Goal: Information Seeking & Learning: Learn about a topic

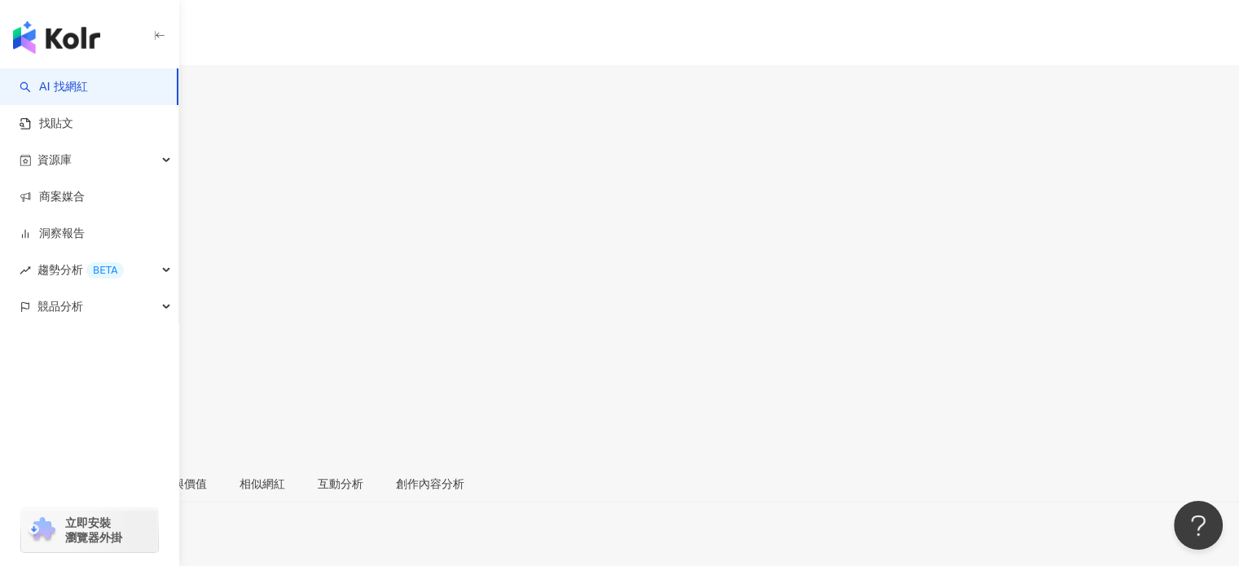
click at [77, 32] on img "button" at bounding box center [56, 37] width 87 height 33
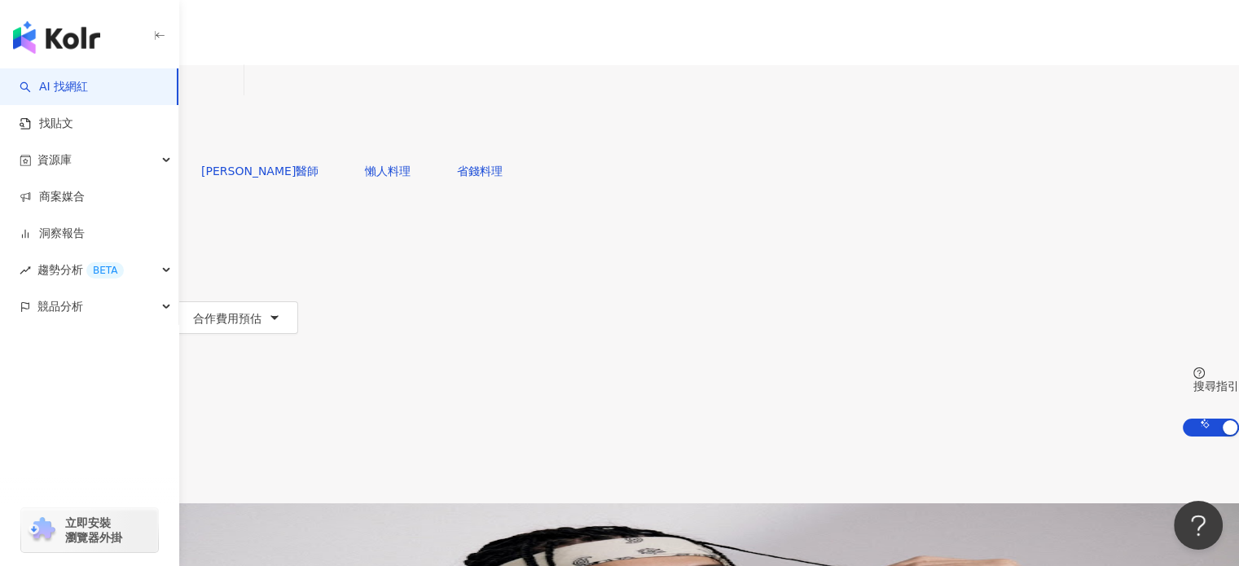
click at [81, 93] on span "不分平台" at bounding box center [46, 80] width 72 height 26
click at [277, 172] on div "Instagram" at bounding box center [278, 168] width 81 height 18
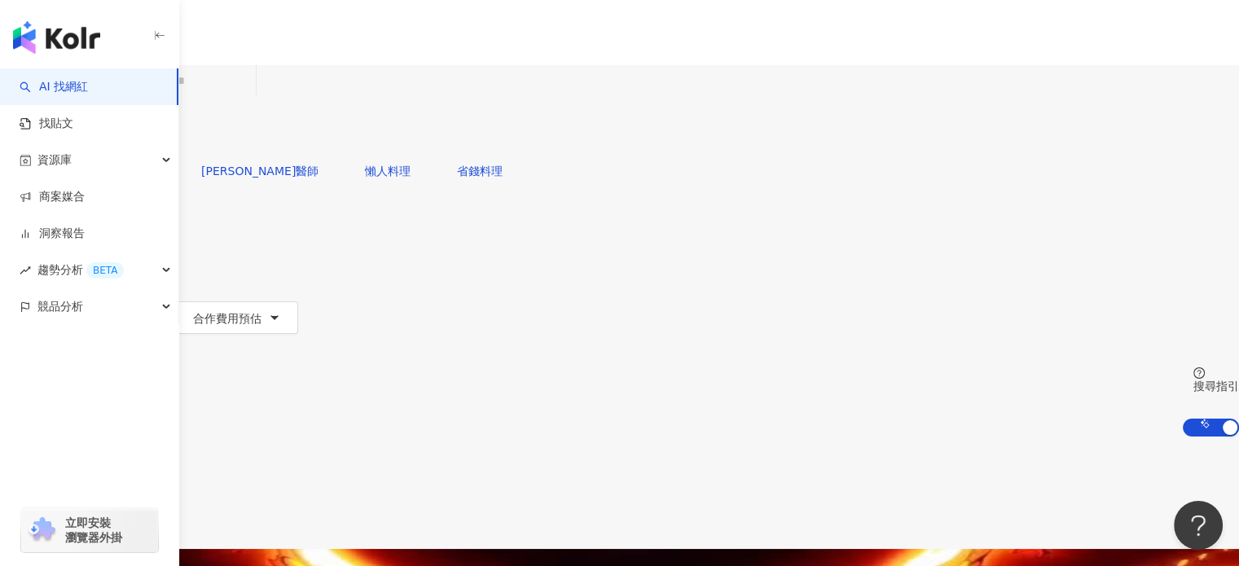
click at [88, 269] on button "追蹤數" at bounding box center [44, 285] width 88 height 33
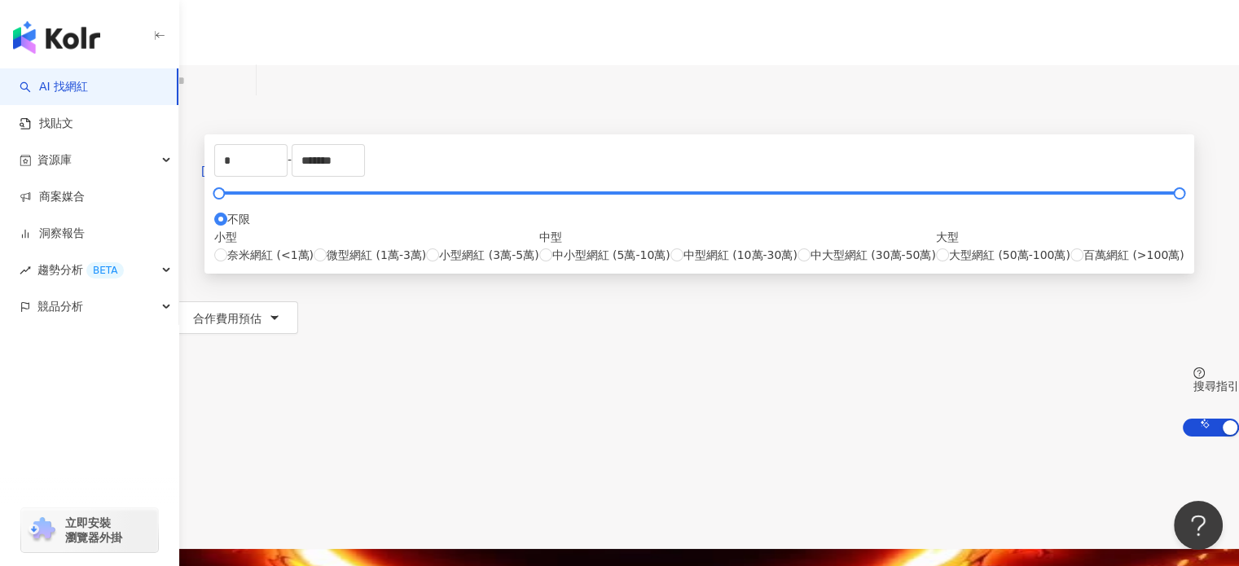
click at [404, 242] on div "* - ******* 不限 小型 奈米網紅 (<1萬) 微型網紅 (1萬-3萬) 小型網紅 (3萬-5萬) 中型 中小型網紅 (5萬-10萬) 中型網紅 (…" at bounding box center [699, 204] width 970 height 120
drag, startPoint x: 465, startPoint y: 251, endPoint x: 410, endPoint y: 252, distance: 55.4
click at [410, 252] on div "* - ******* 不限 小型 奈米網紅 (<1萬) 微型網紅 (1萬-3萬) 小型網紅 (3萬-5萬) 中型 中小型網紅 (5萬-10萬) 中型網紅 (…" at bounding box center [699, 204] width 970 height 120
drag, startPoint x: 550, startPoint y: 257, endPoint x: 251, endPoint y: 226, distance: 300.4
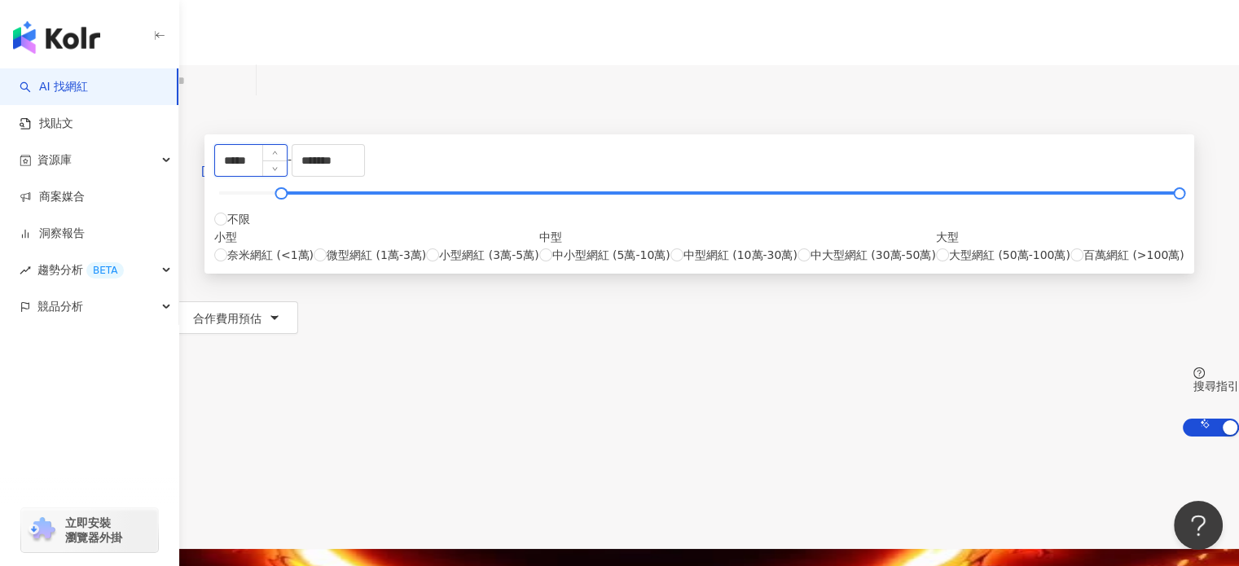
click at [287, 176] on input "*****" at bounding box center [251, 160] width 72 height 31
type input "****"
drag, startPoint x: 705, startPoint y: 250, endPoint x: 536, endPoint y: 239, distance: 169.7
click at [536, 239] on div "**** - ******* 不限 小型 奈米網紅 (<1萬) 微型網紅 (1萬-3萬) 小型網紅 (3萬-5萬) 中型 中小型網紅 (5萬-10萬) 中型網…" at bounding box center [699, 204] width 970 height 120
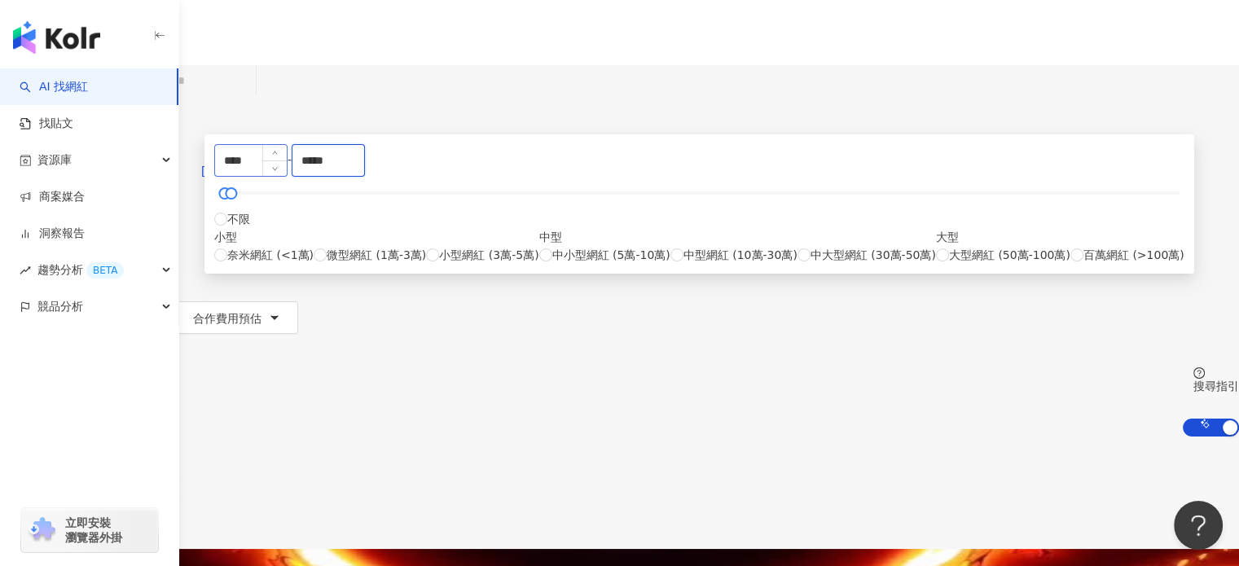
type input "*****"
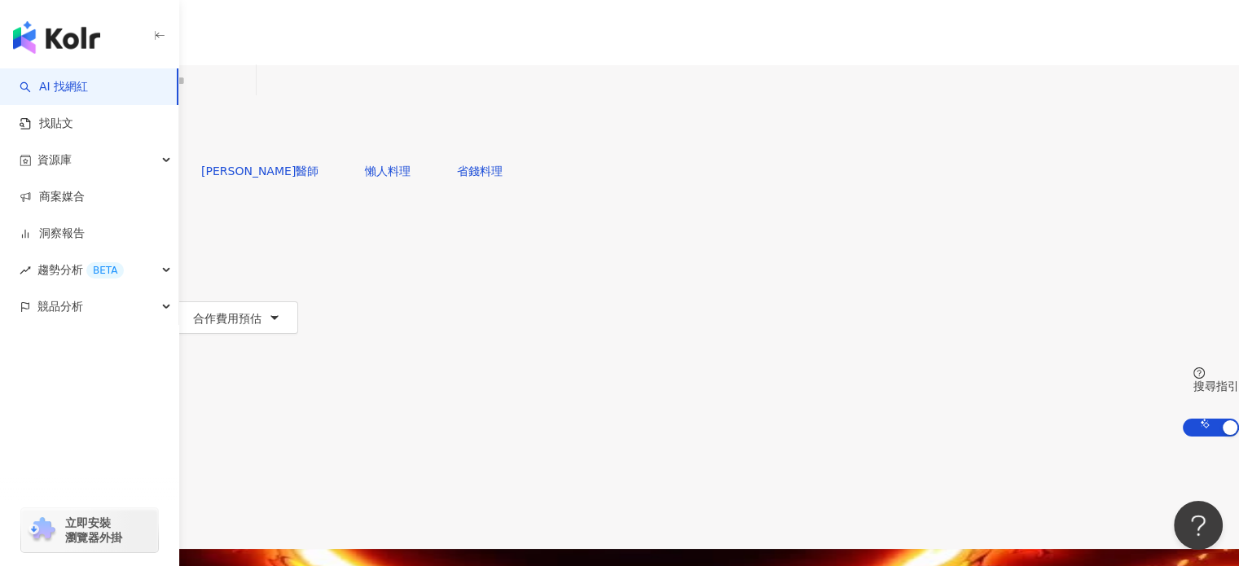
click at [945, 437] on div "共 10,000+ 筆 條件 ： Instagram 重置 排序： 關聯性" at bounding box center [619, 493] width 1239 height 112
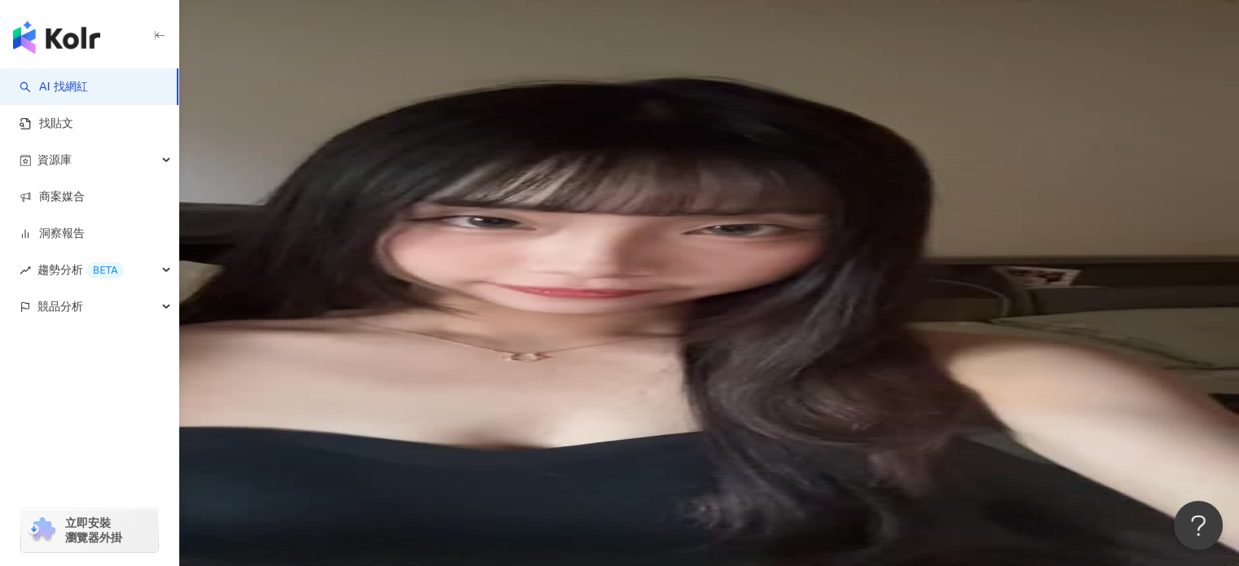
click at [1193, 380] on div "搜尋指引" at bounding box center [1216, 386] width 46 height 13
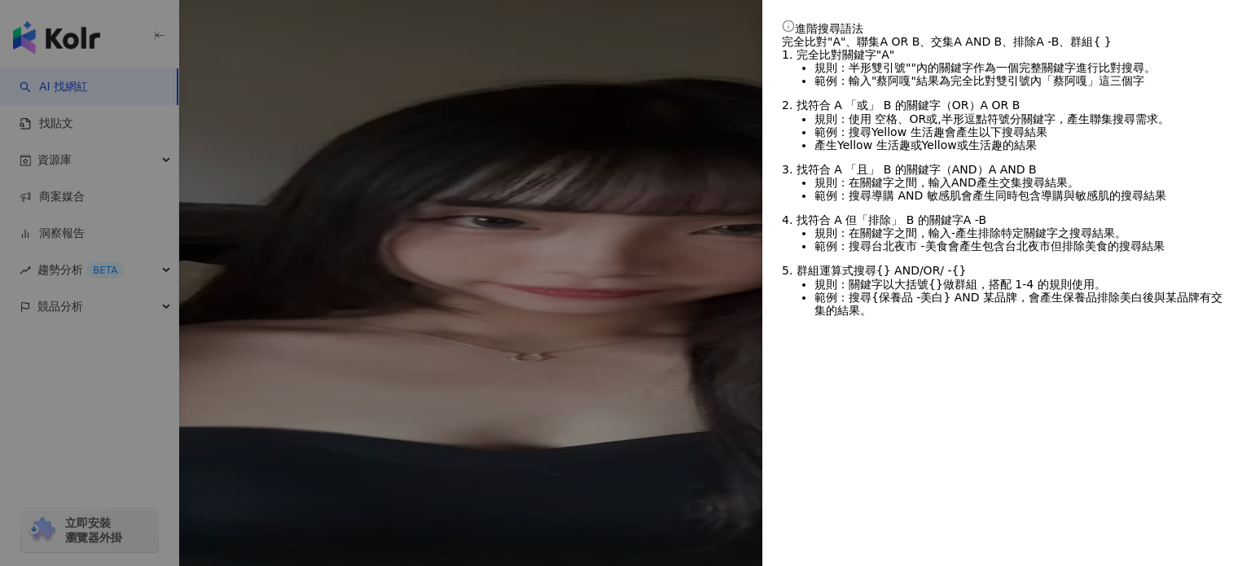
click at [635, 52] on div at bounding box center [625, 283] width 1251 height 566
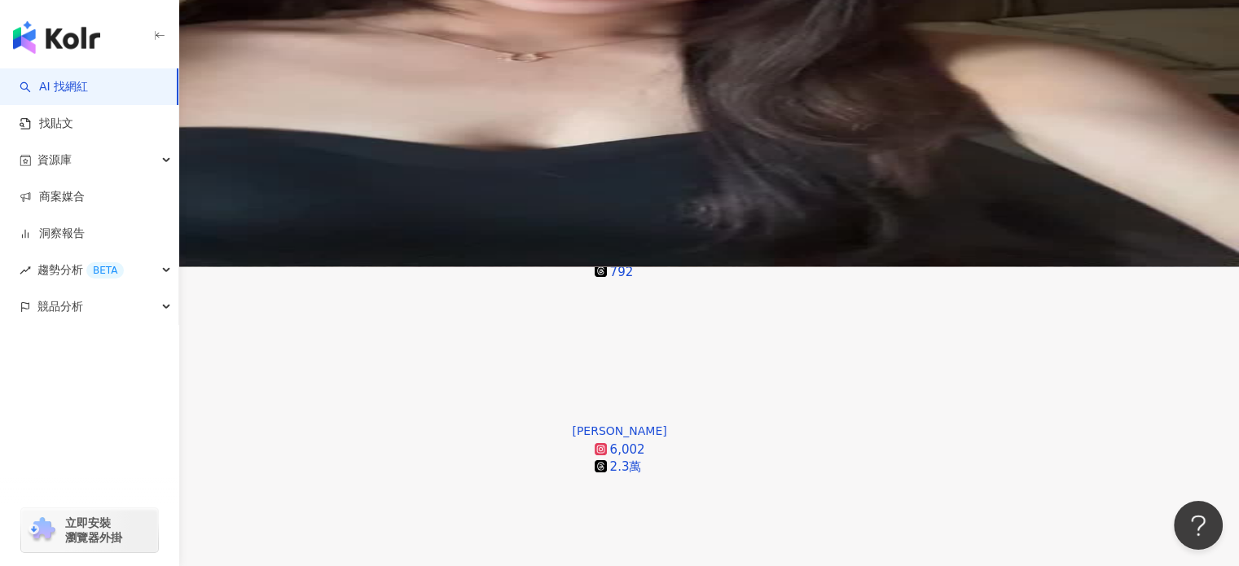
scroll to position [326, 0]
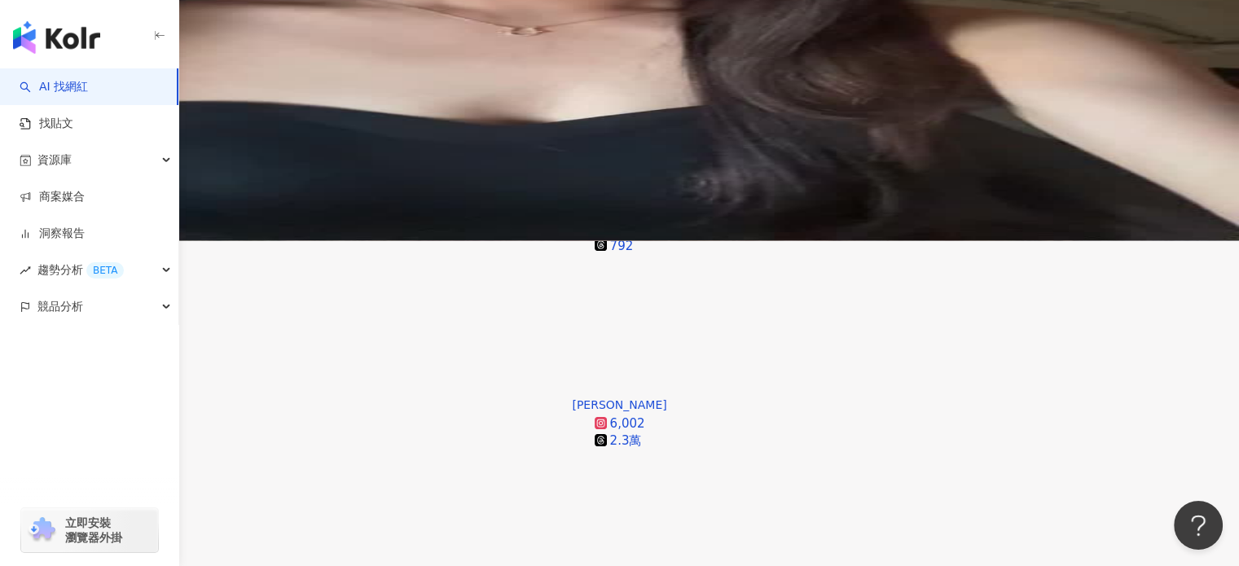
click at [1096, 407] on div "漲粉率" at bounding box center [1097, 402] width 41 height 18
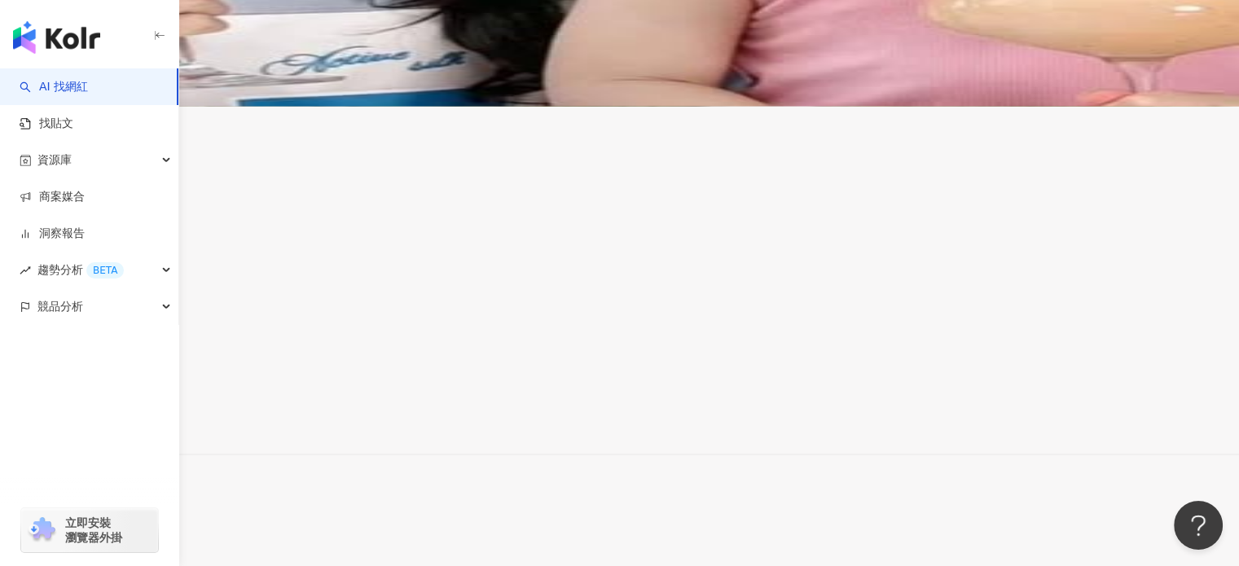
scroll to position [3056, 0]
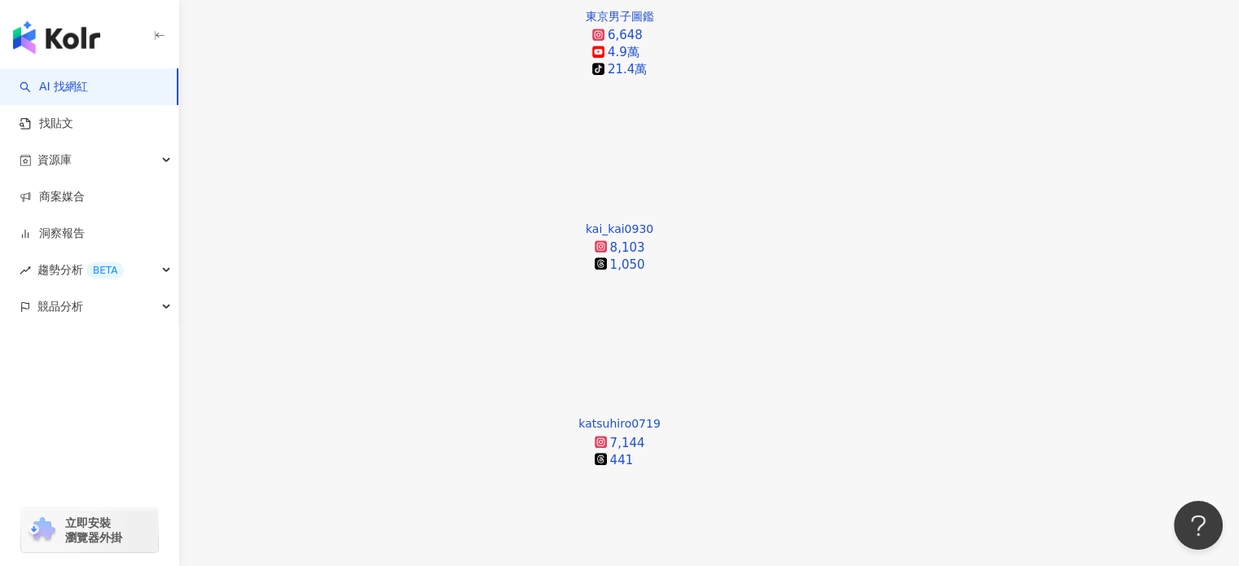
scroll to position [3229, 0]
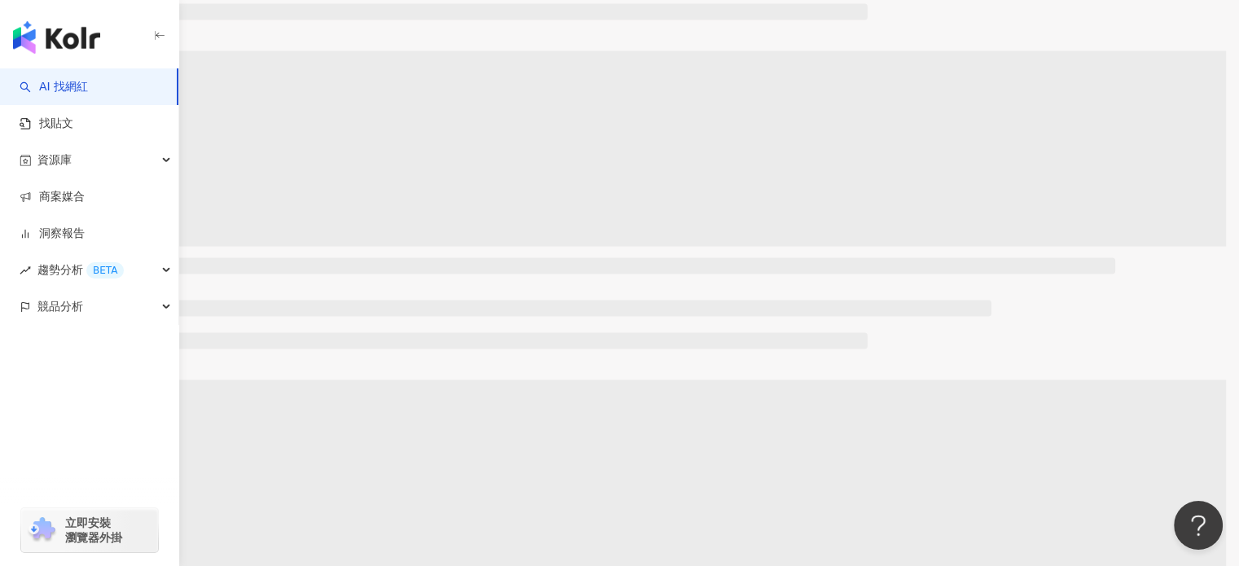
scroll to position [1283, 0]
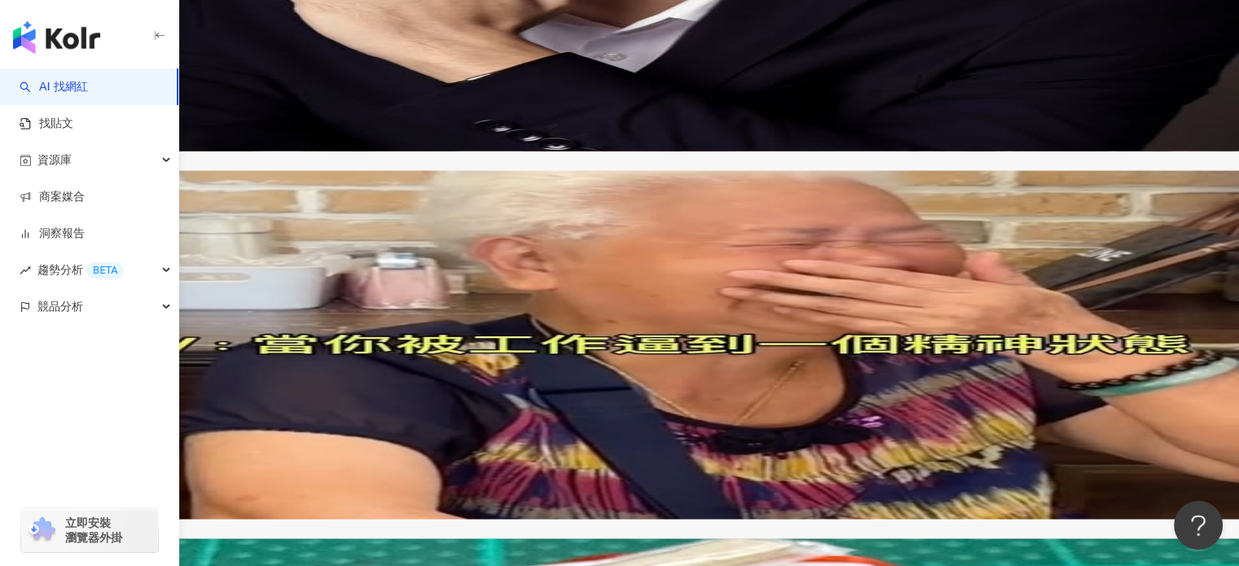
scroll to position [3219, 0]
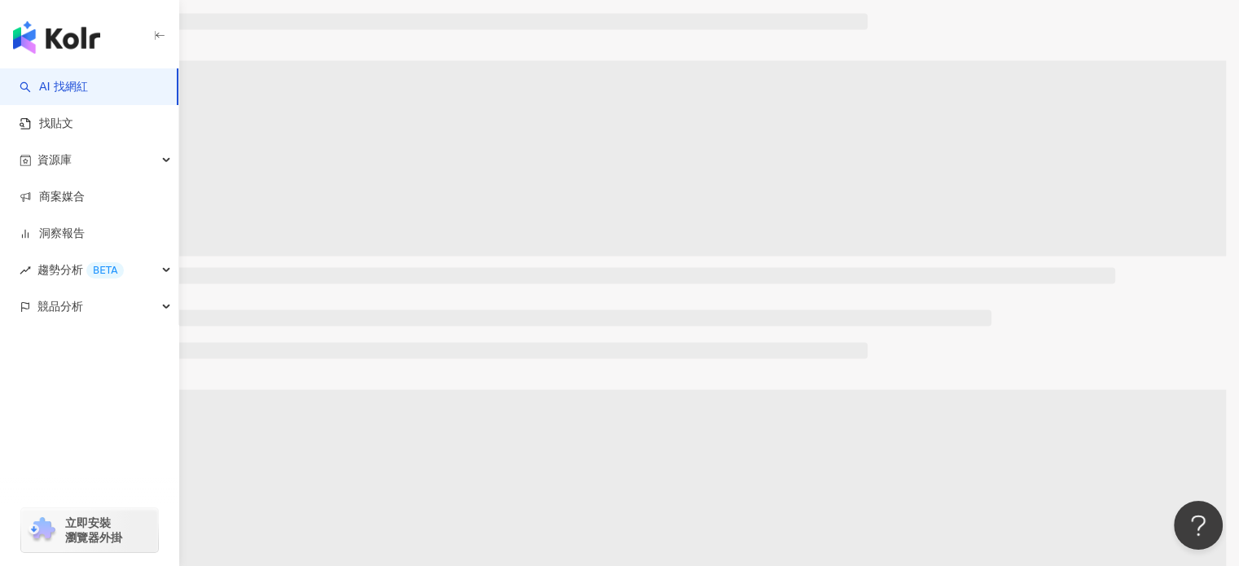
scroll to position [1446, 0]
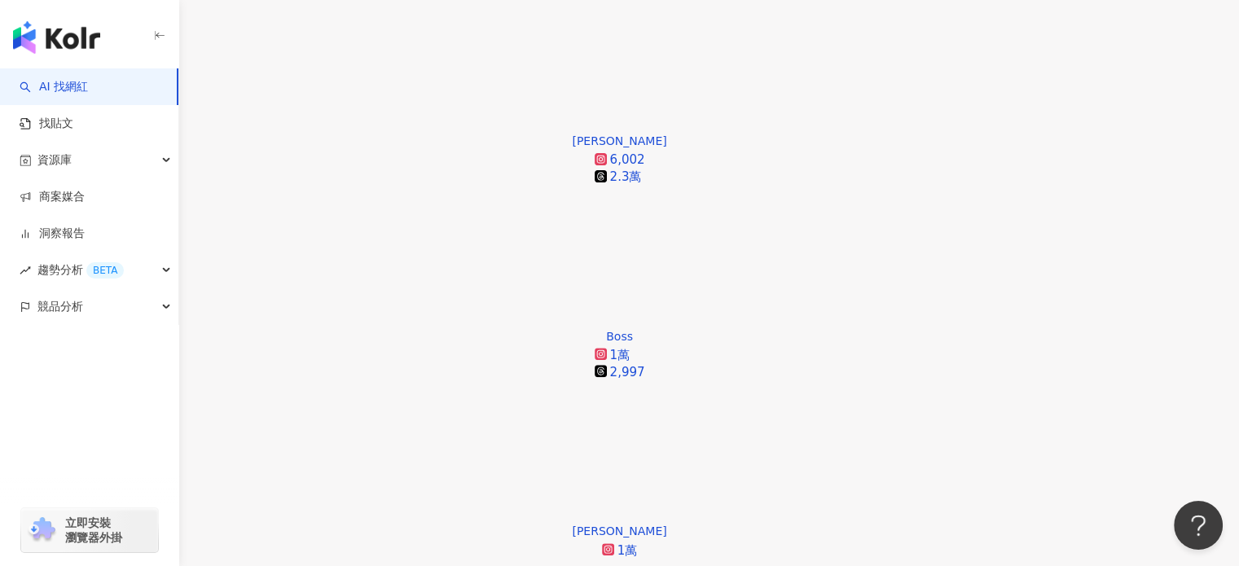
scroll to position [488, 0]
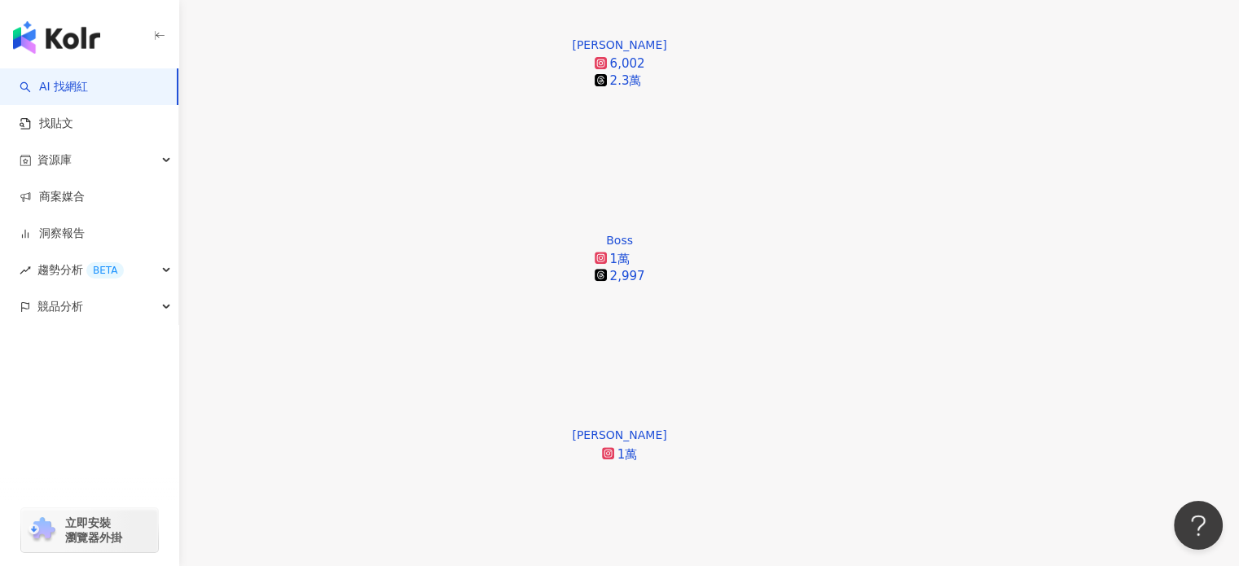
scroll to position [732, 0]
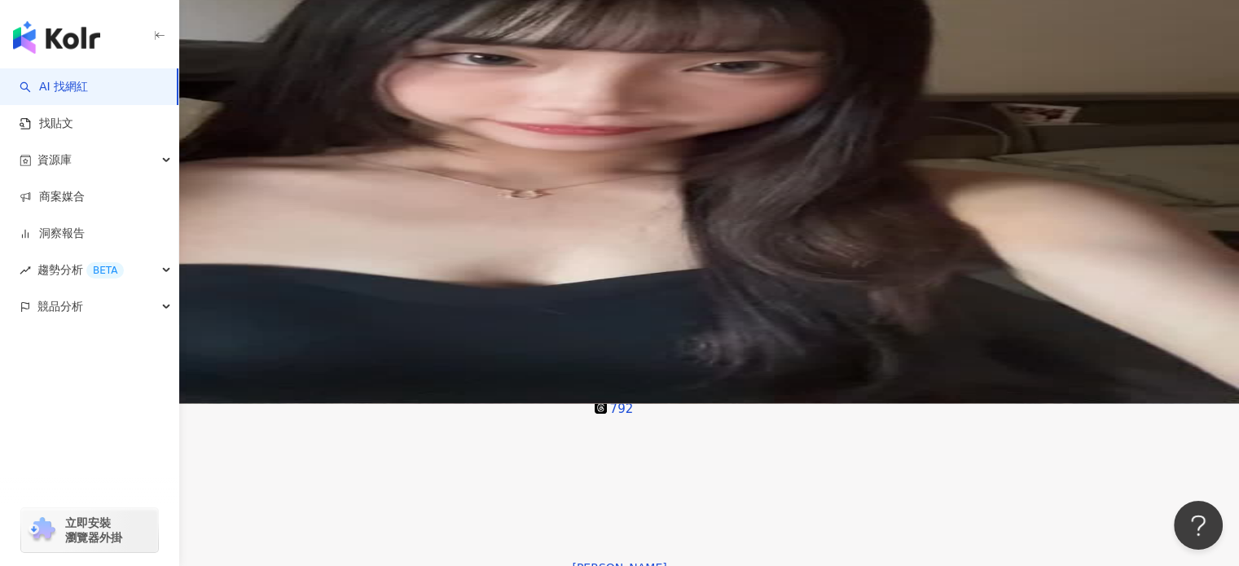
scroll to position [407, 0]
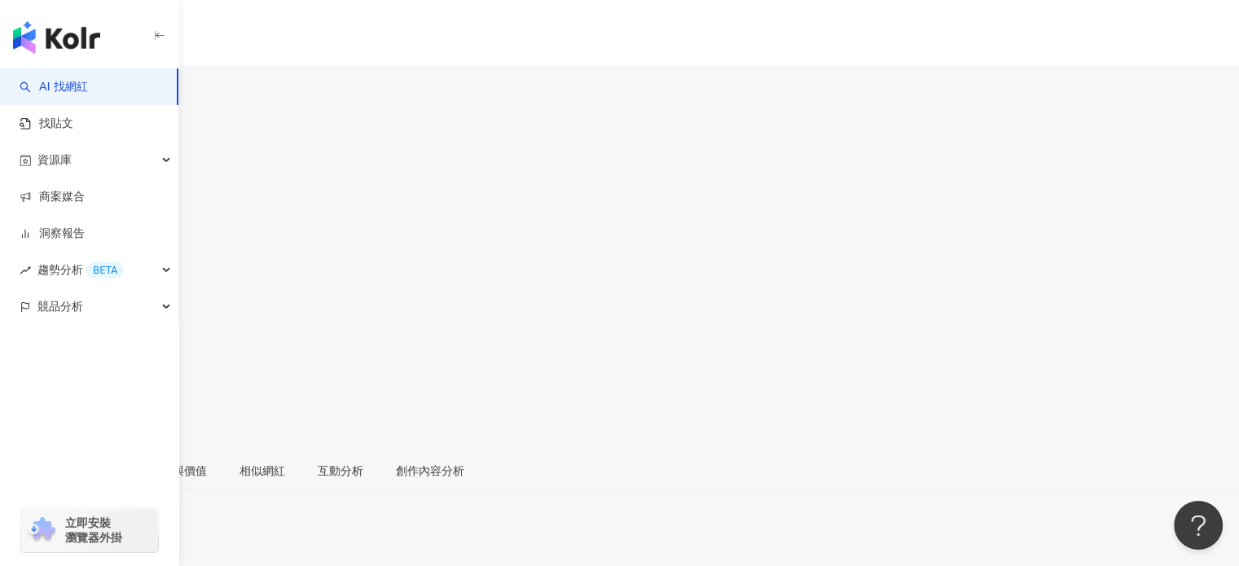
scroll to position [163, 0]
click at [143, 536] on div "https://www.instagram.com/_hannnnnnnnnnnnn_/" at bounding box center [79, 542] width 127 height 13
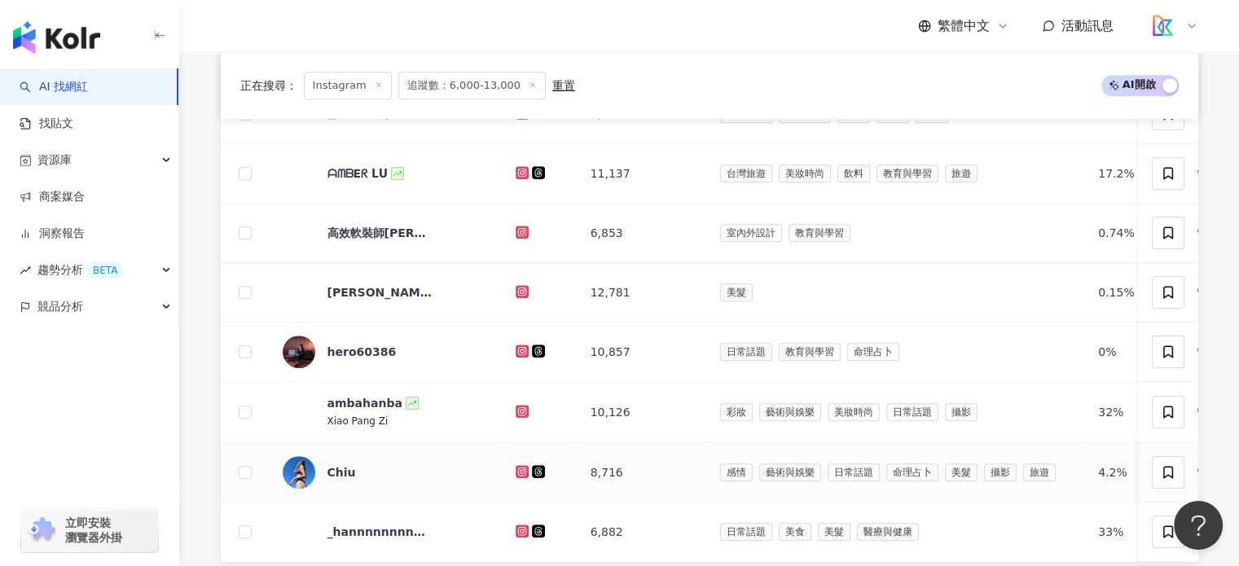
scroll to position [1040, 0]
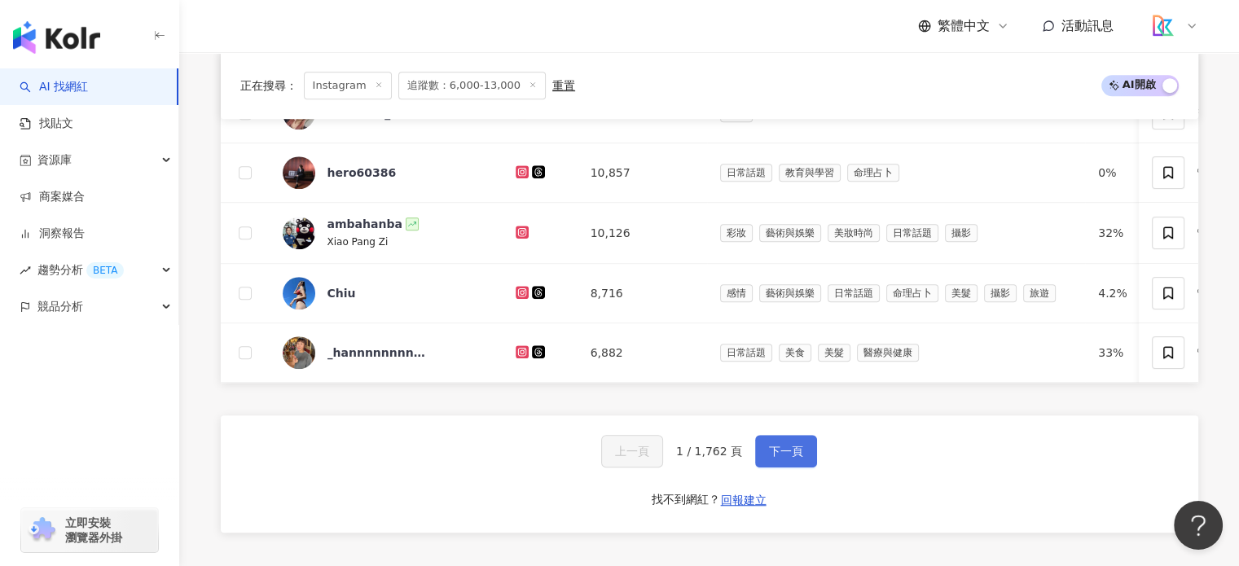
click at [780, 458] on span "下一頁" at bounding box center [786, 451] width 34 height 13
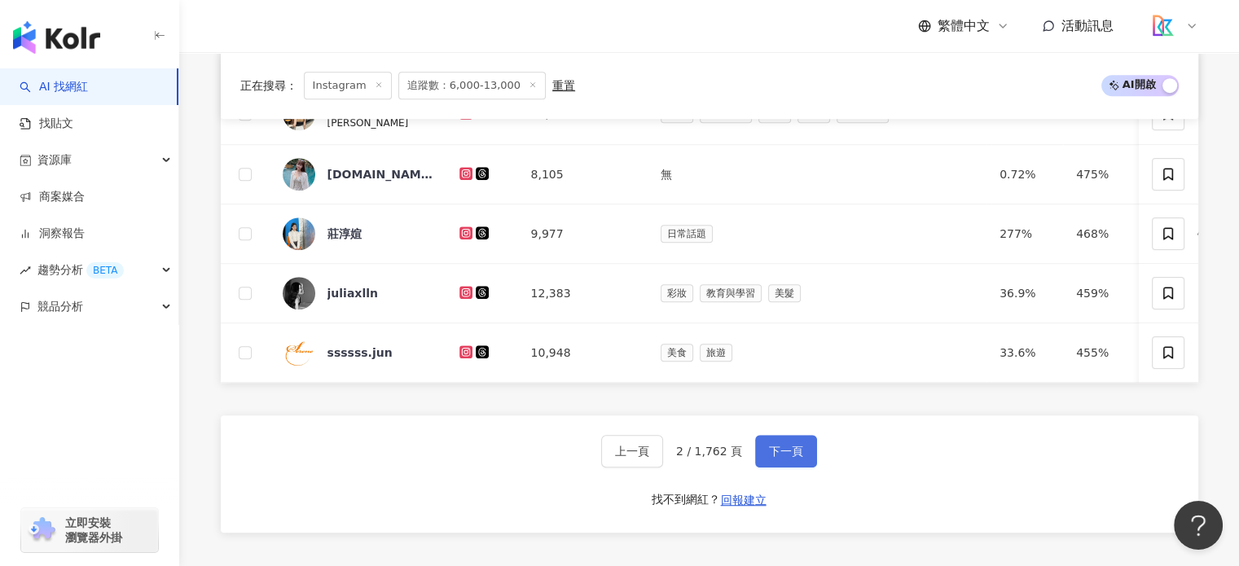
click at [792, 463] on button "下一頁" at bounding box center [786, 451] width 62 height 33
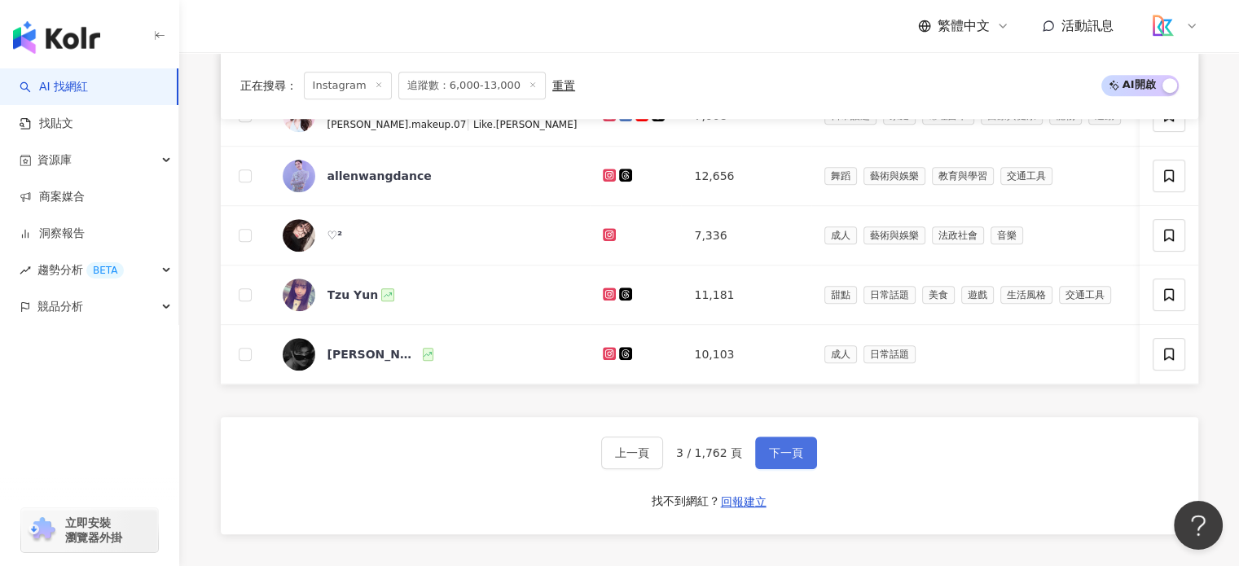
click at [801, 469] on button "下一頁" at bounding box center [786, 453] width 62 height 33
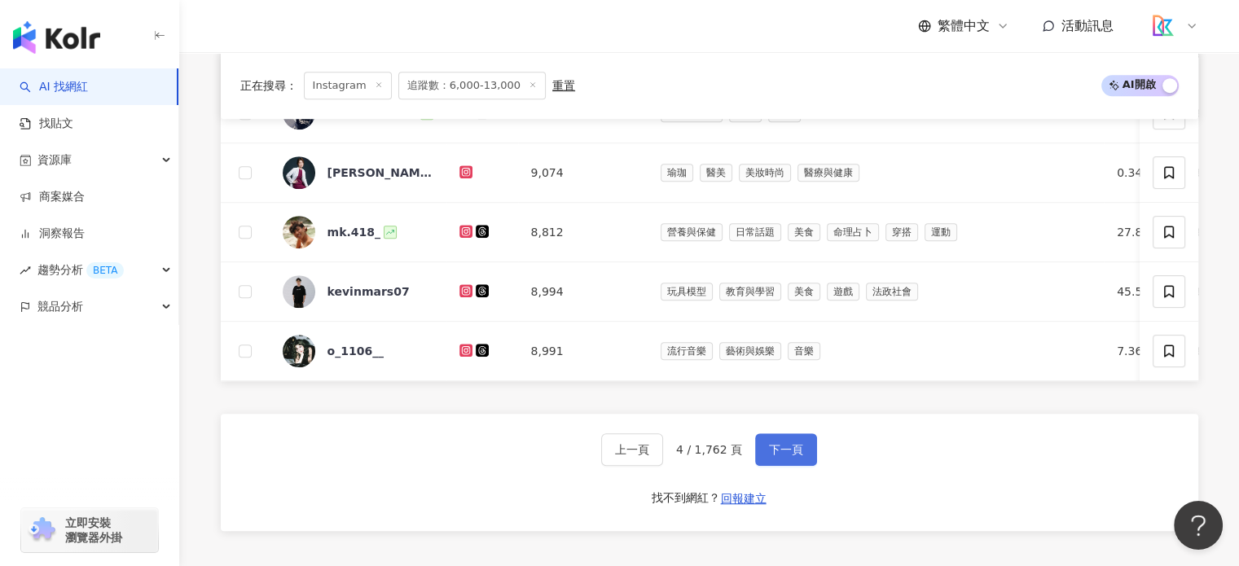
click at [779, 460] on button "下一頁" at bounding box center [786, 449] width 62 height 33
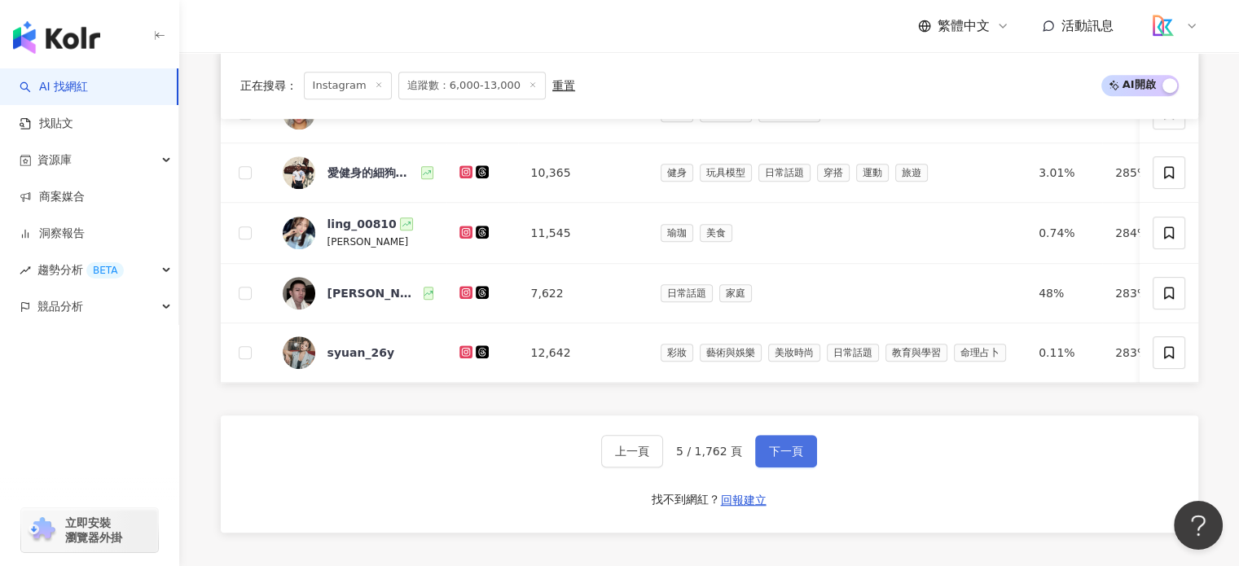
click at [782, 463] on button "下一頁" at bounding box center [786, 451] width 62 height 33
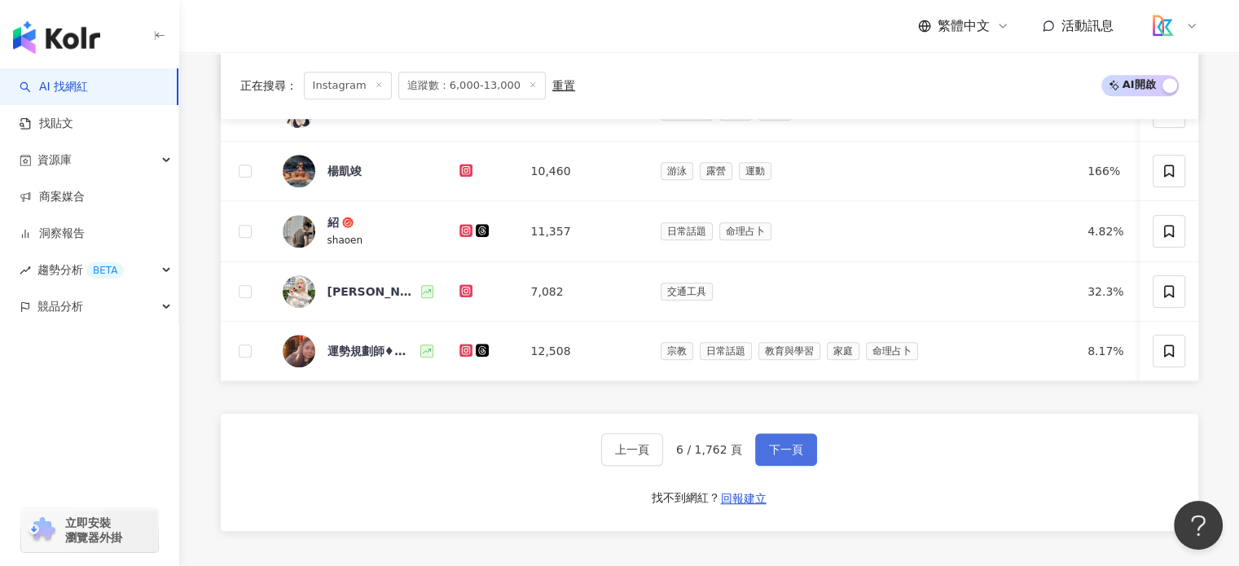
click at [783, 456] on span "下一頁" at bounding box center [786, 449] width 34 height 13
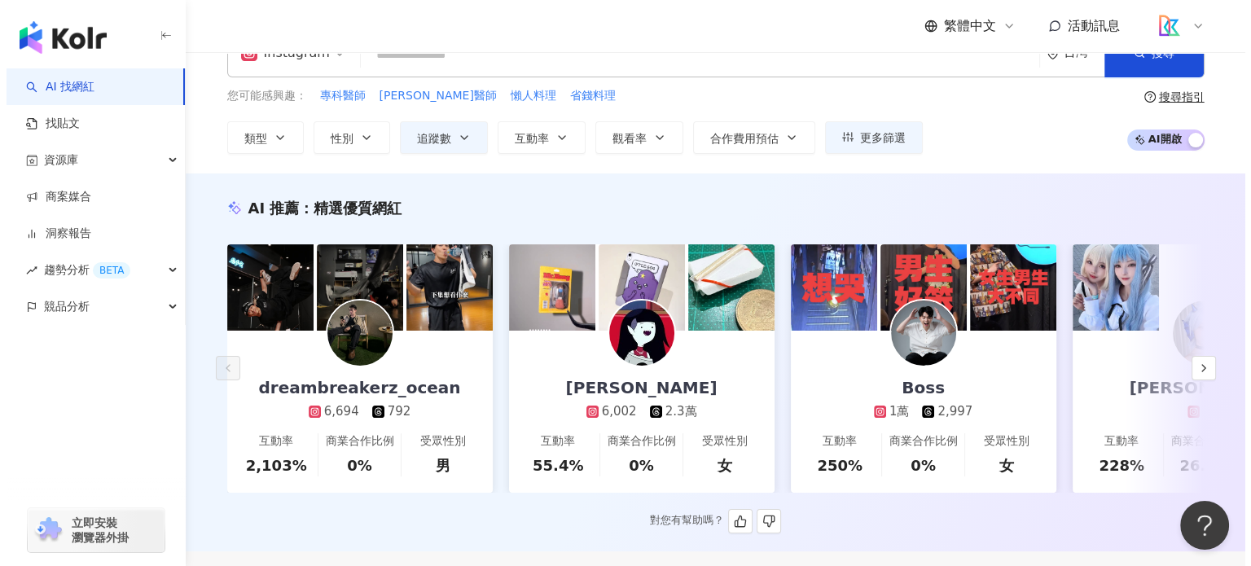
scroll to position [0, 0]
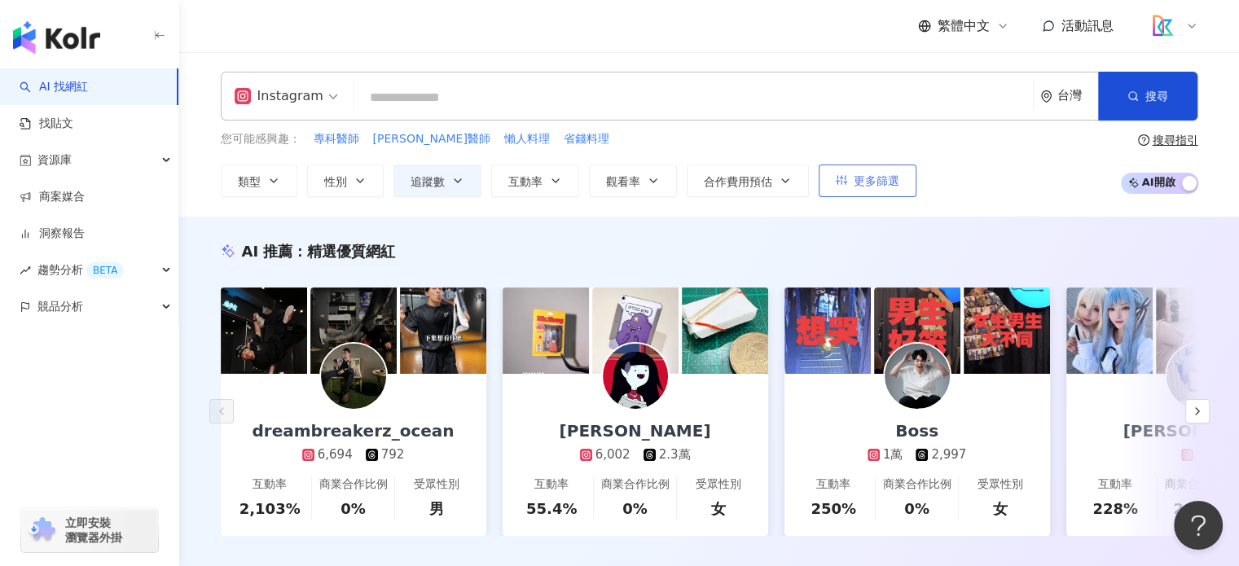
click at [860, 174] on span "更多篩選" at bounding box center [876, 180] width 46 height 13
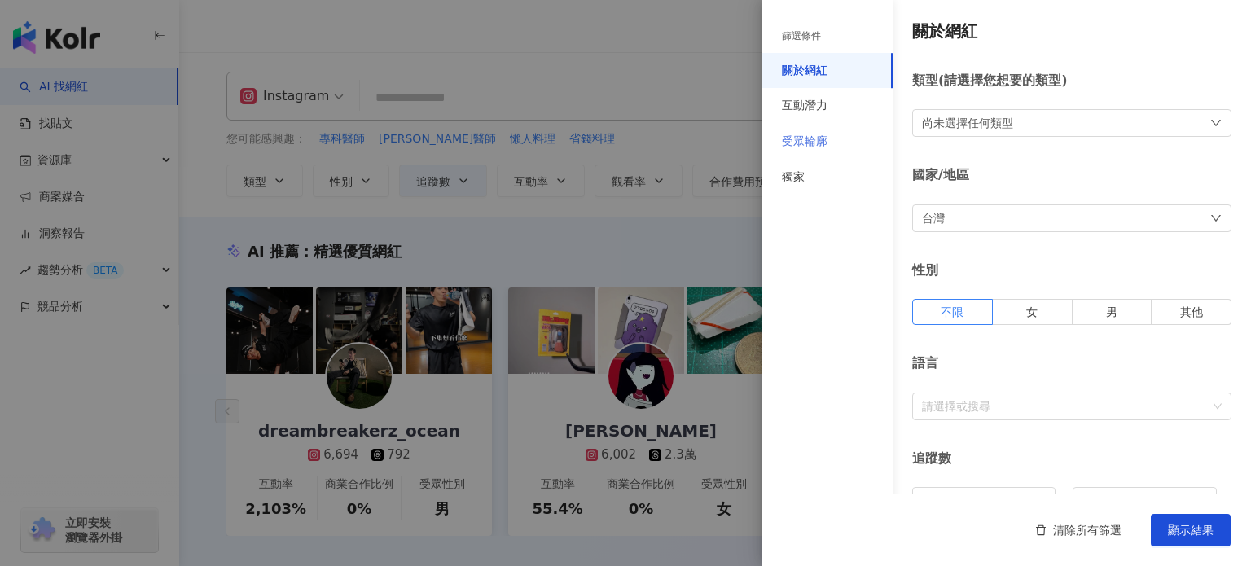
click at [842, 156] on div "受眾輪廓" at bounding box center [827, 142] width 130 height 36
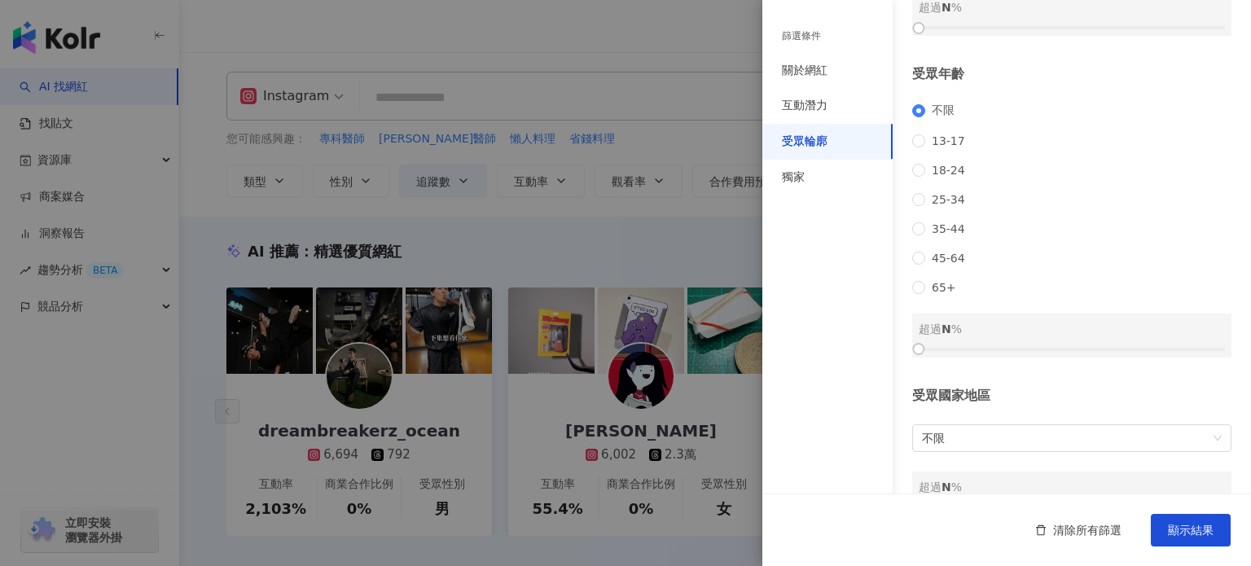
scroll to position [225, 0]
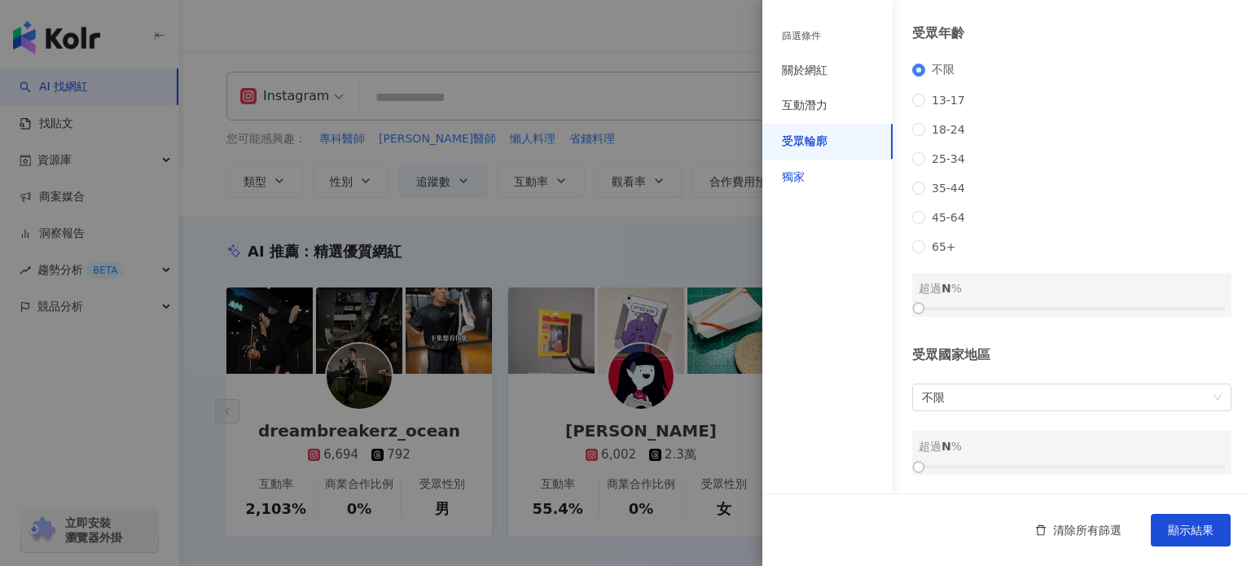
click at [794, 178] on div "獨家" at bounding box center [793, 177] width 23 height 16
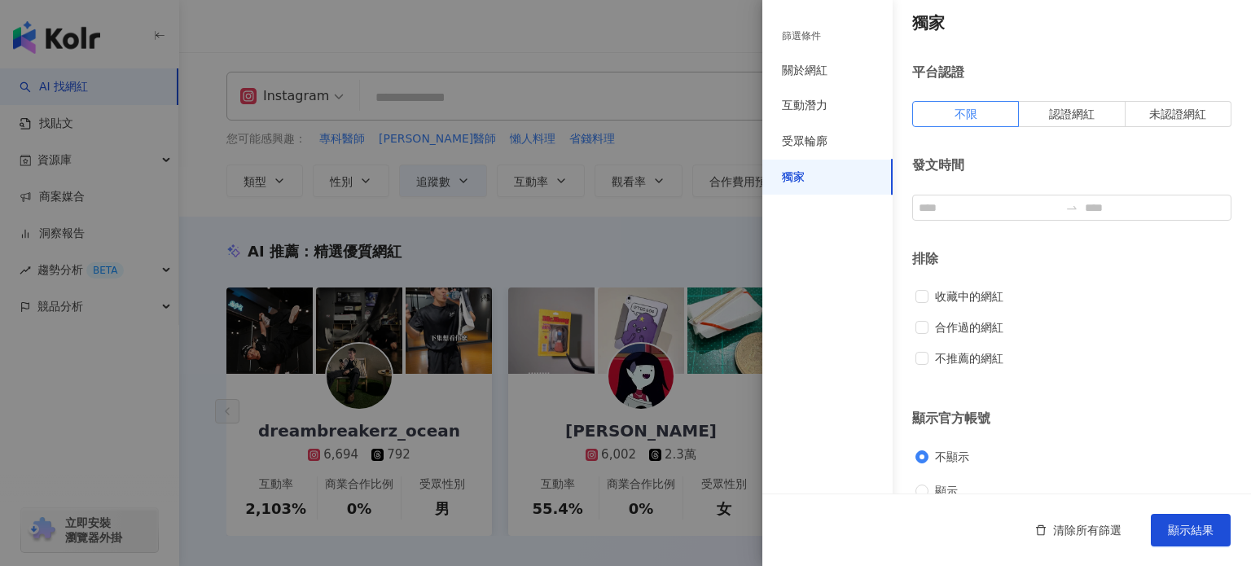
scroll to position [0, 0]
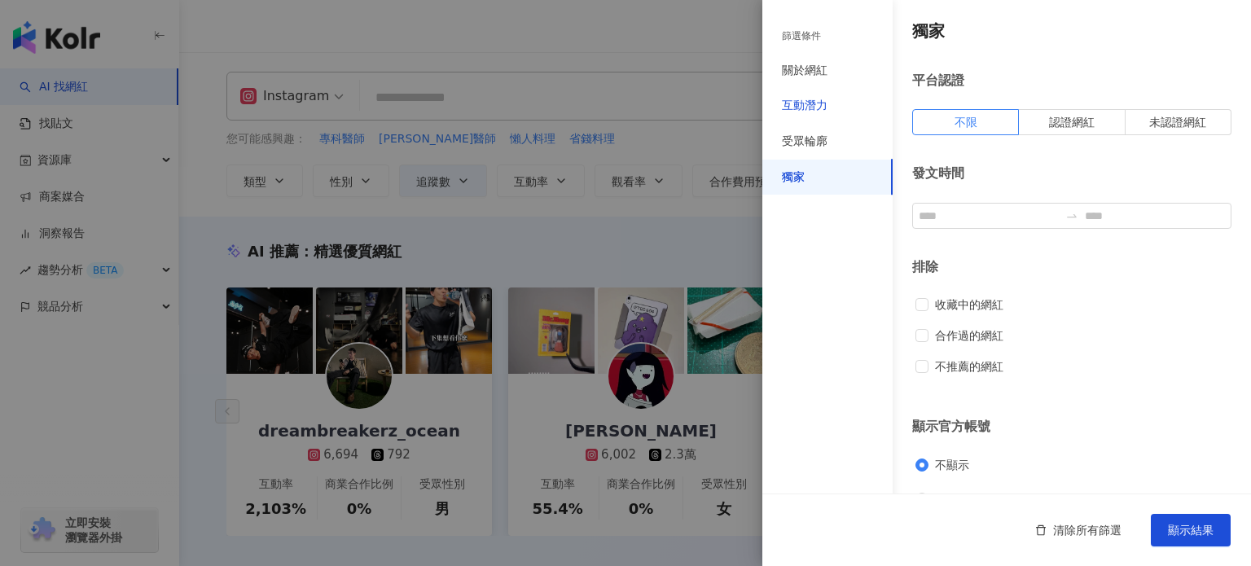
click at [799, 113] on div "互動潛力" at bounding box center [805, 106] width 46 height 16
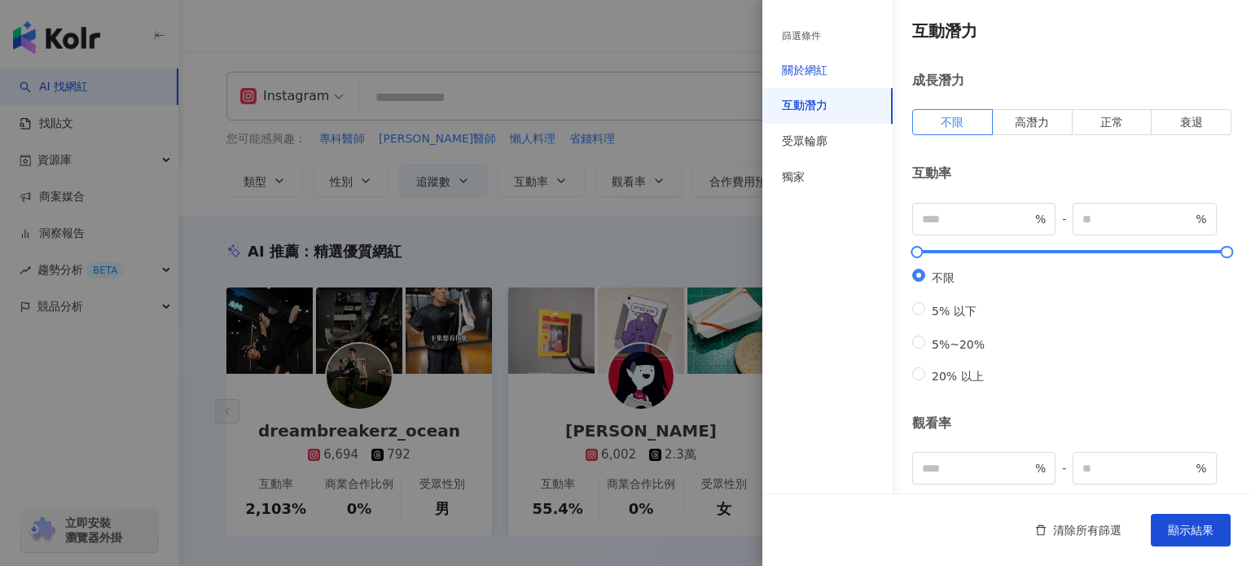
click at [815, 72] on div "關於網紅" at bounding box center [805, 71] width 46 height 16
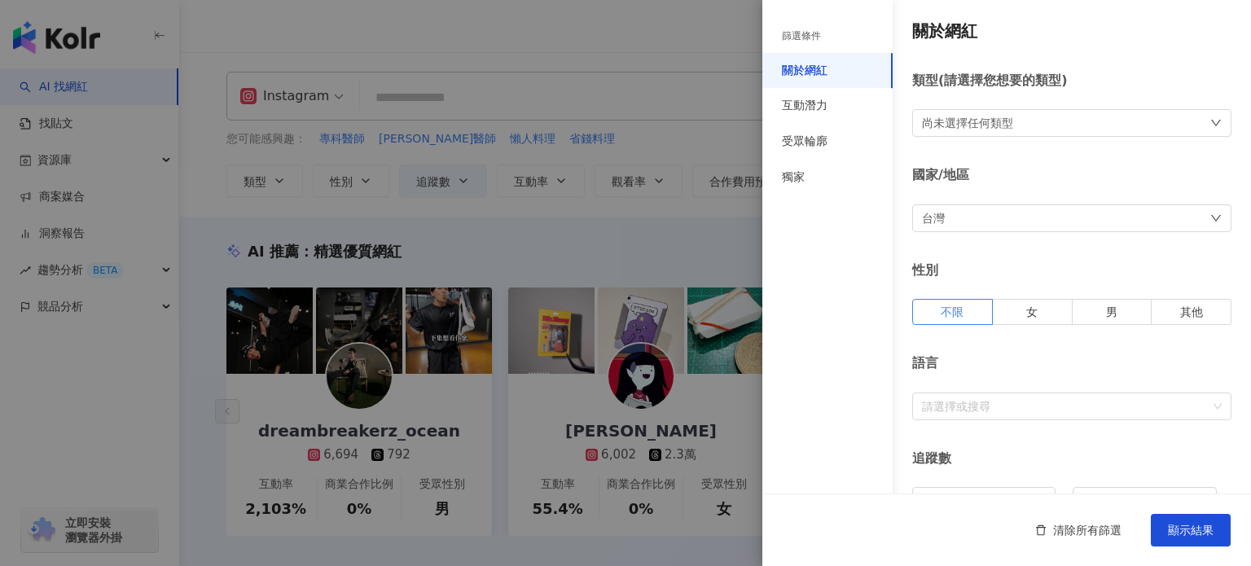
click at [1011, 124] on div "尚未選擇任何類型" at bounding box center [967, 123] width 91 height 18
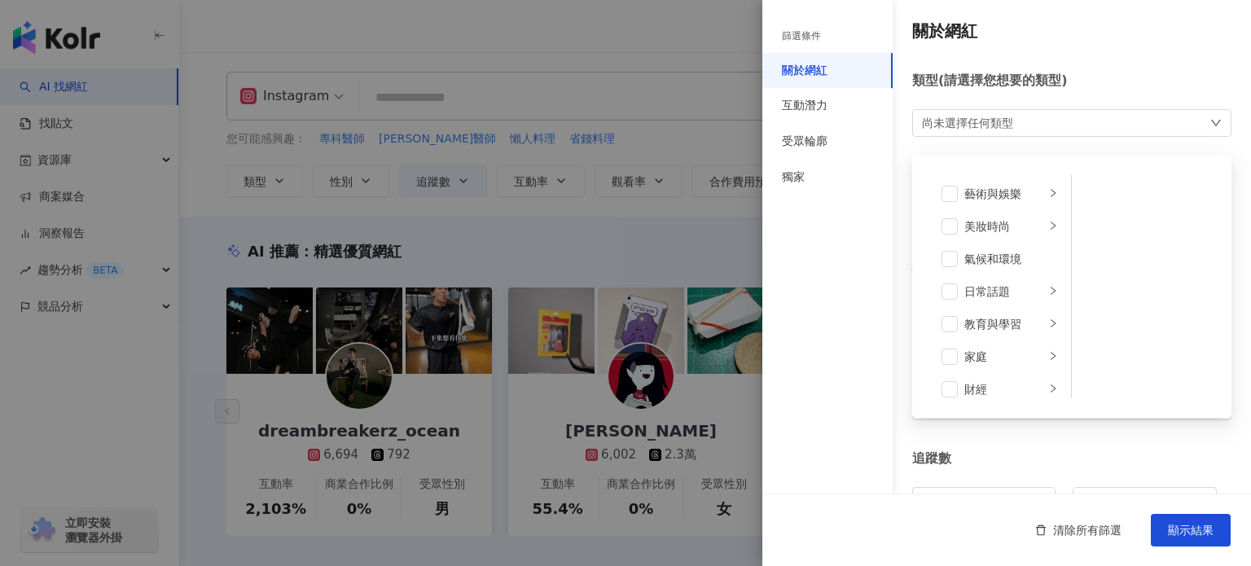
click at [1098, 85] on div "類型 ( 請選擇您想要的類型 )" at bounding box center [1071, 81] width 319 height 18
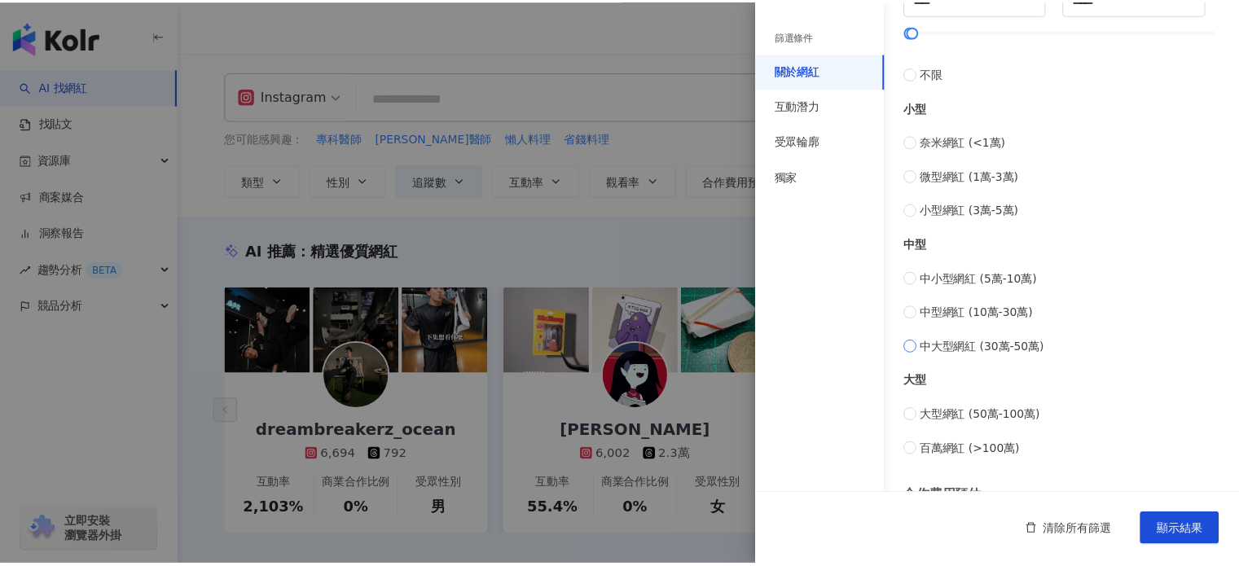
scroll to position [661, 0]
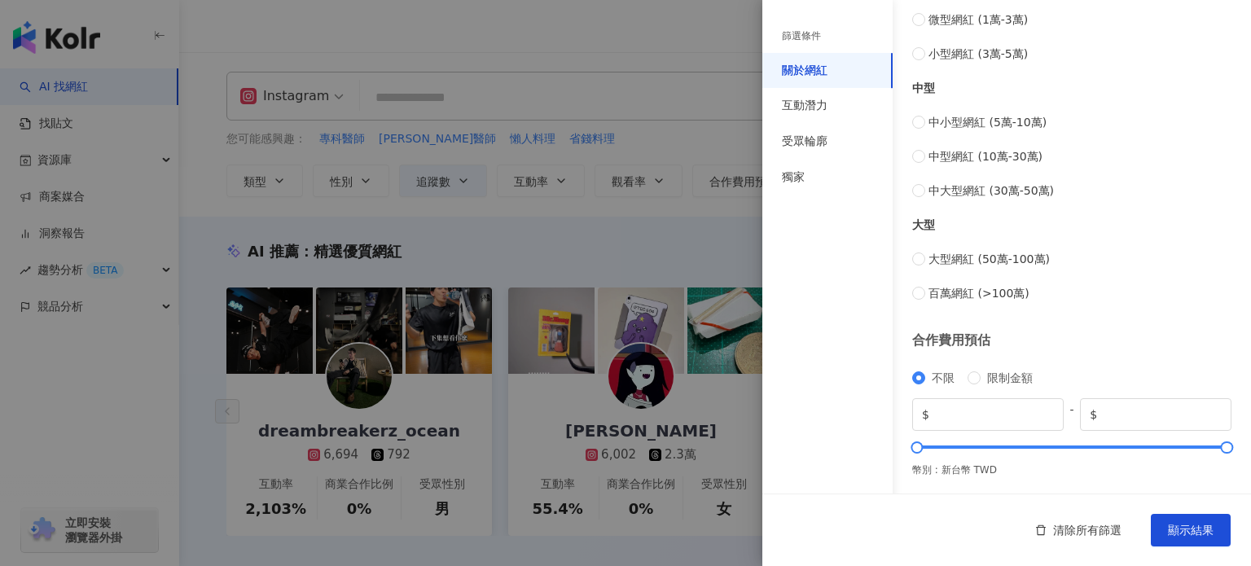
click at [687, 239] on div at bounding box center [625, 283] width 1251 height 566
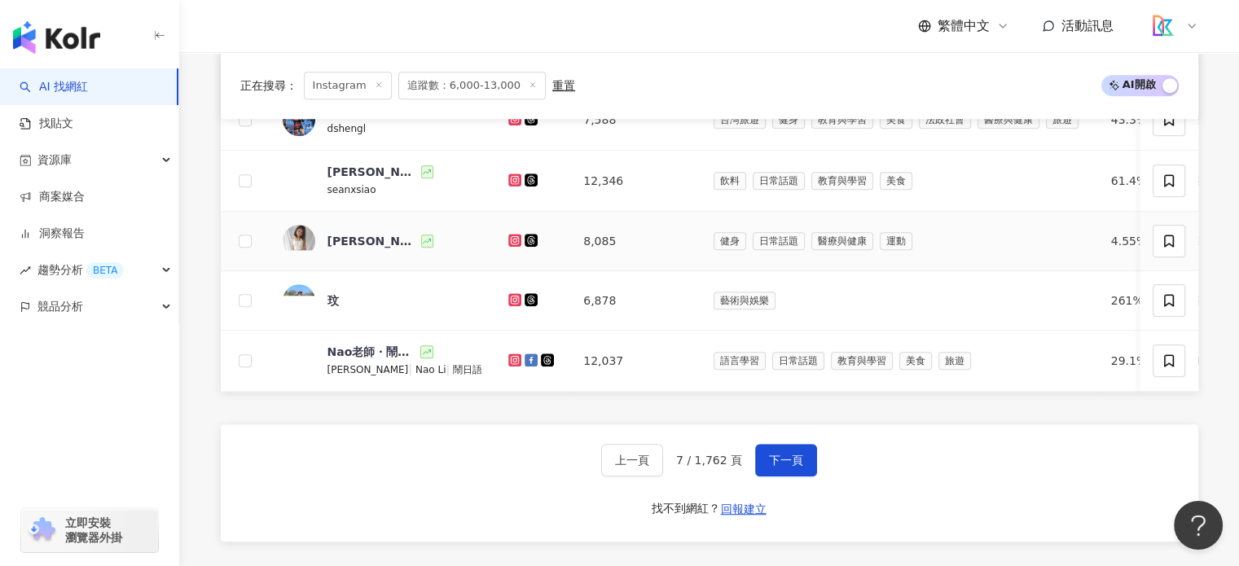
scroll to position [1253, 0]
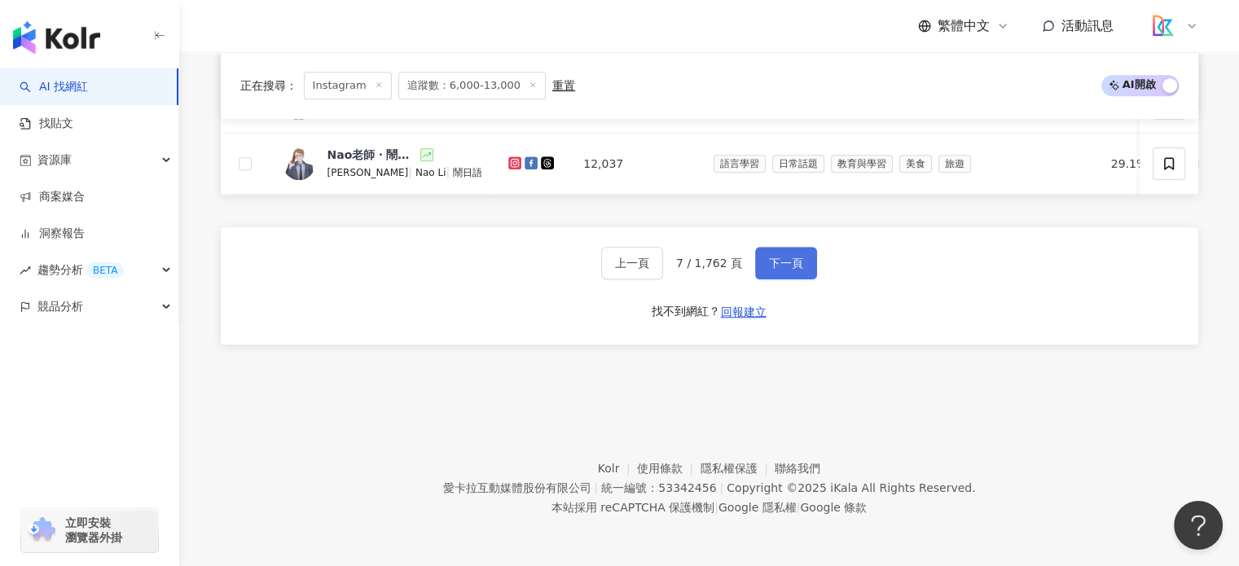
click at [796, 253] on button "下一頁" at bounding box center [786, 263] width 62 height 33
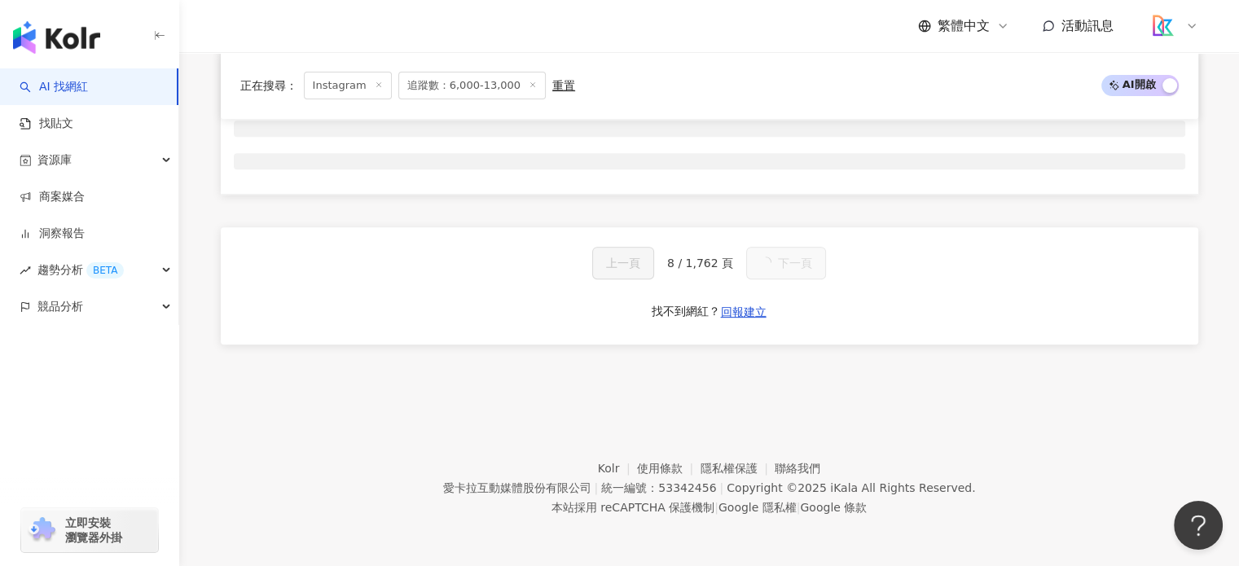
scroll to position [1251, 0]
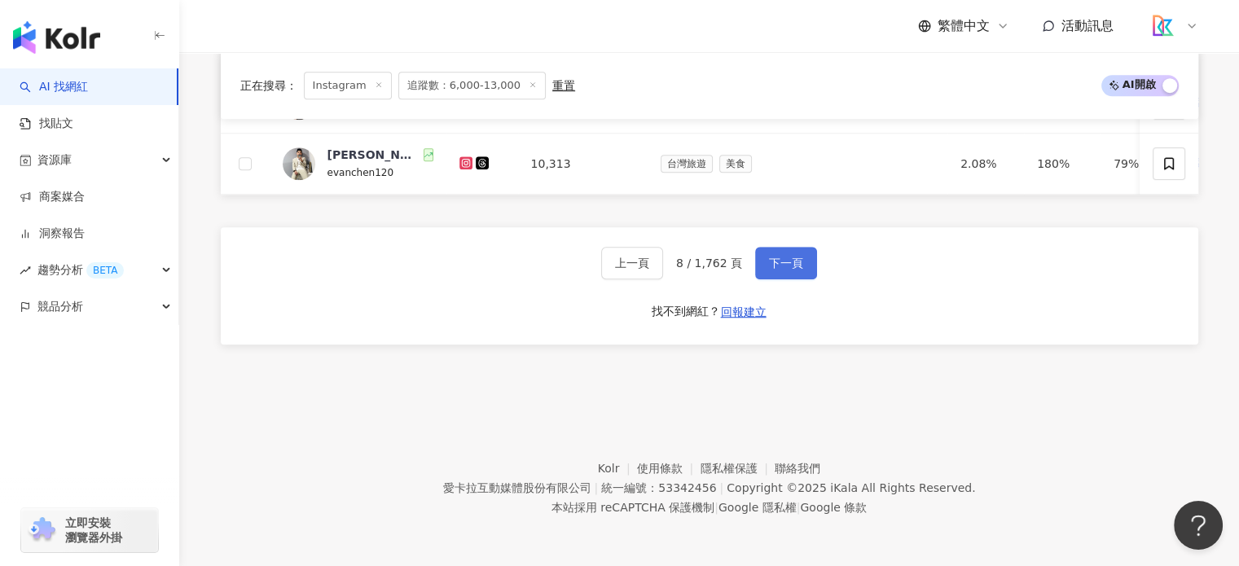
click at [787, 274] on button "下一頁" at bounding box center [786, 263] width 62 height 33
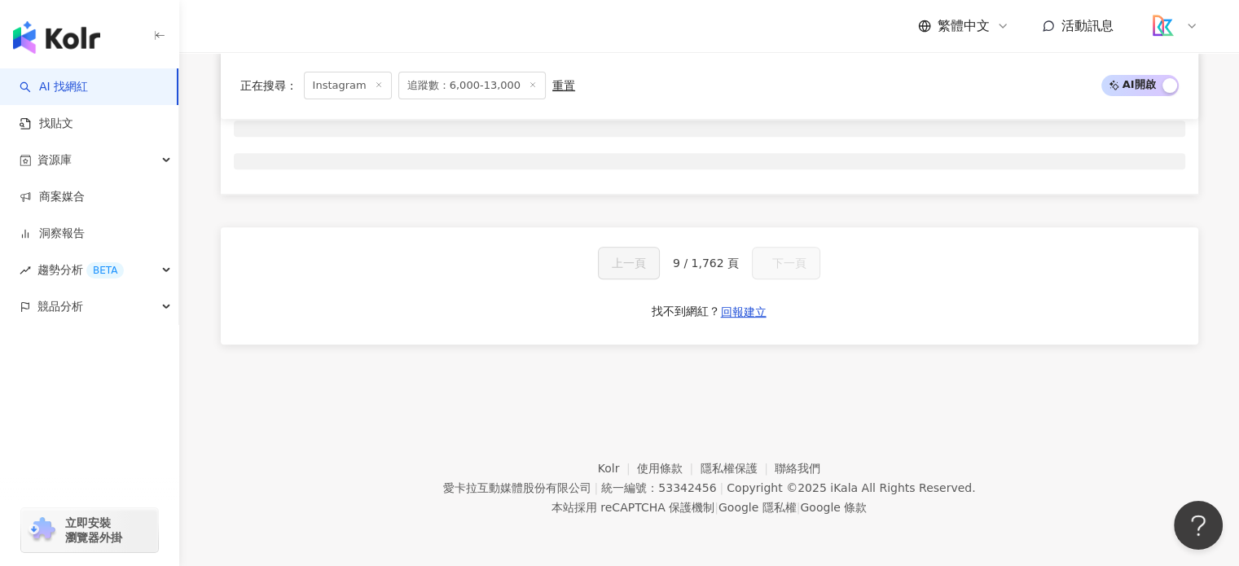
scroll to position [674, 0]
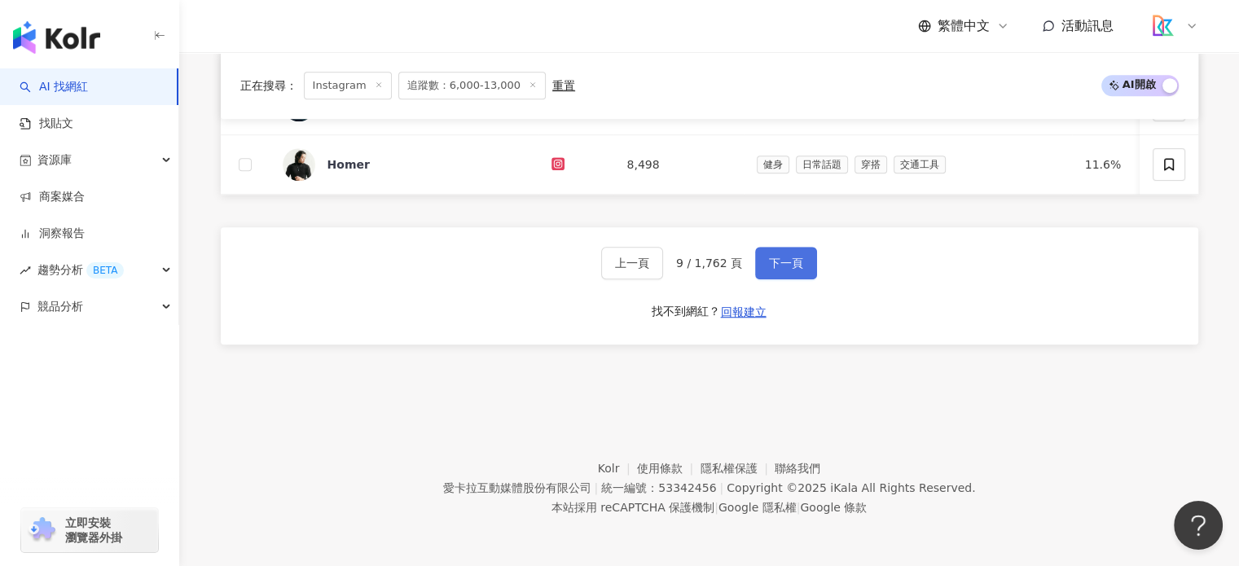
click at [787, 274] on button "下一頁" at bounding box center [786, 263] width 62 height 33
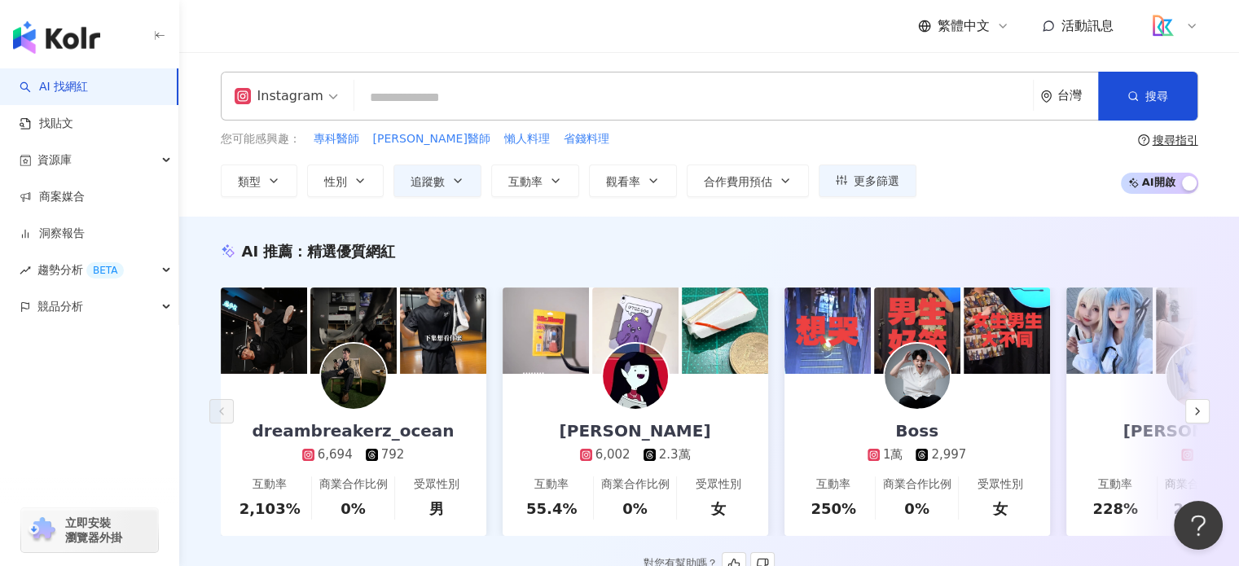
scroll to position [326, 0]
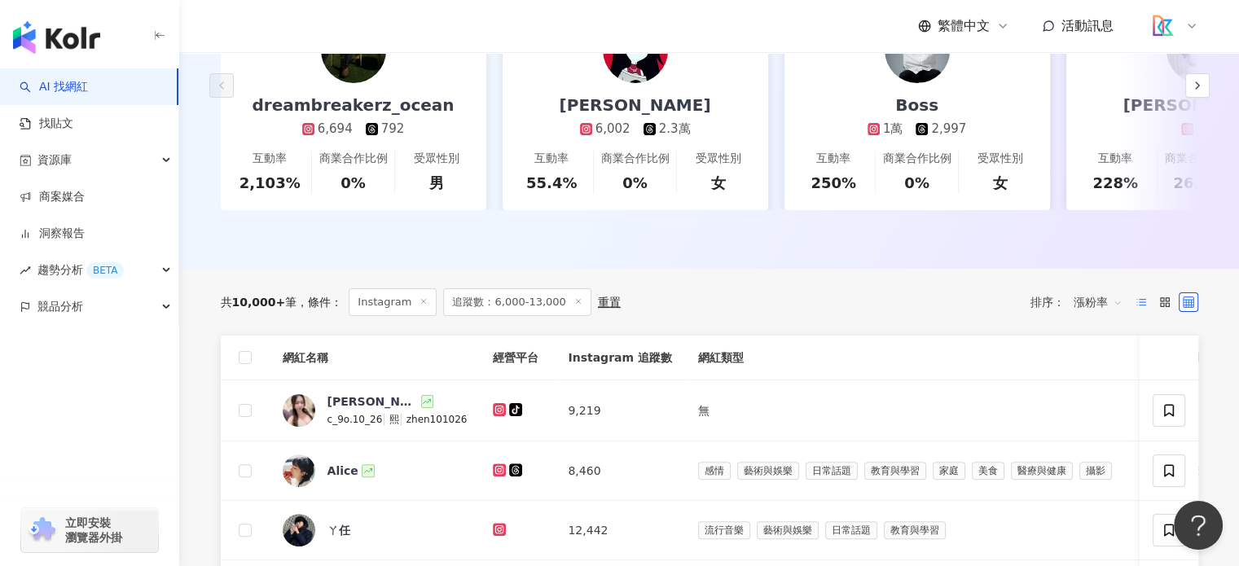
click at [1145, 308] on icon at bounding box center [1140, 301] width 11 height 11
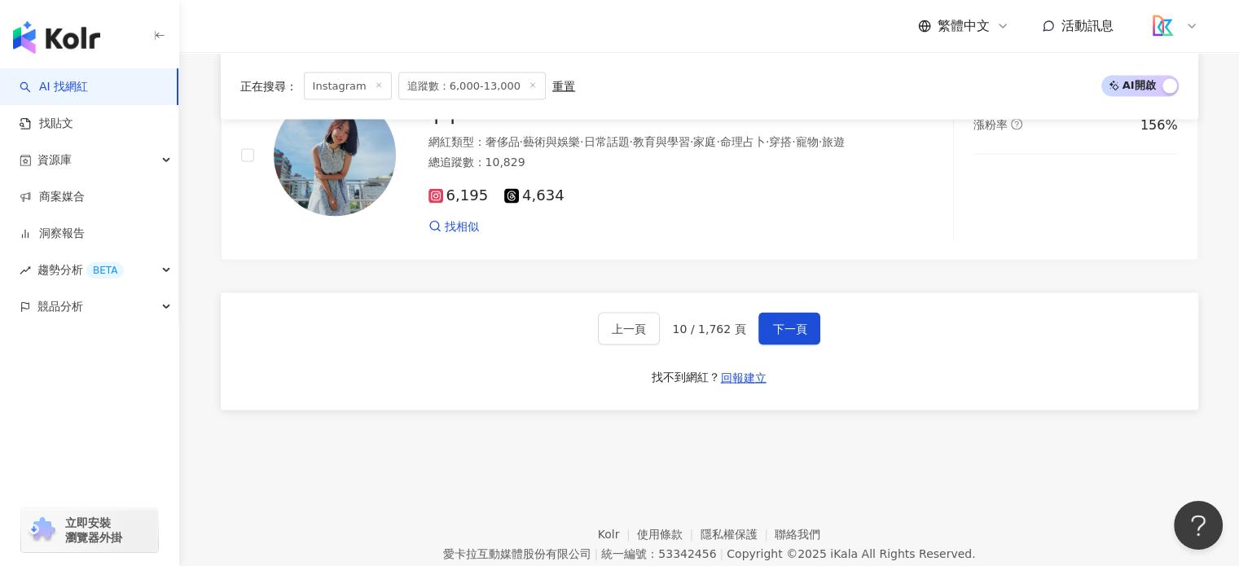
scroll to position [3176, 0]
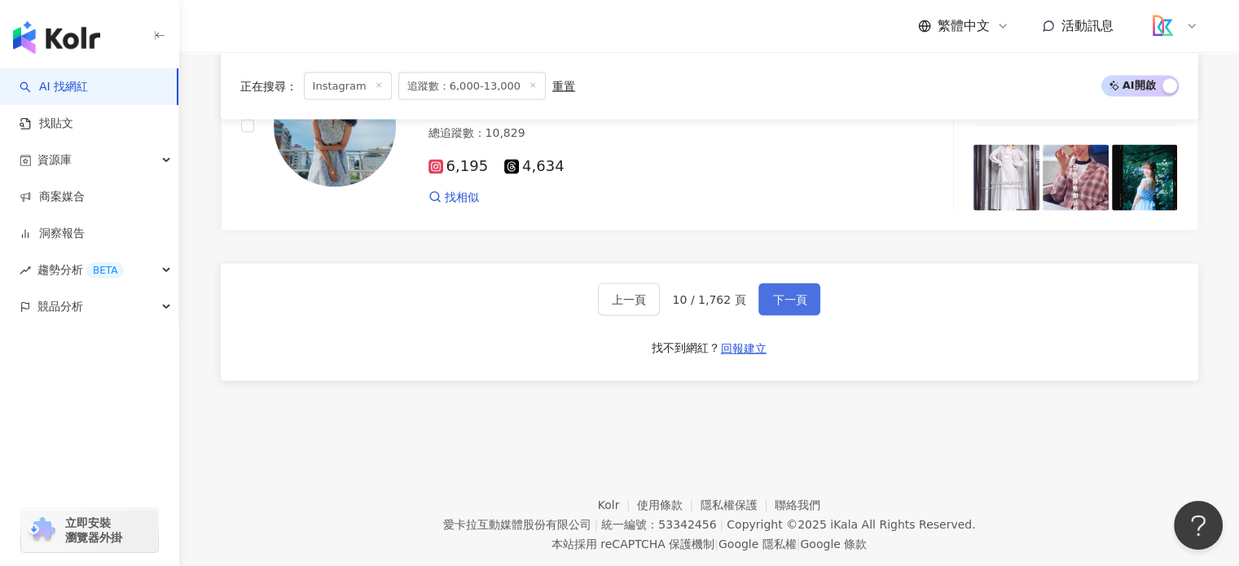
click at [792, 306] on span "下一頁" at bounding box center [789, 299] width 34 height 13
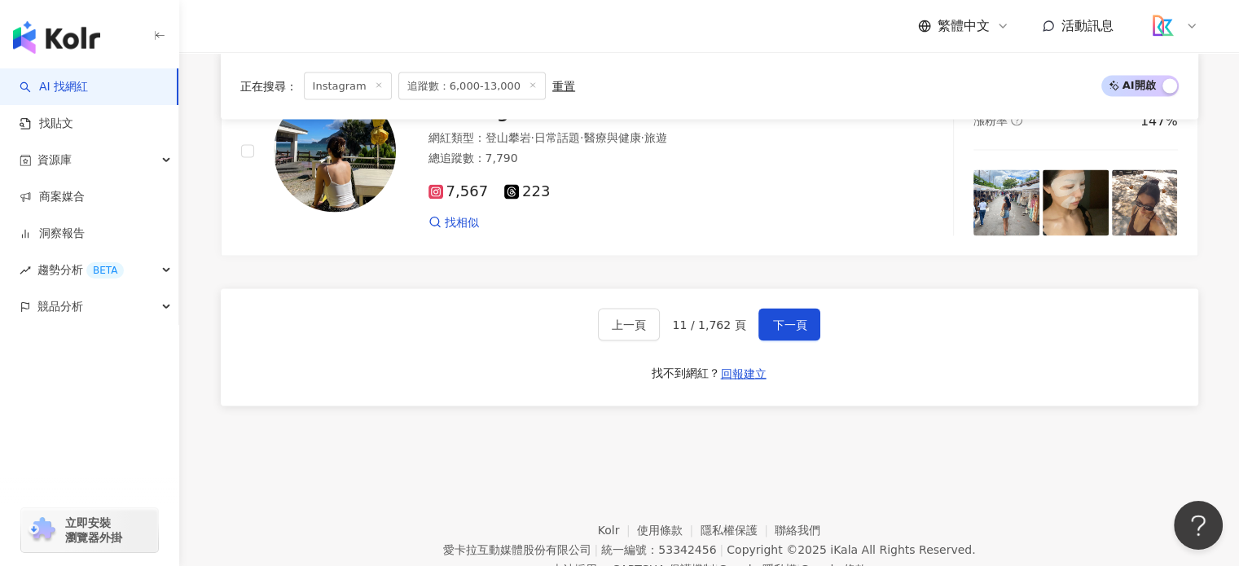
scroll to position [3056, 0]
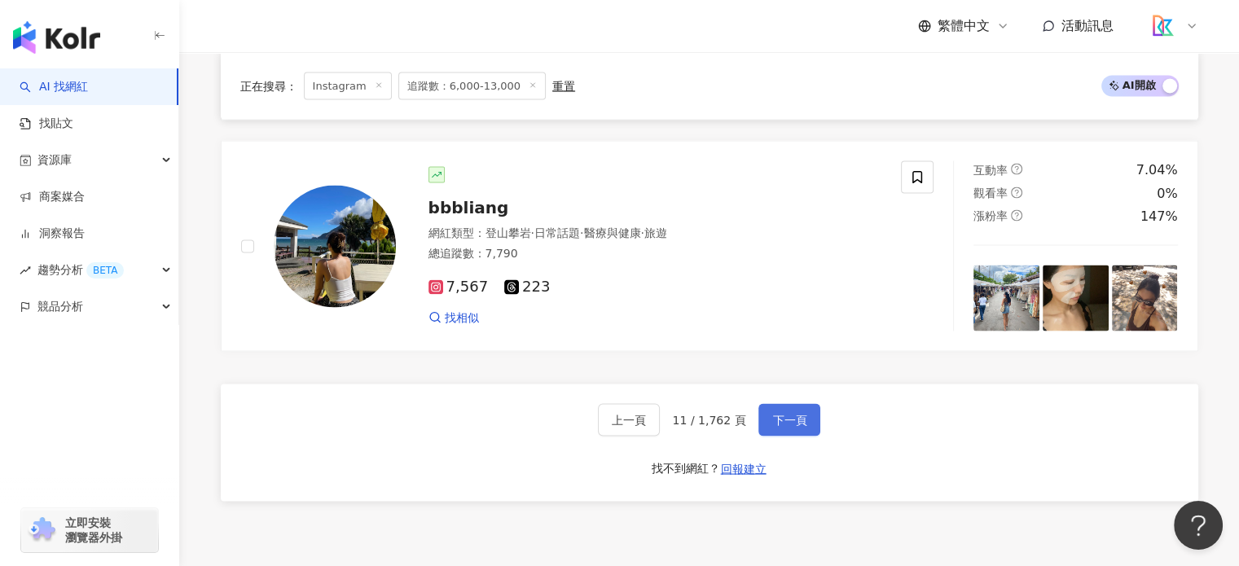
click at [798, 416] on button "下一頁" at bounding box center [789, 419] width 62 height 33
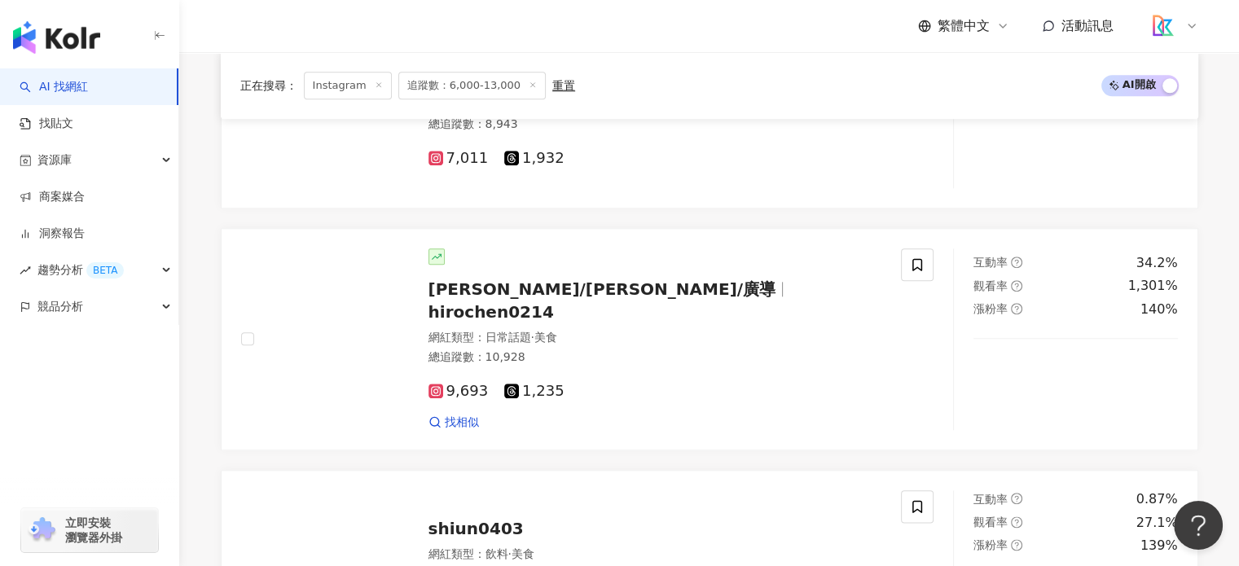
scroll to position [3219, 0]
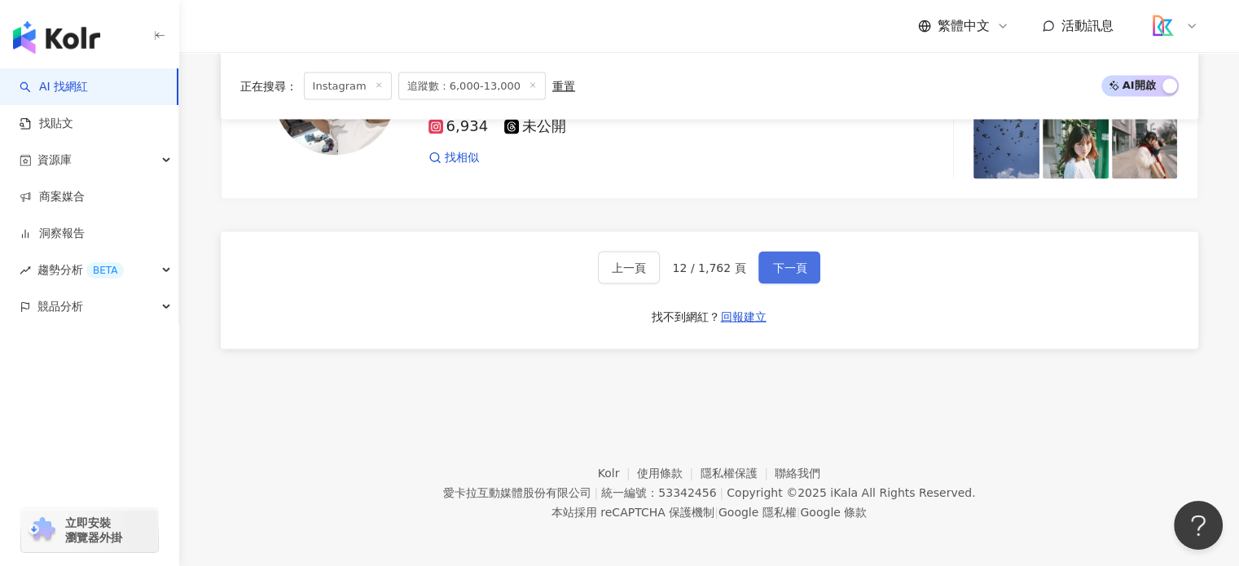
click at [795, 270] on button "下一頁" at bounding box center [789, 268] width 62 height 33
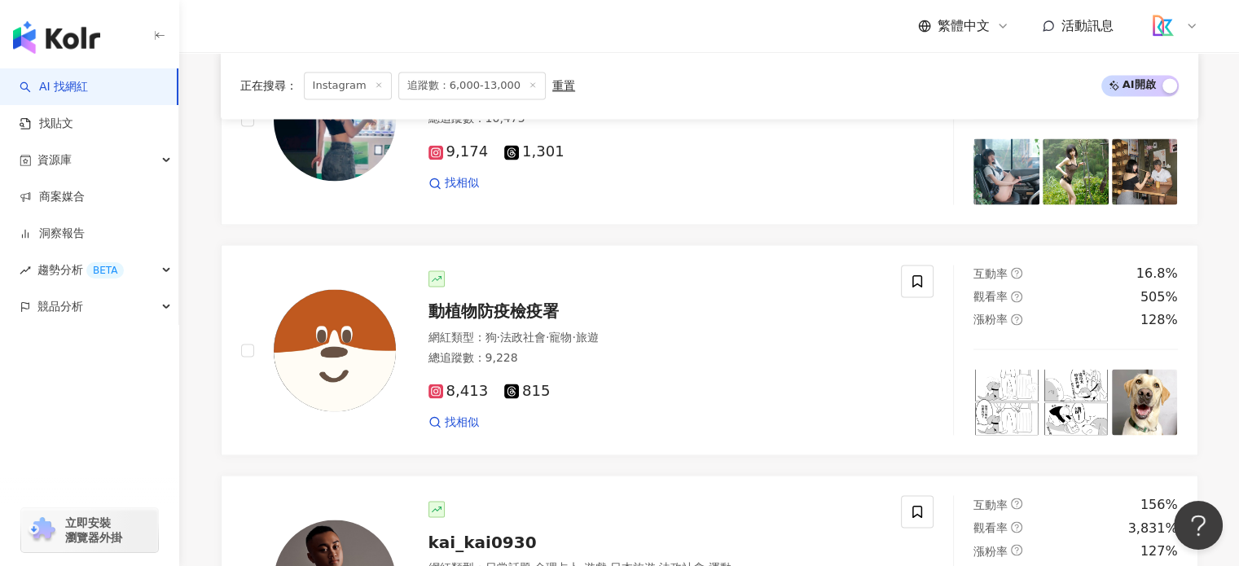
scroll to position [3095, 0]
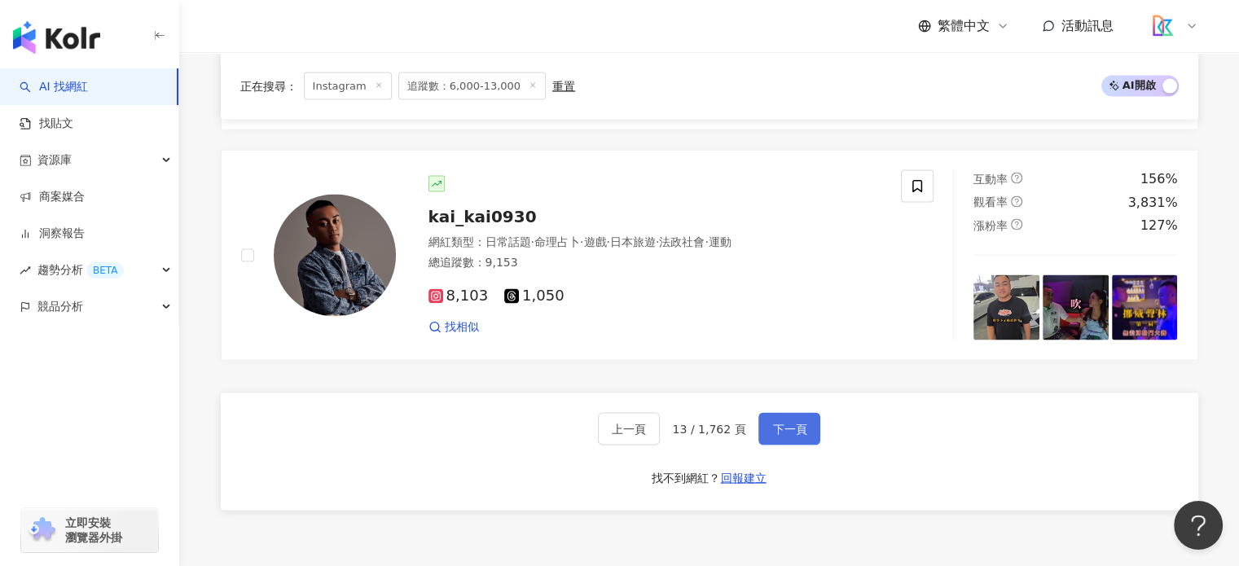
click at [785, 433] on span "下一頁" at bounding box center [789, 428] width 34 height 13
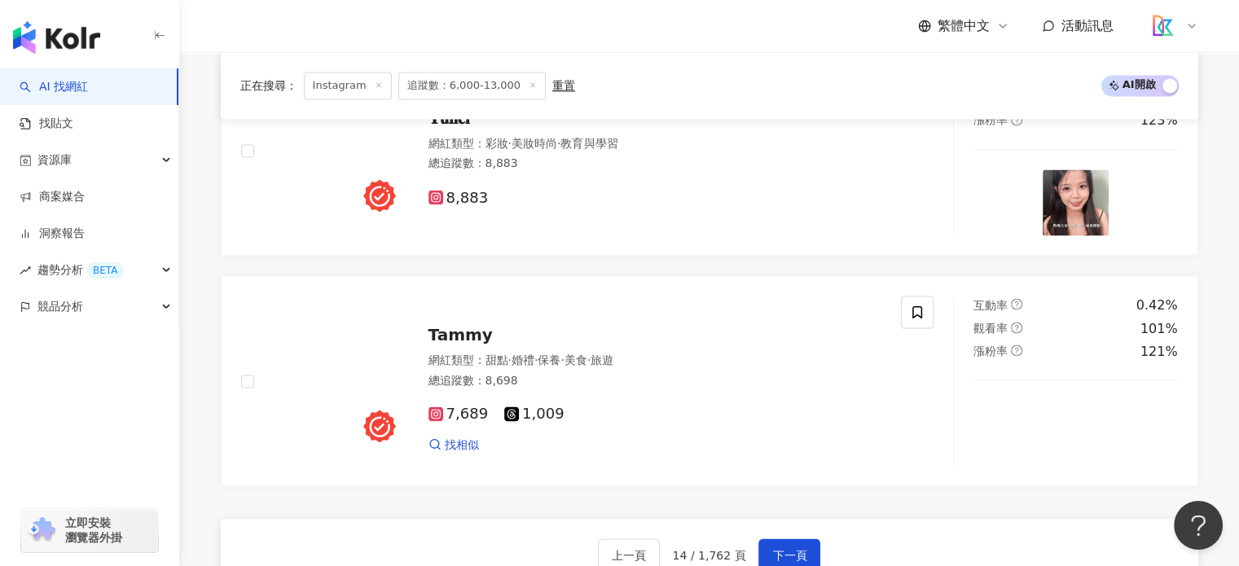
scroll to position [3210, 0]
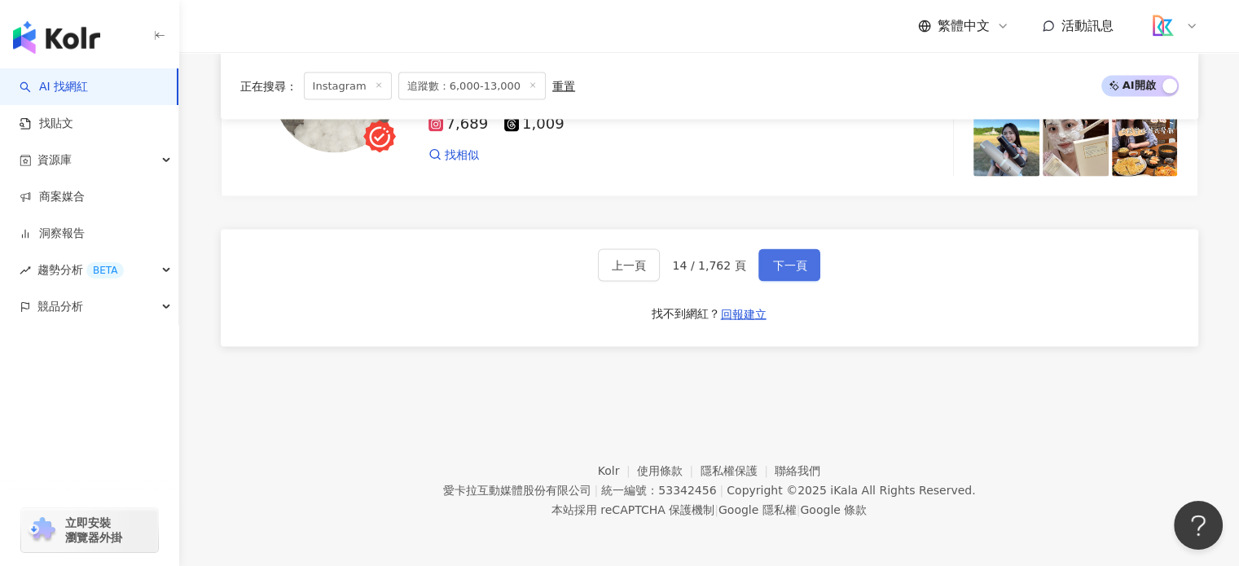
click at [782, 265] on span "下一頁" at bounding box center [789, 265] width 34 height 13
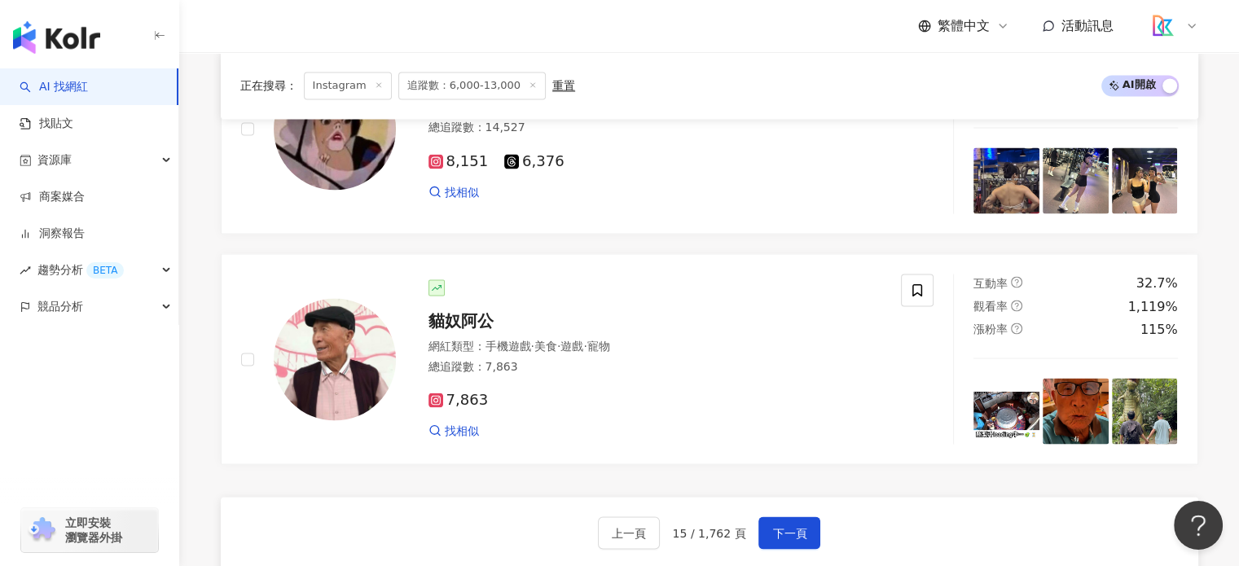
scroll to position [3129, 0]
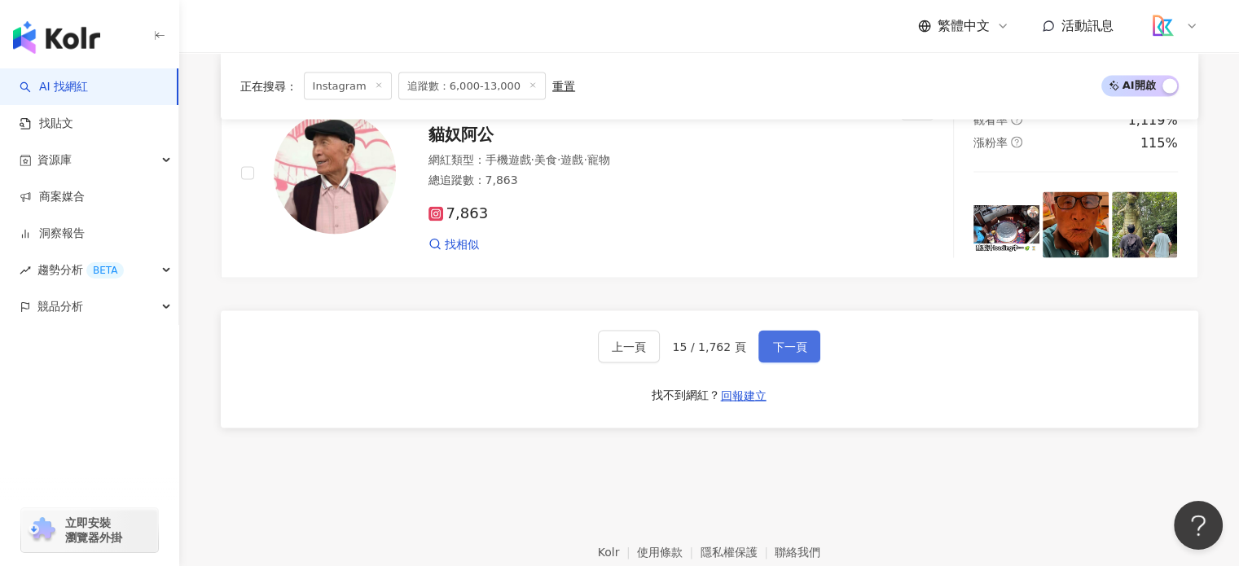
click at [779, 353] on span "下一頁" at bounding box center [789, 346] width 34 height 13
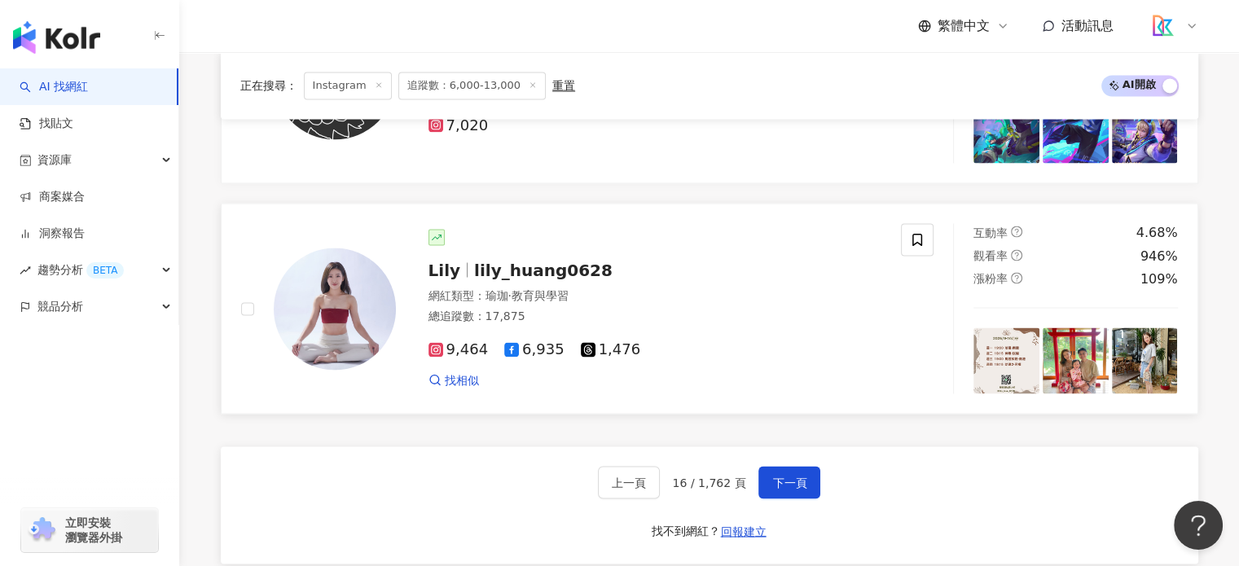
scroll to position [2966, 0]
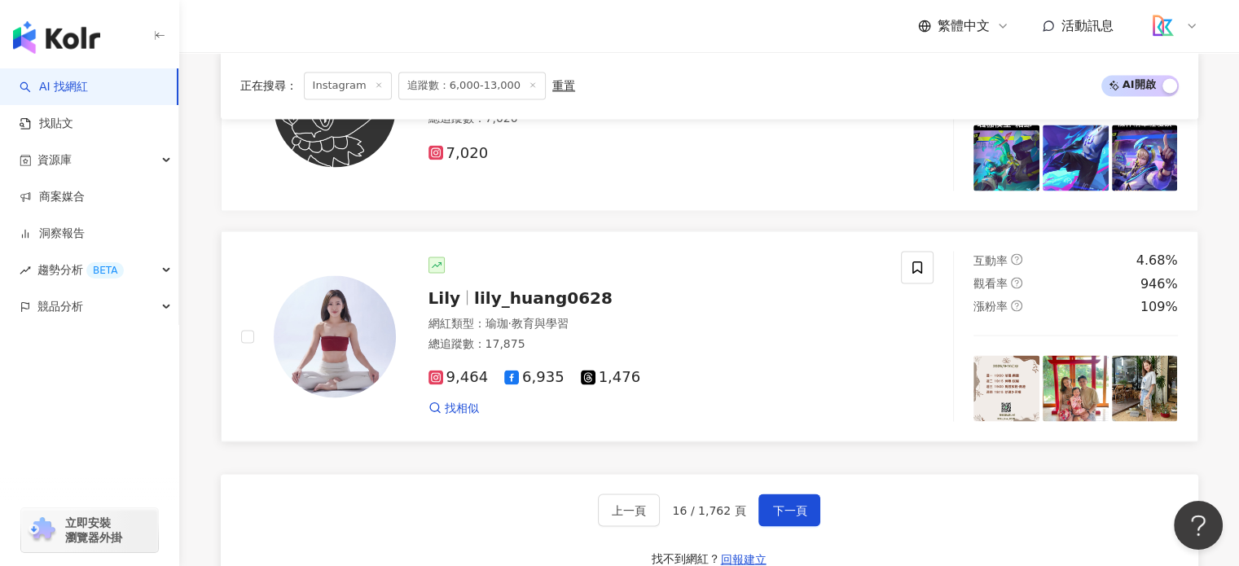
click at [536, 305] on span "lily_huang0628" at bounding box center [543, 297] width 138 height 20
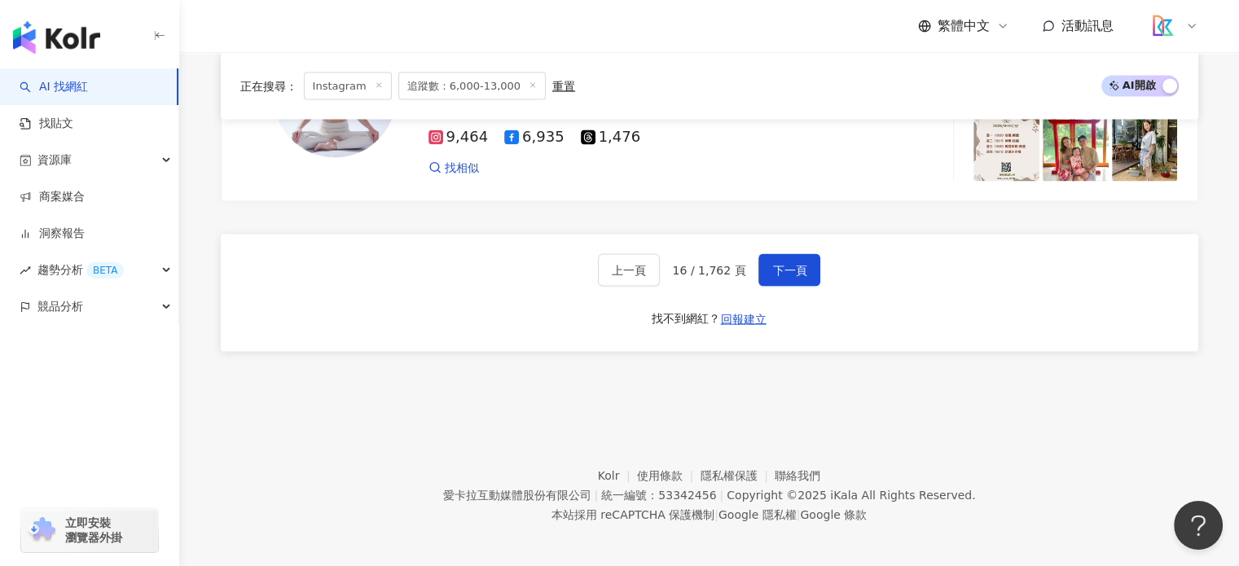
scroll to position [3219, 0]
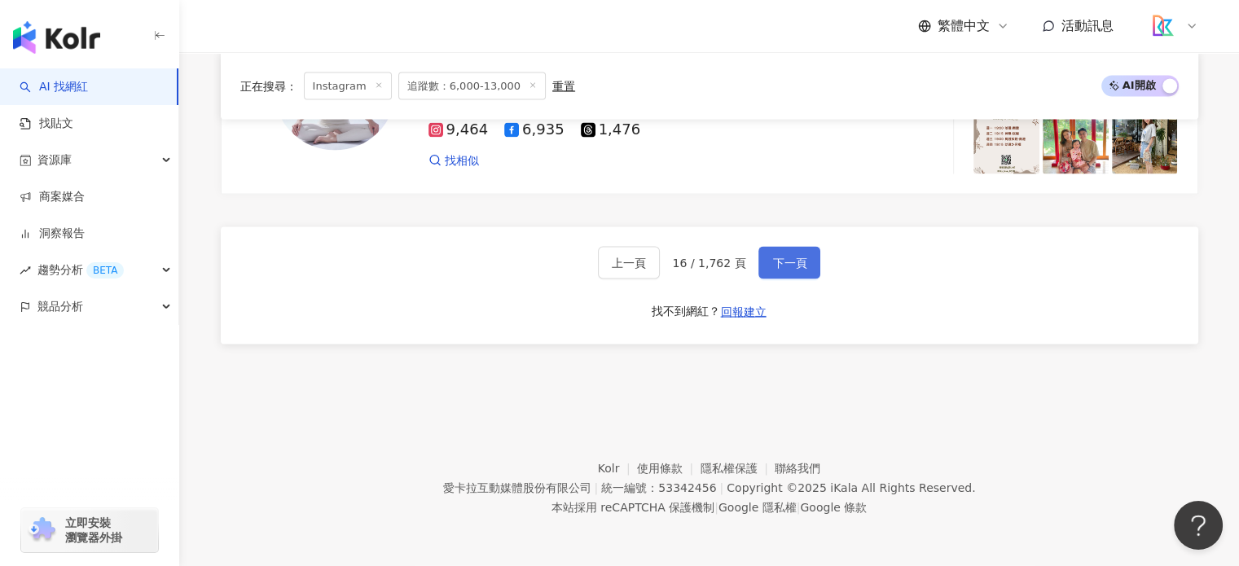
click at [767, 270] on button "下一頁" at bounding box center [789, 263] width 62 height 33
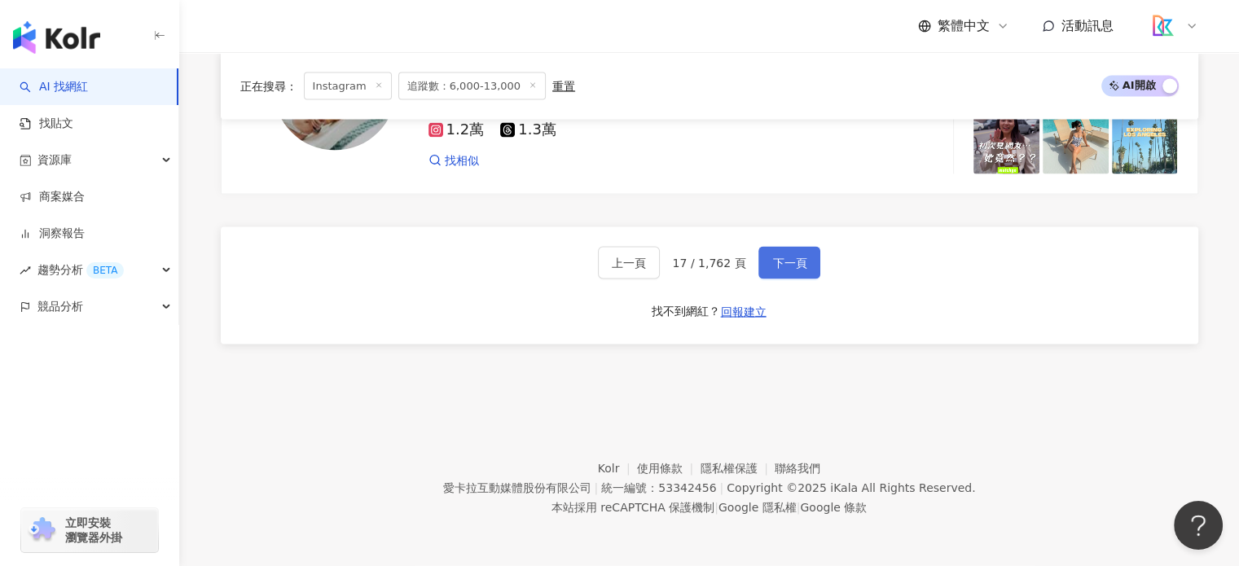
click at [797, 252] on button "下一頁" at bounding box center [789, 263] width 62 height 33
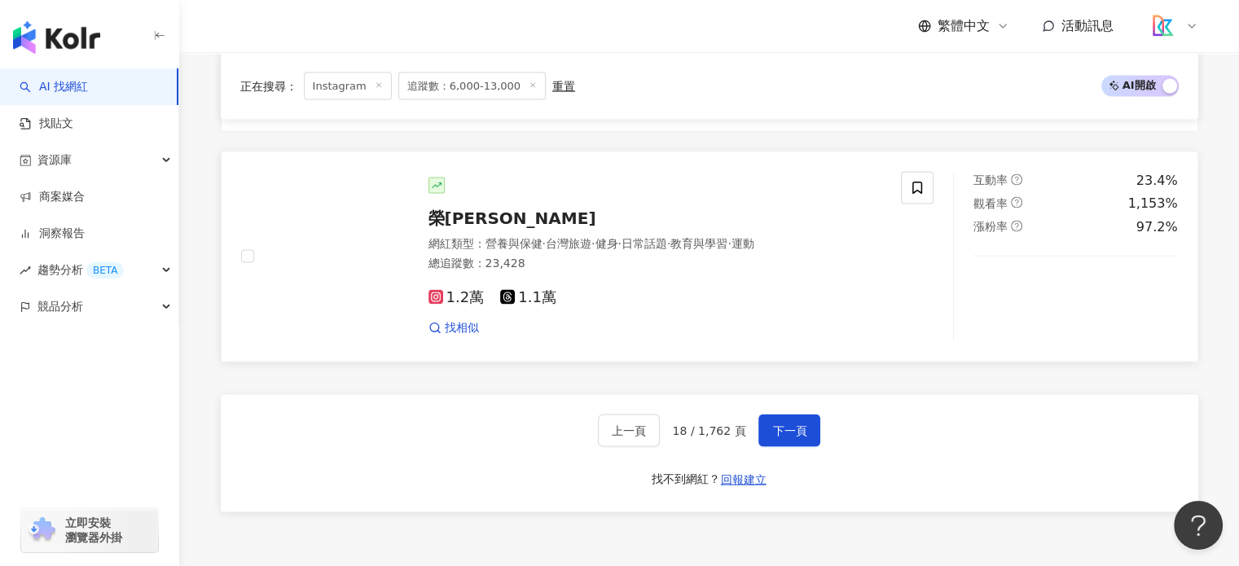
scroll to position [3113, 0]
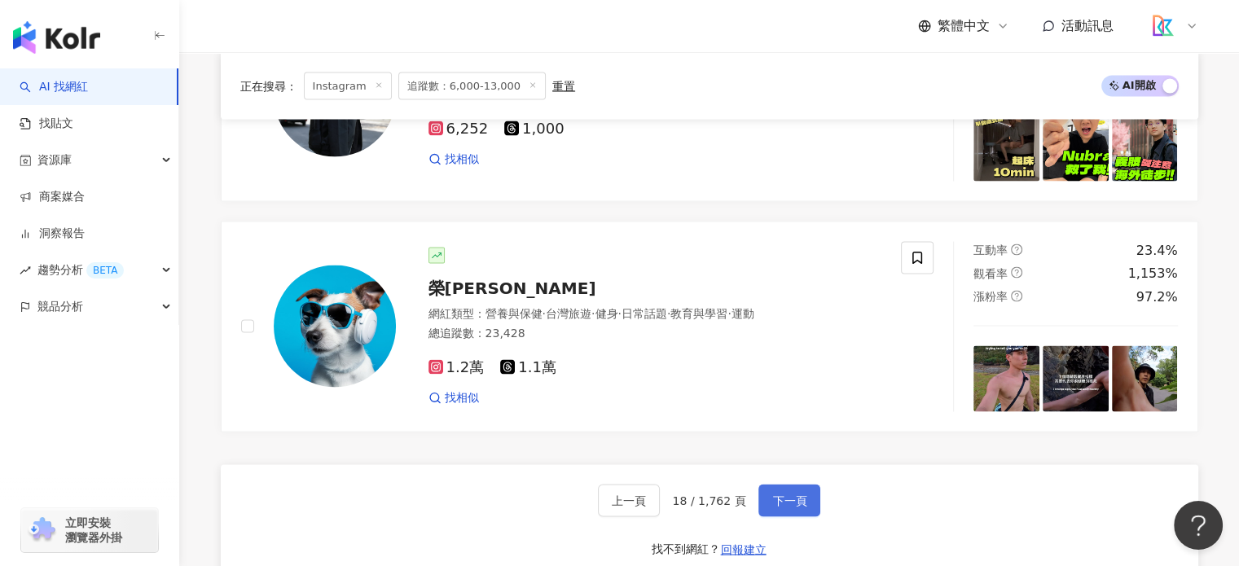
click at [802, 504] on button "下一頁" at bounding box center [789, 501] width 62 height 33
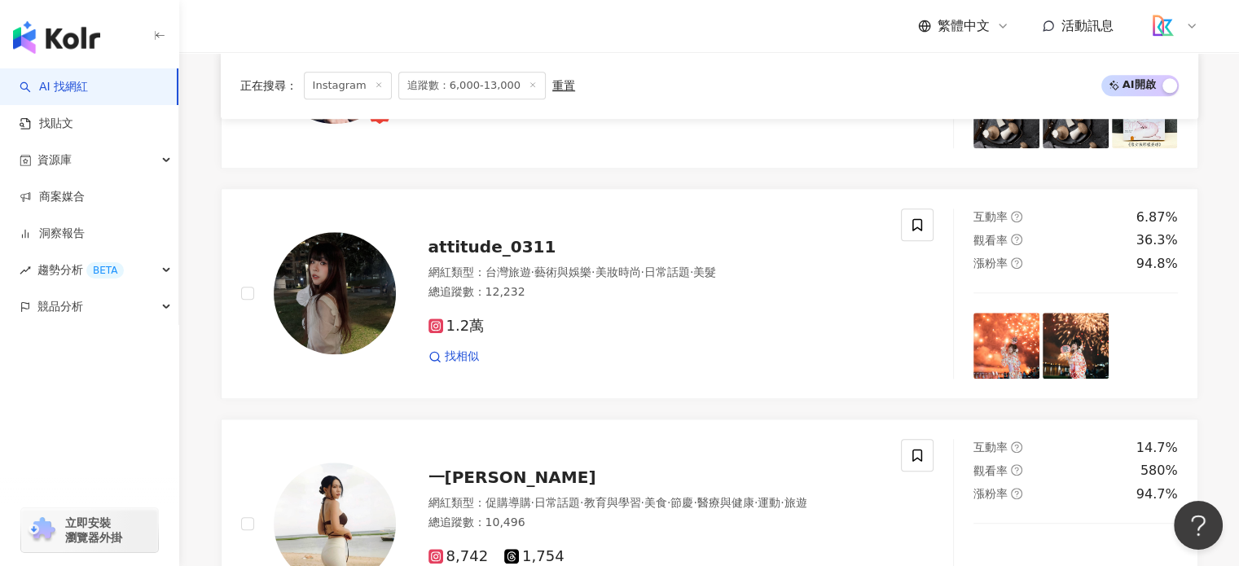
scroll to position [1428, 0]
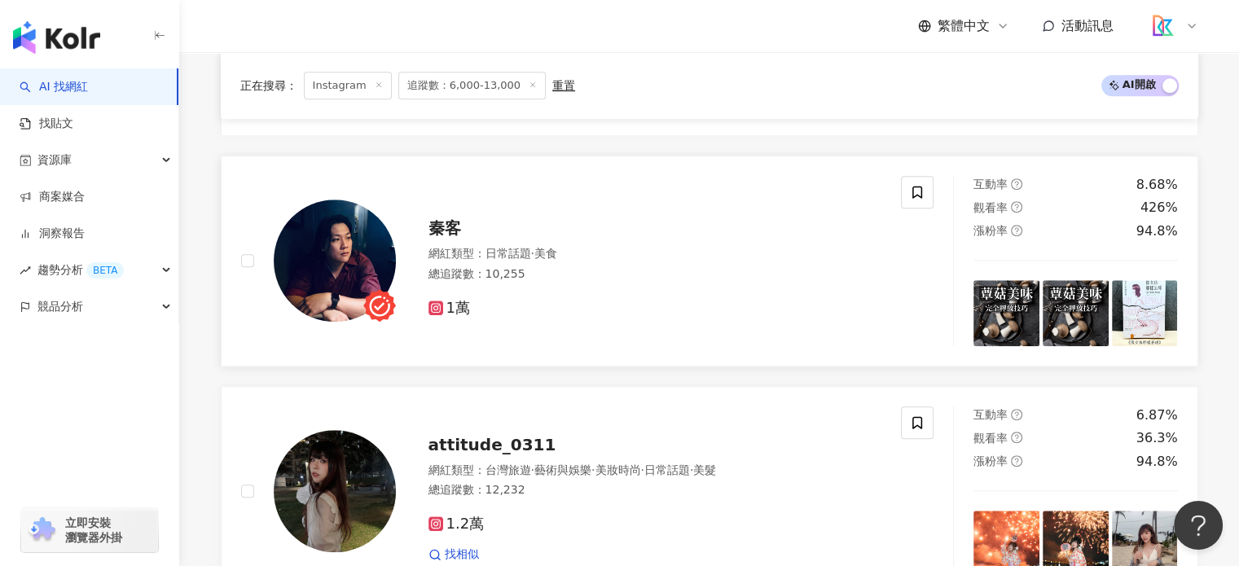
click at [450, 237] on span "秦客" at bounding box center [444, 228] width 33 height 20
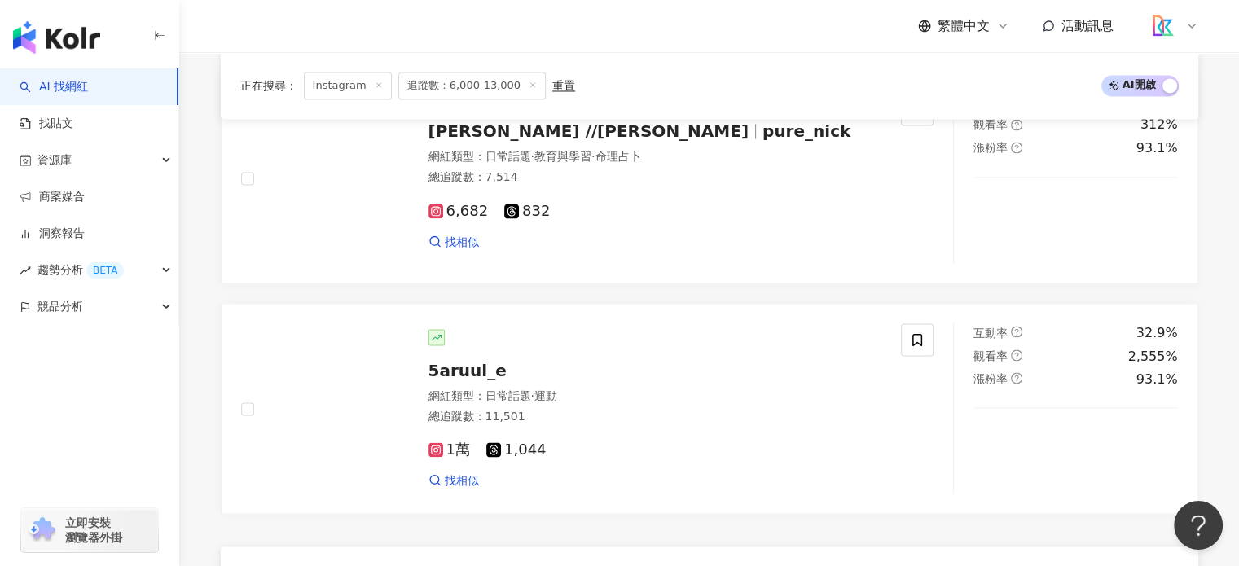
scroll to position [3219, 0]
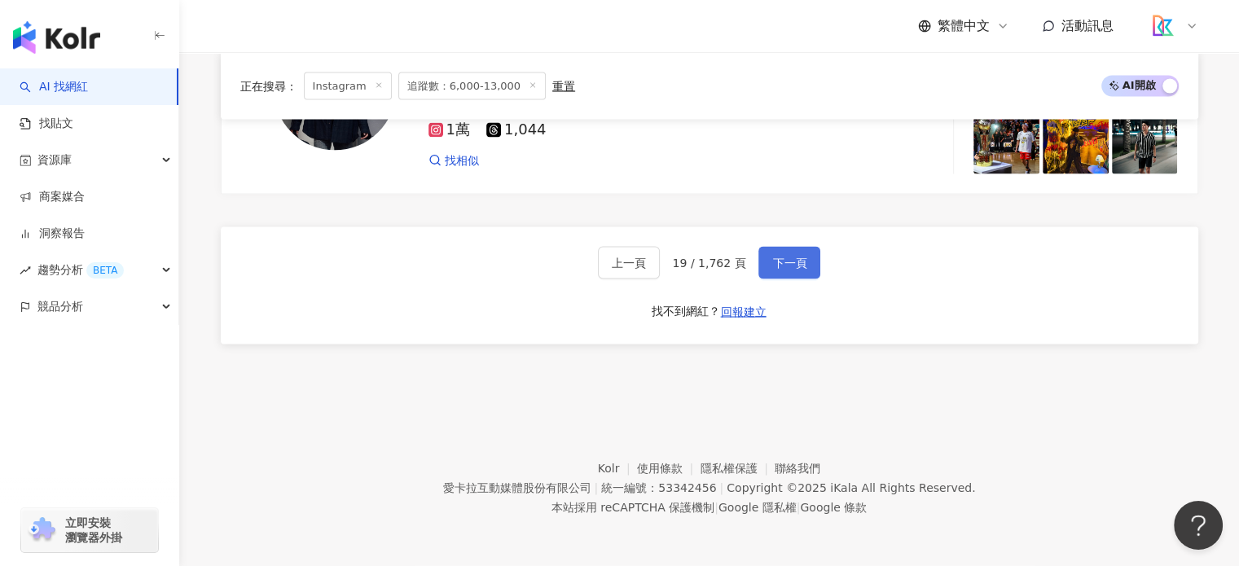
click at [796, 260] on span "下一頁" at bounding box center [789, 263] width 34 height 13
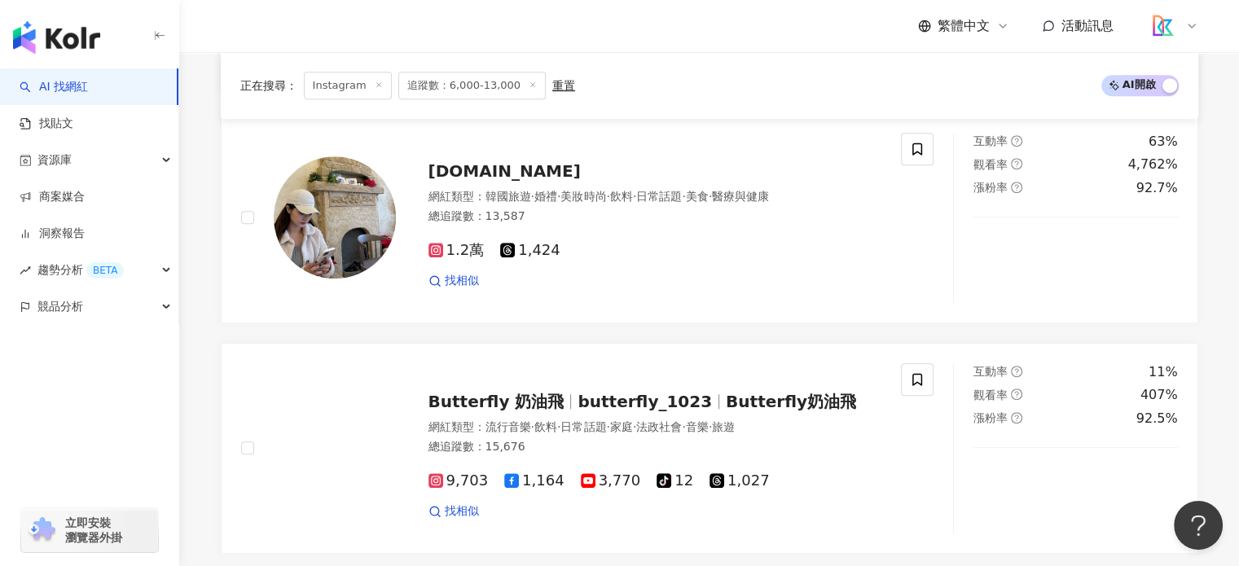
scroll to position [1183, 0]
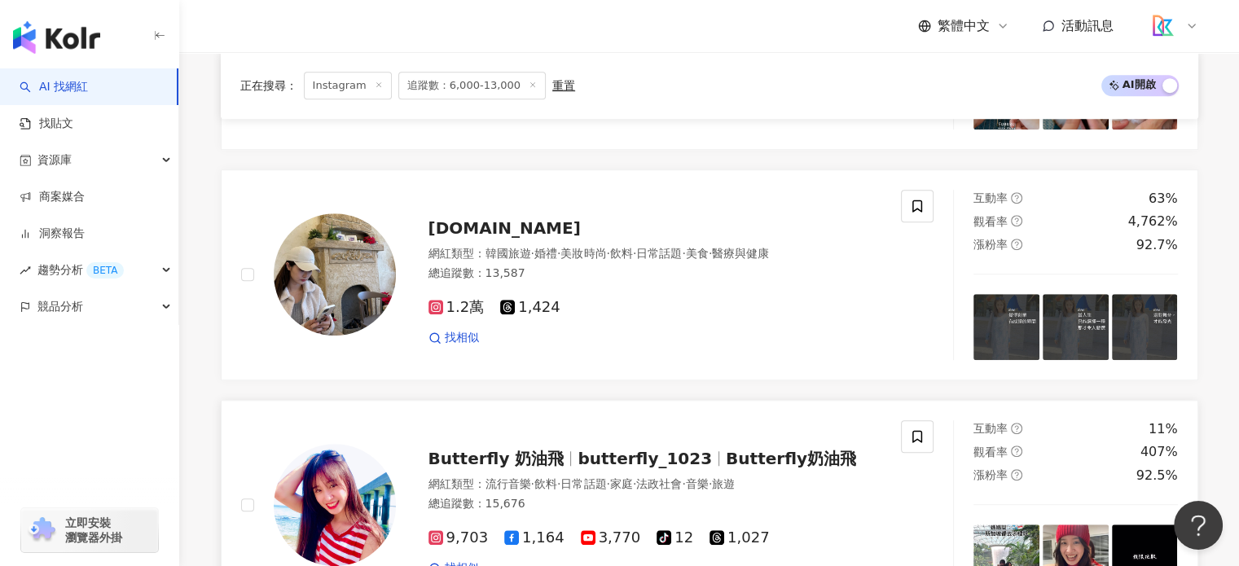
click at [554, 465] on span "Butterfly 奶油飛" at bounding box center [503, 459] width 150 height 20
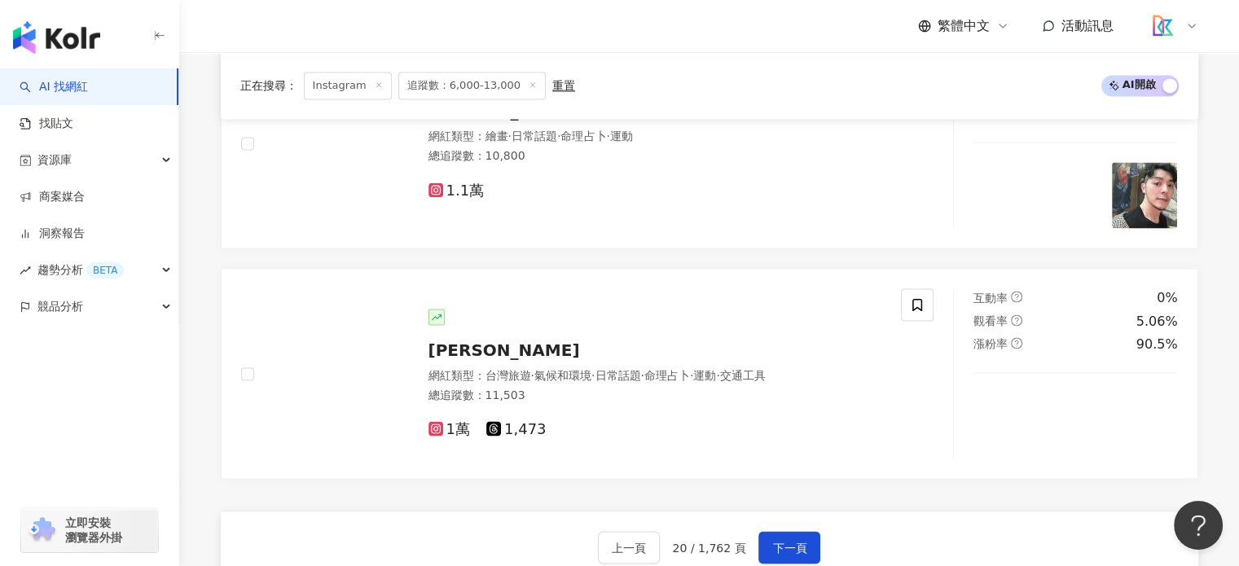
scroll to position [3056, 0]
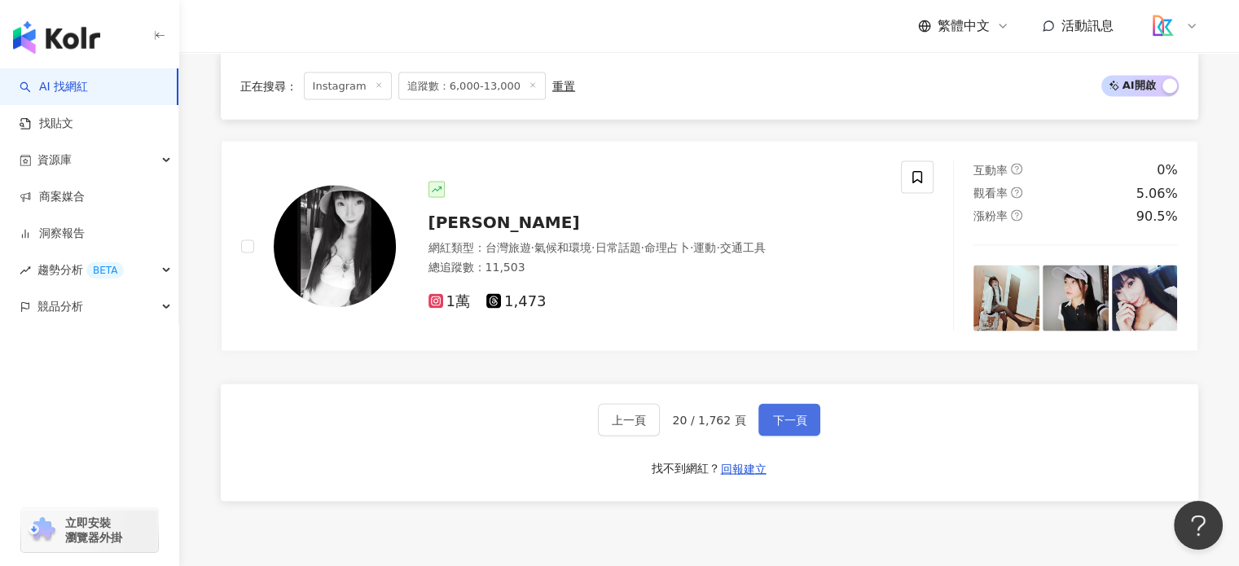
click at [796, 426] on span "下一頁" at bounding box center [789, 419] width 34 height 13
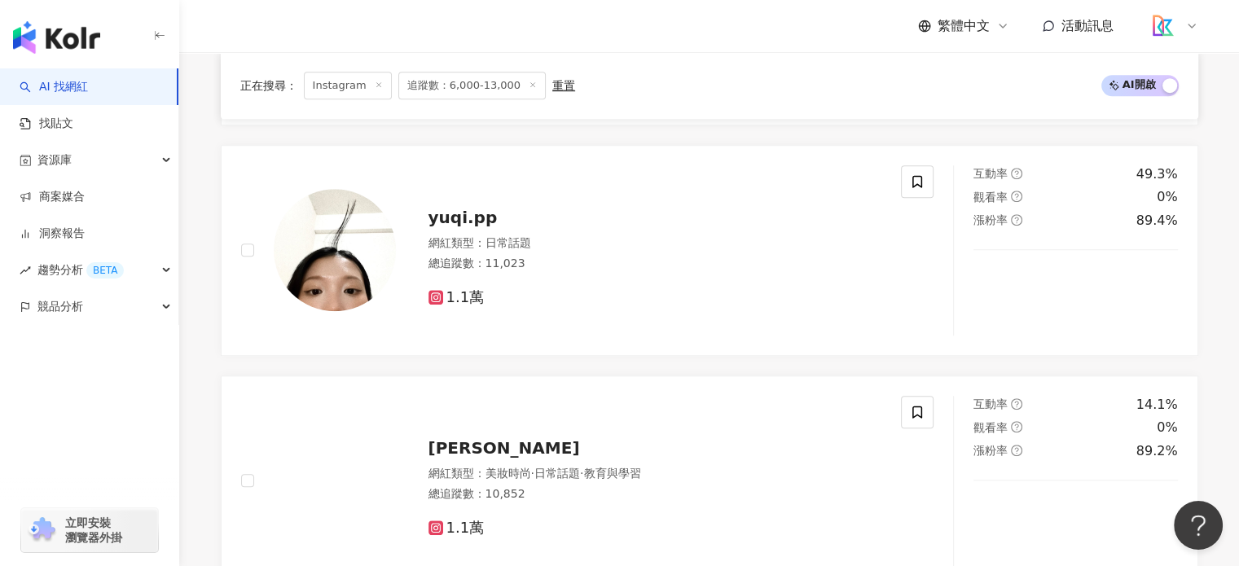
scroll to position [1183, 0]
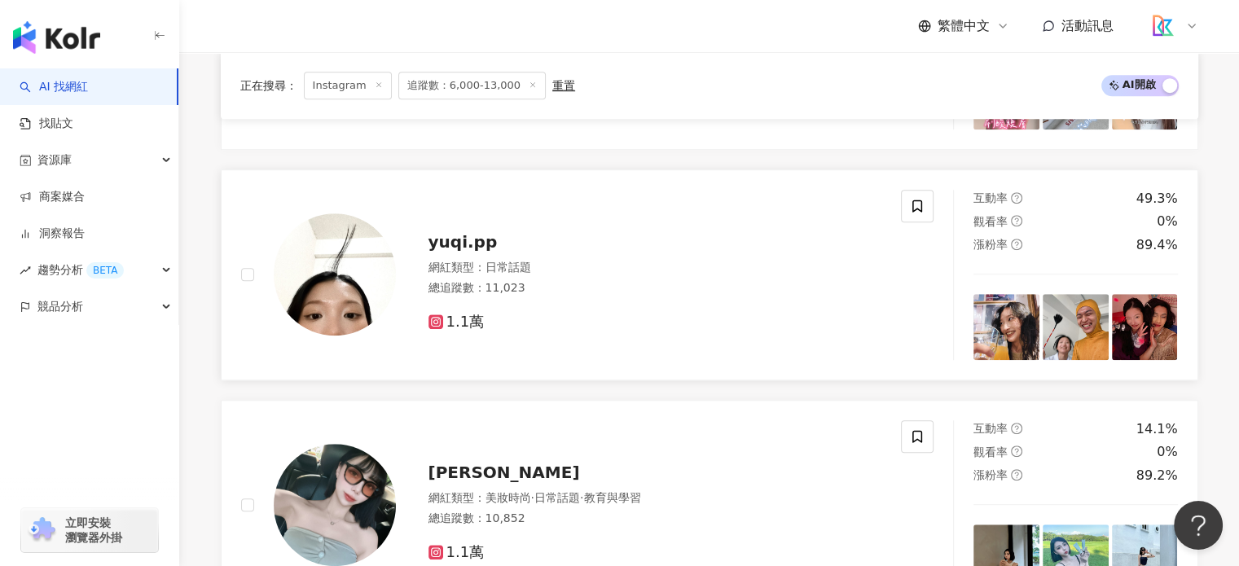
click at [447, 249] on span "yuqi.pp" at bounding box center [462, 242] width 69 height 20
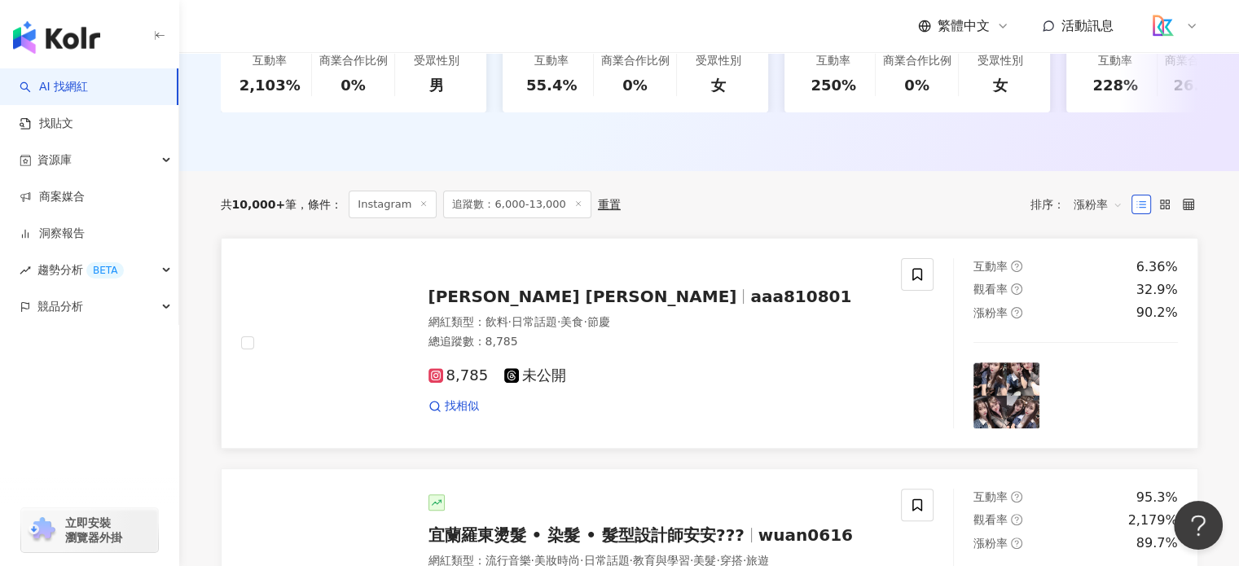
scroll to position [450, 0]
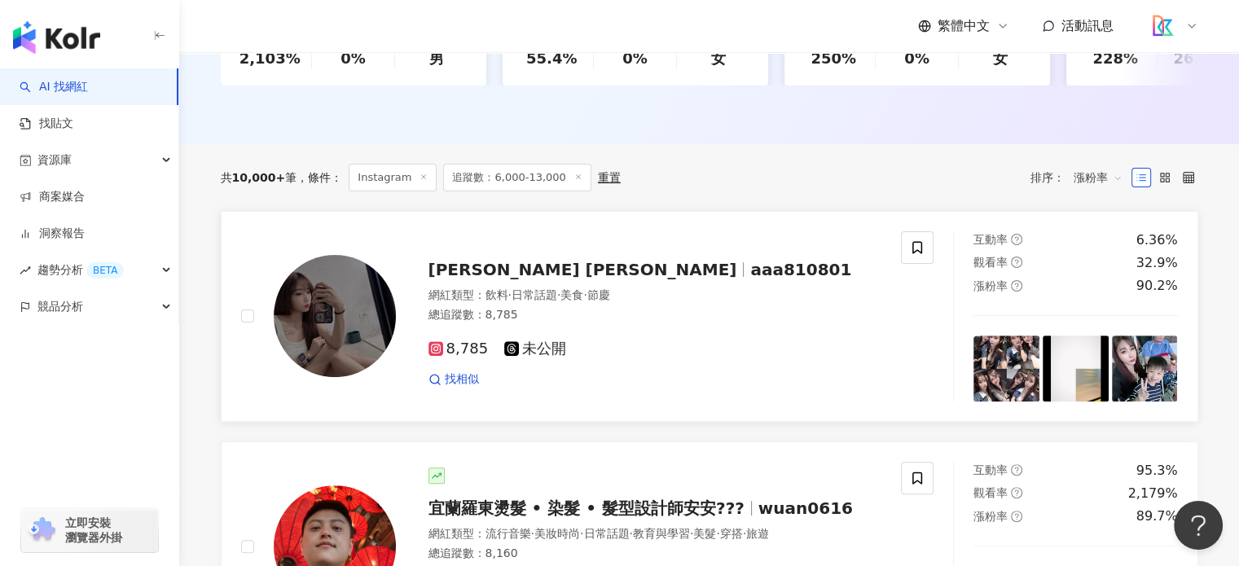
click at [750, 279] on span "aaa810801" at bounding box center [800, 270] width 101 height 20
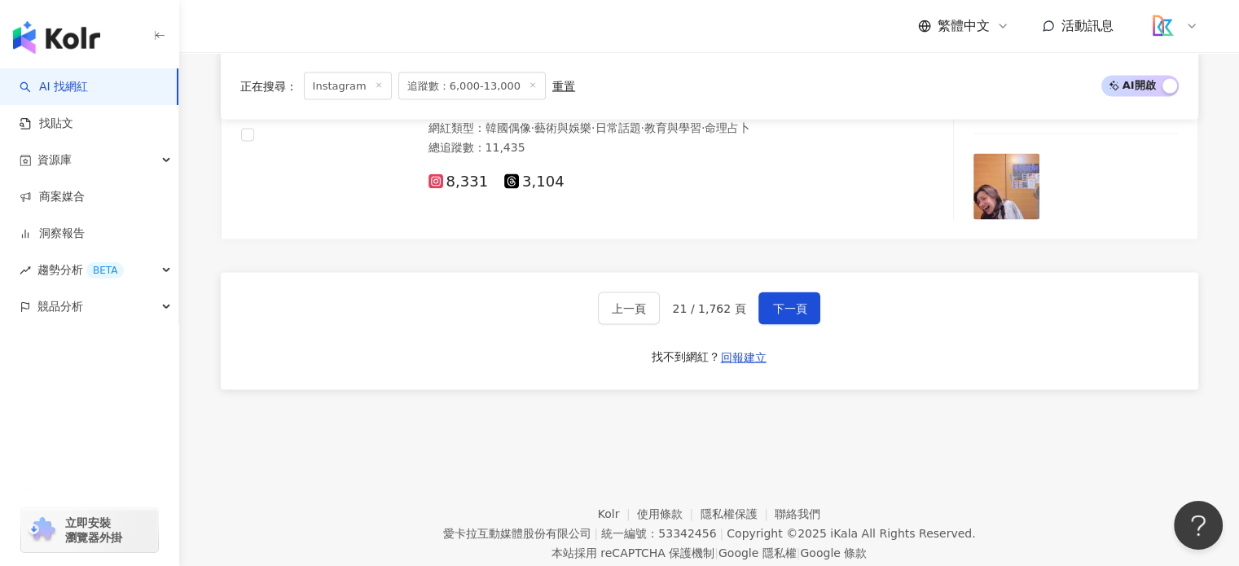
scroll to position [3219, 0]
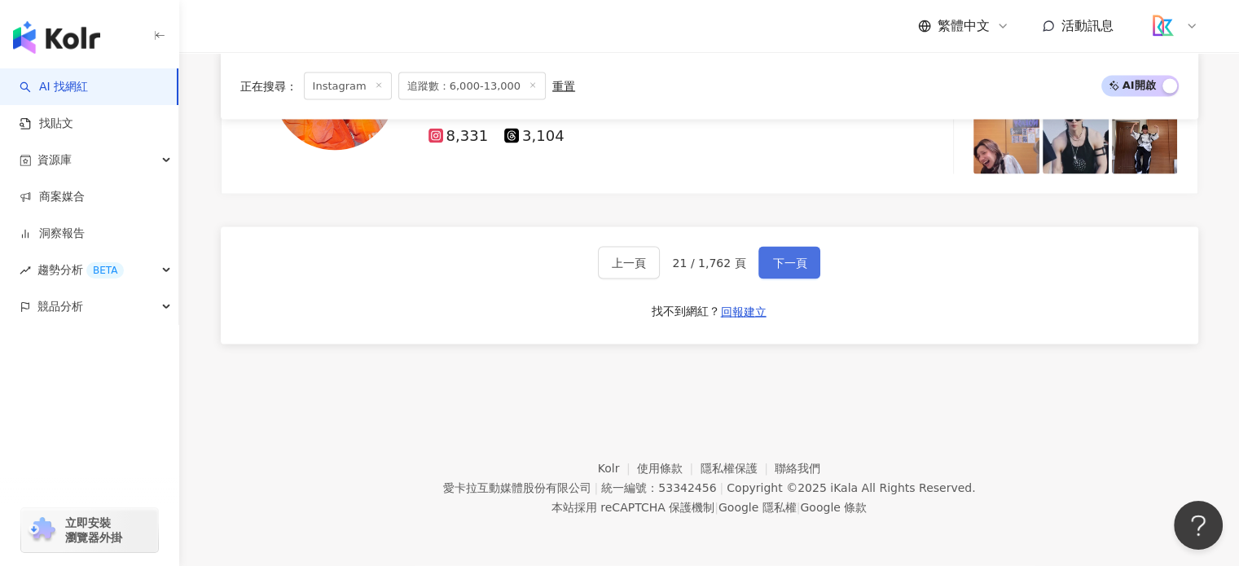
click at [794, 272] on button "下一頁" at bounding box center [789, 263] width 62 height 33
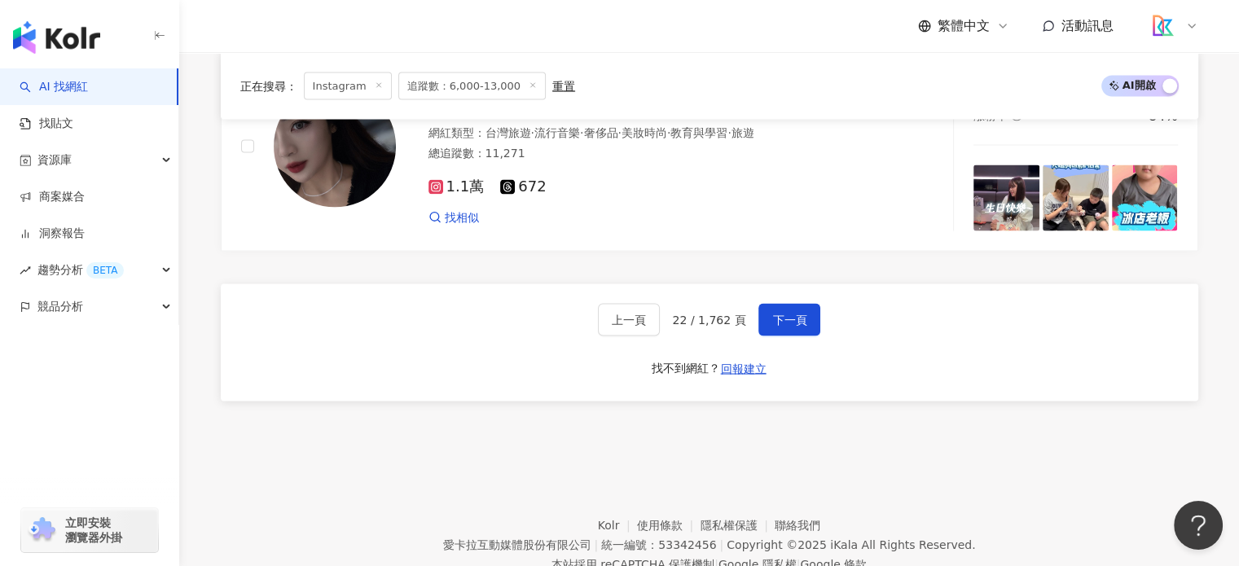
scroll to position [3074, 0]
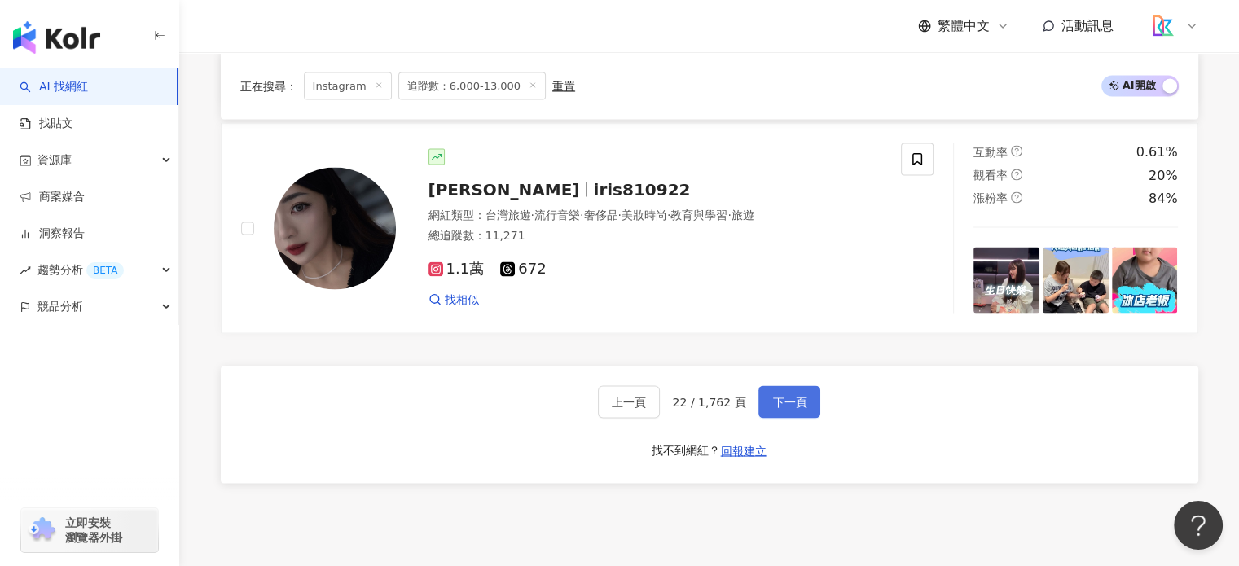
click at [791, 404] on span "下一頁" at bounding box center [789, 401] width 34 height 13
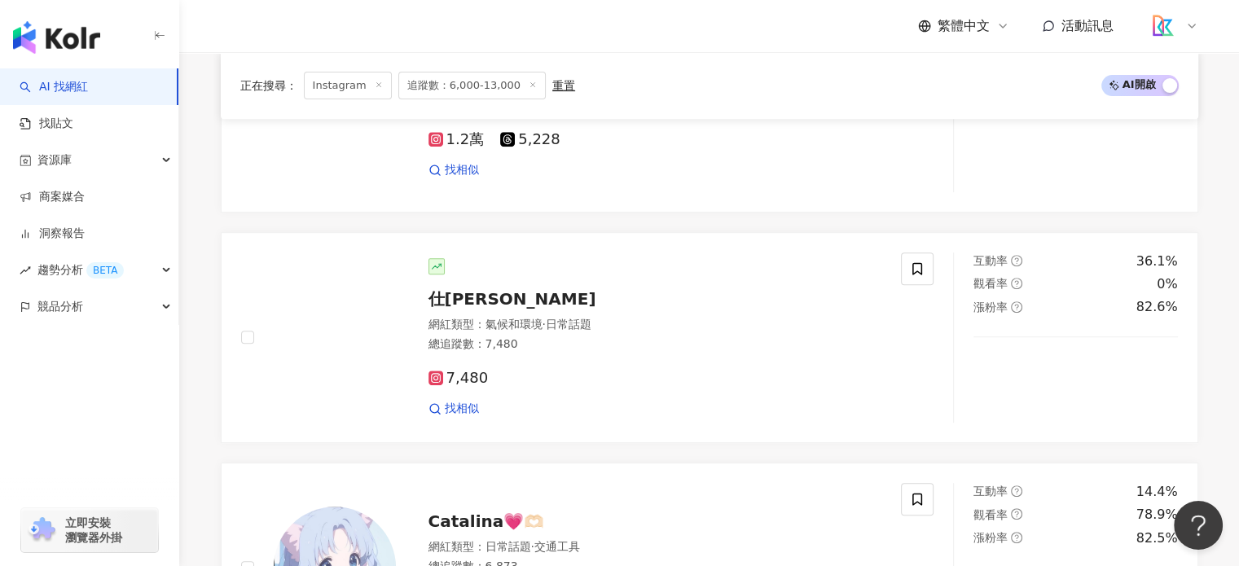
scroll to position [468, 0]
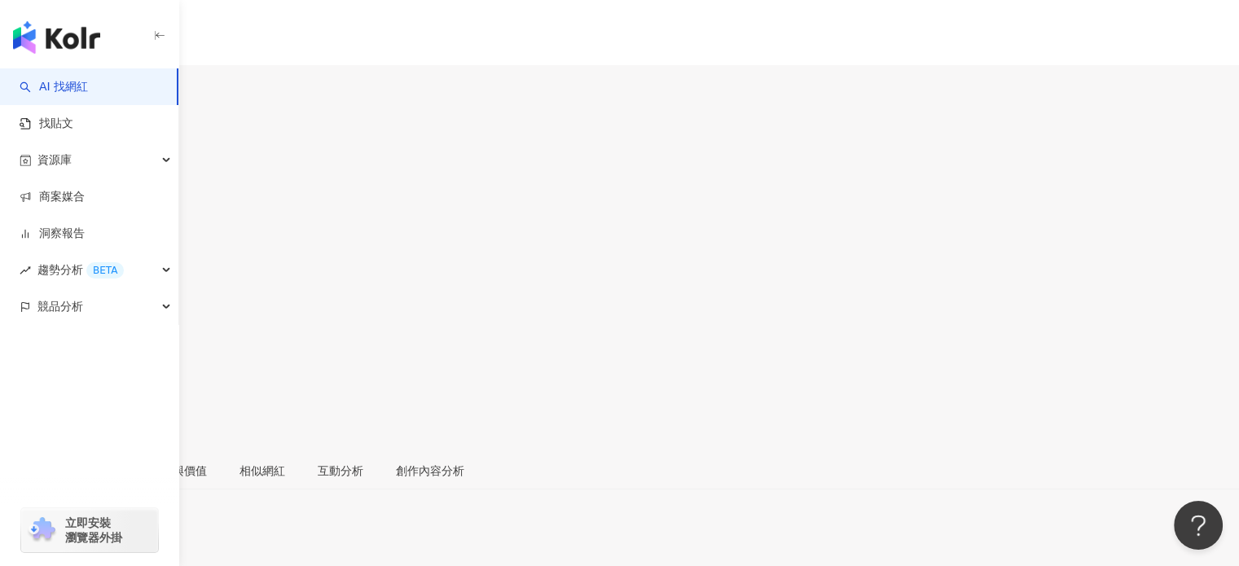
scroll to position [244, 0]
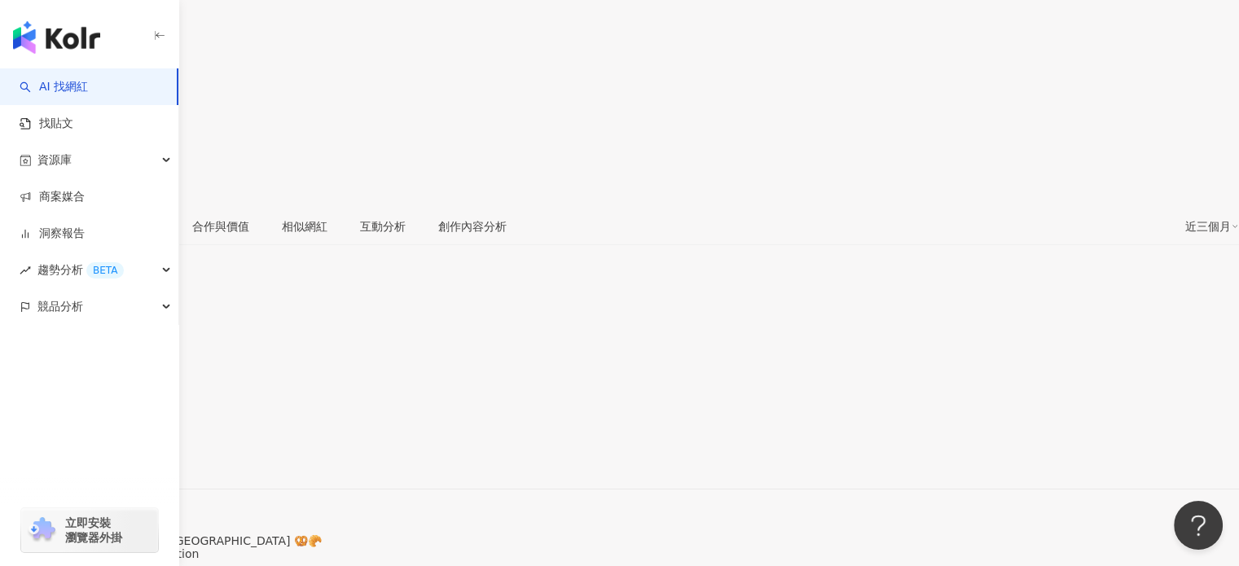
click at [143, 454] on div "https://www.instagram.com/la_valeriey/" at bounding box center [79, 460] width 127 height 13
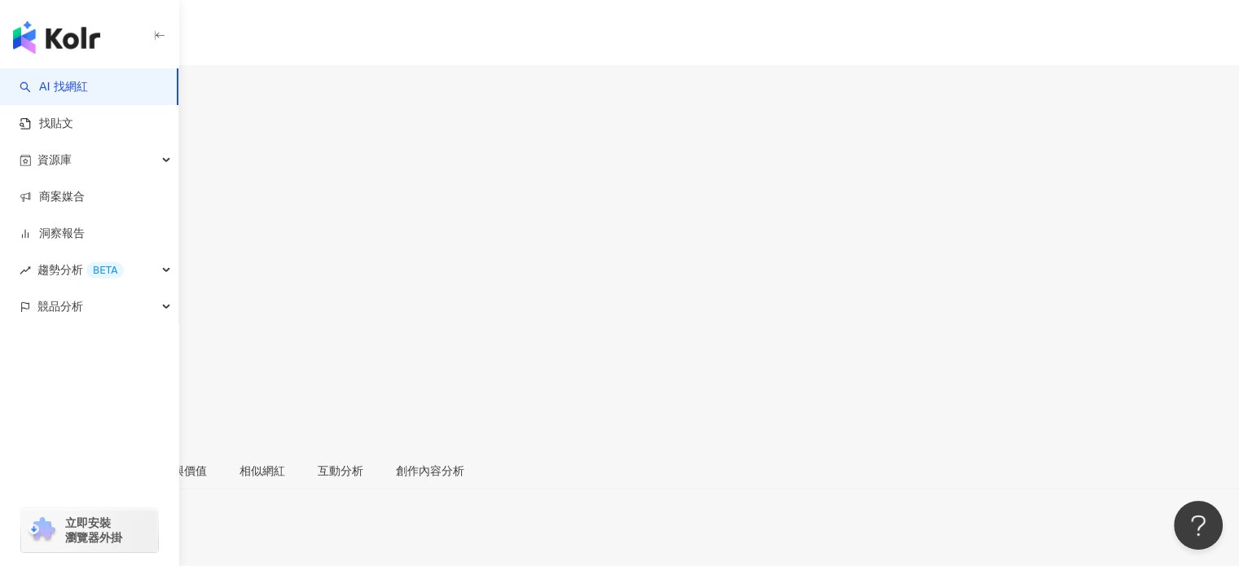
drag, startPoint x: 322, startPoint y: 113, endPoint x: 275, endPoint y: 120, distance: 47.7
click at [275, 120] on div "阿佛 追蹤數 6,934 互動率 0.08% 觀看率 無資料" at bounding box center [619, 278] width 1239 height 346
copy div "[DEMOGRAPHIC_DATA]"
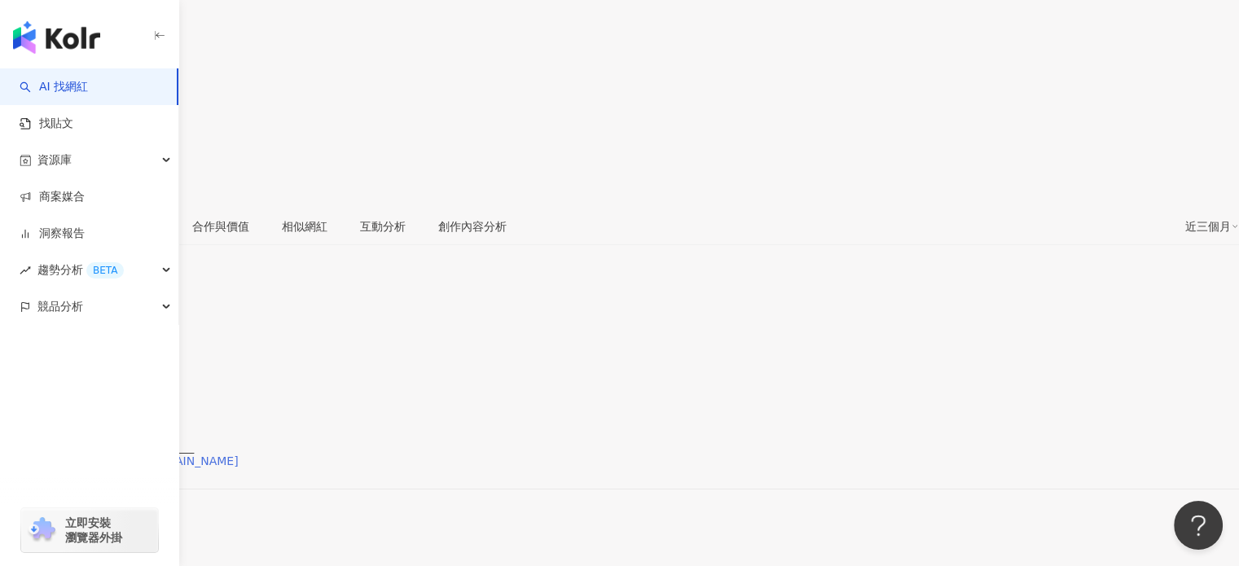
click at [239, 454] on div "https://www.instagram.com/a.po_____/" at bounding box center [127, 460] width 222 height 13
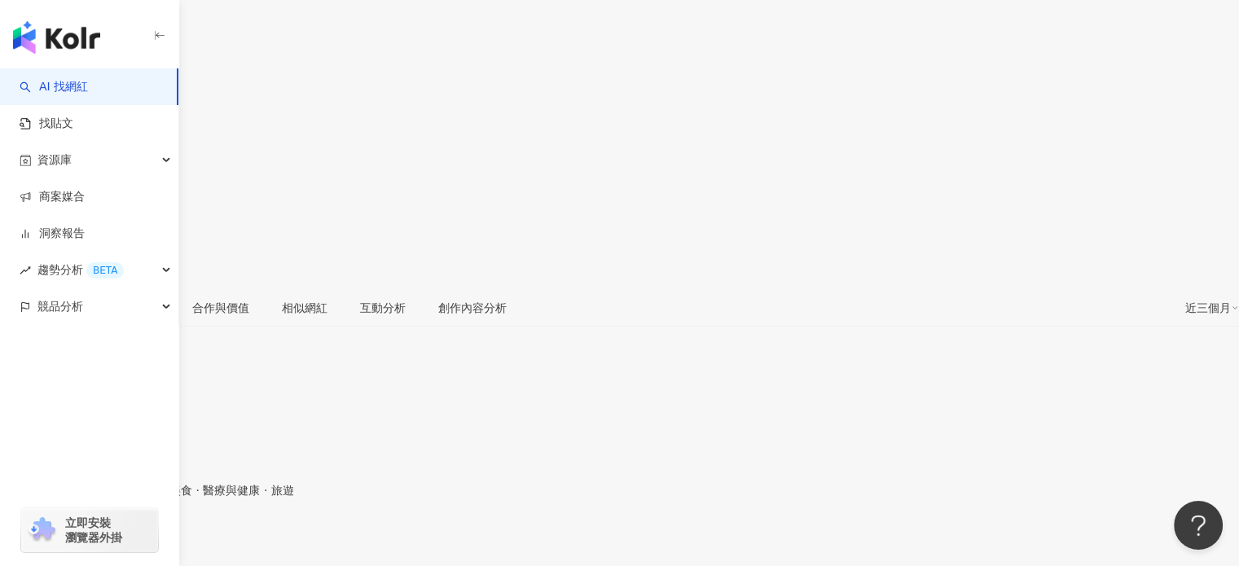
click at [143, 536] on div "[URL][DOMAIN_NAME]" at bounding box center [79, 542] width 127 height 13
drag, startPoint x: 564, startPoint y: 292, endPoint x: 622, endPoint y: 287, distance: 58.8
copy div "6,17"
drag, startPoint x: 636, startPoint y: 289, endPoint x: 578, endPoint y: 288, distance: 57.8
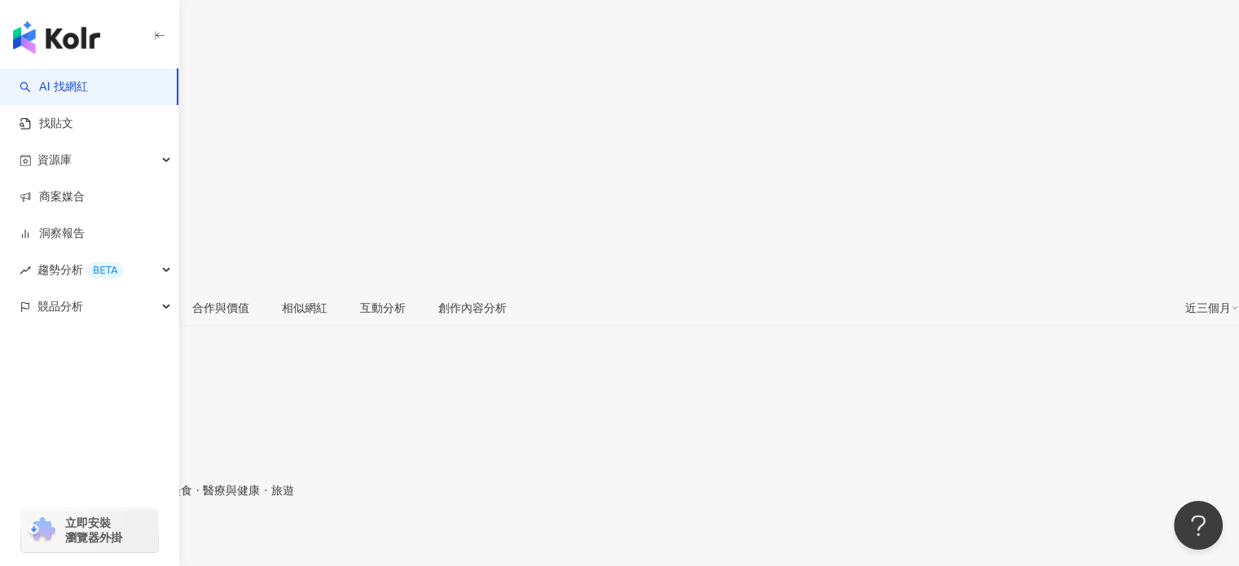
copy div "6,177"
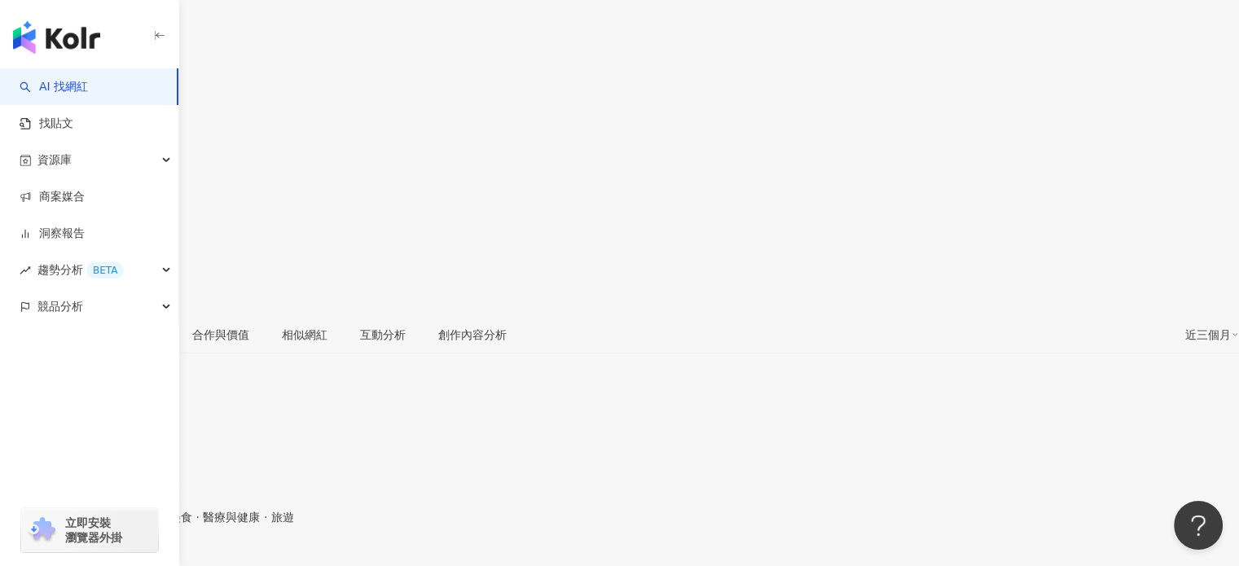
scroll to position [0, 0]
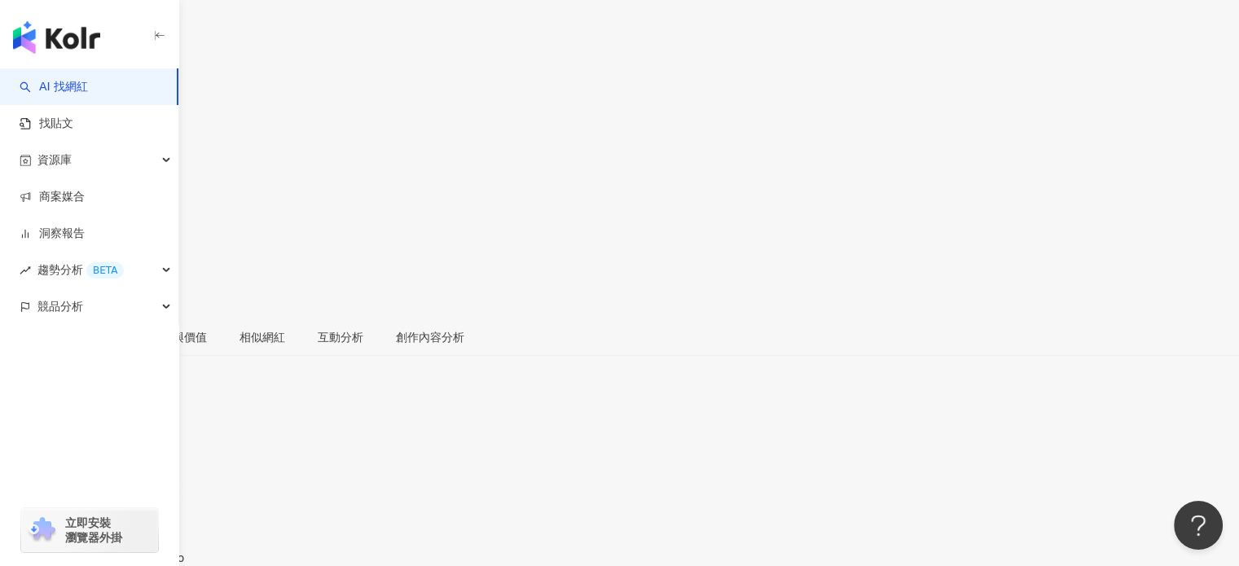
scroll to position [163, 0]
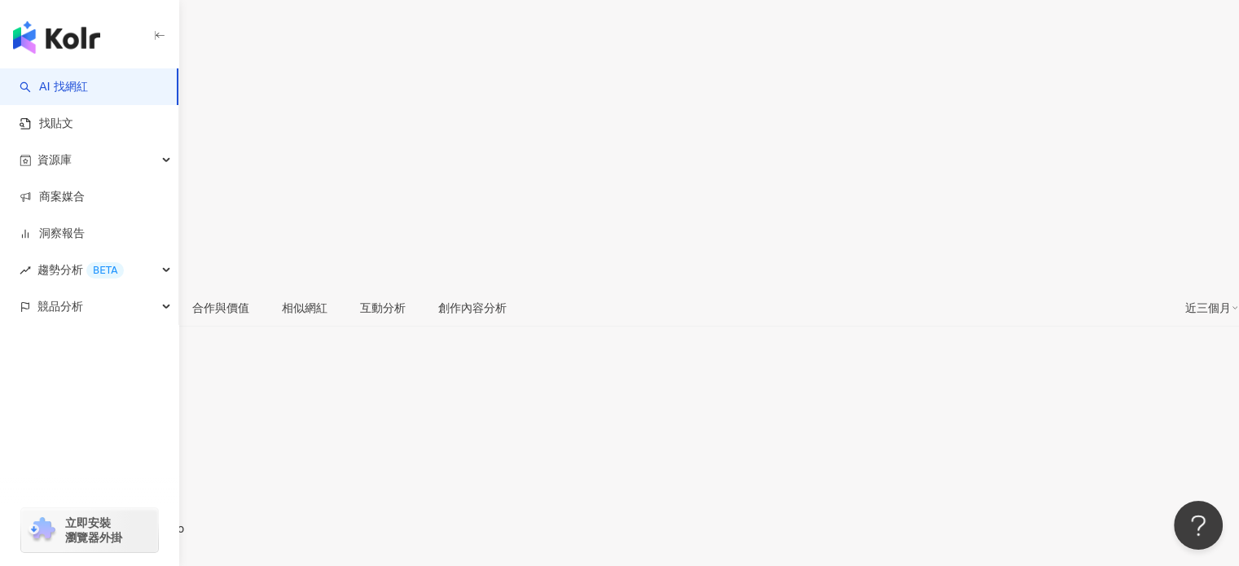
click at [143, 536] on div "[URL][DOMAIN_NAME]" at bounding box center [79, 542] width 127 height 13
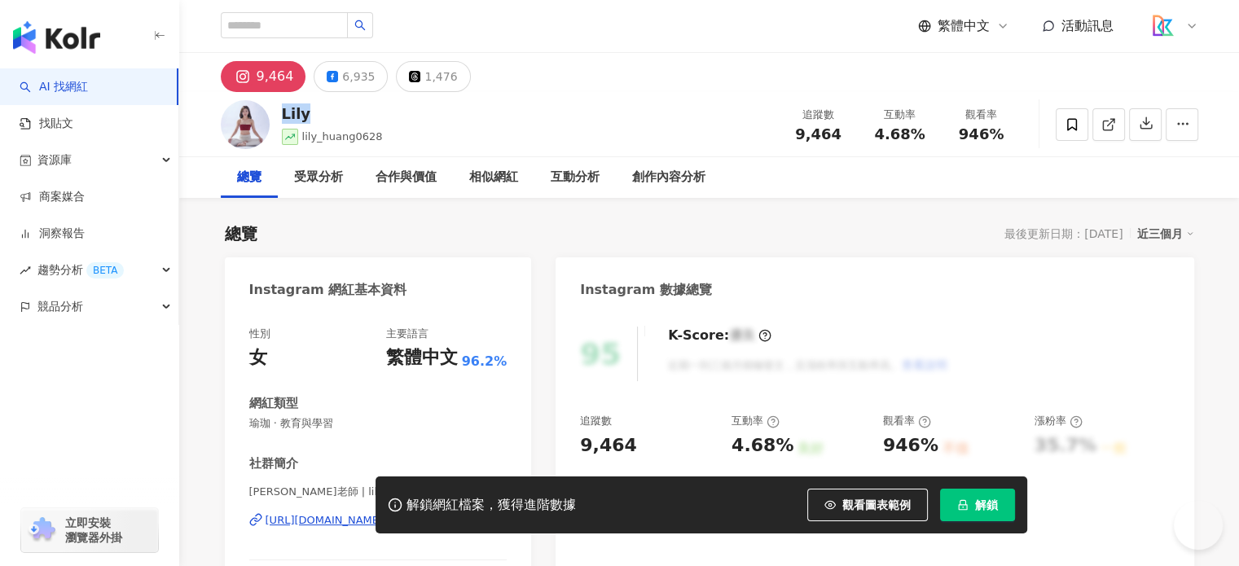
click at [282, 116] on div "Lily" at bounding box center [332, 113] width 101 height 20
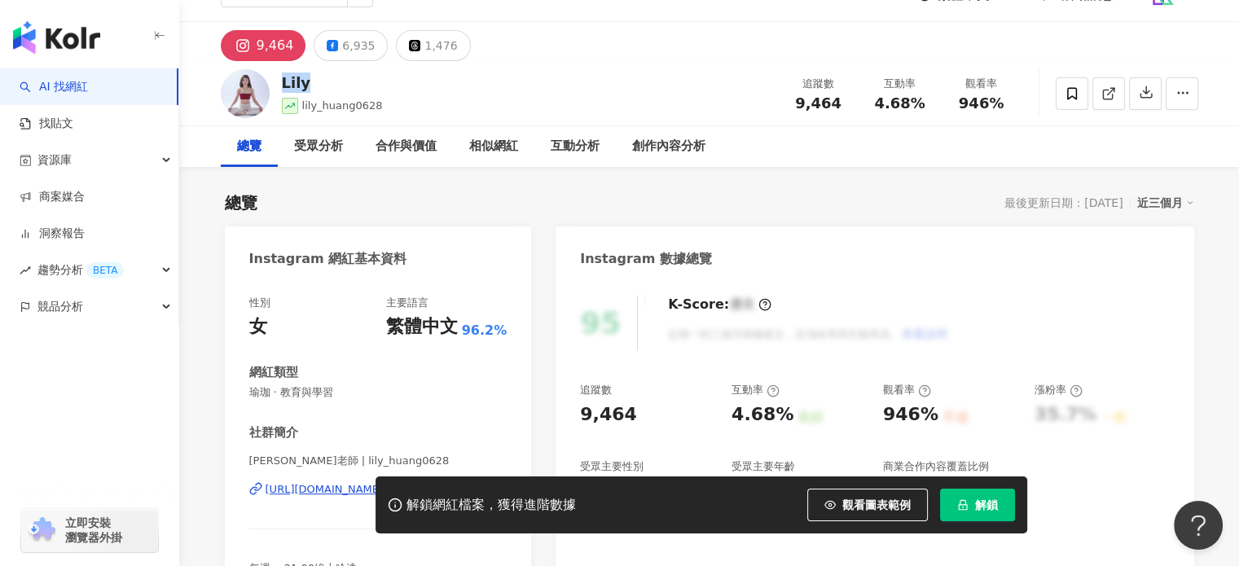
scroll to position [81, 0]
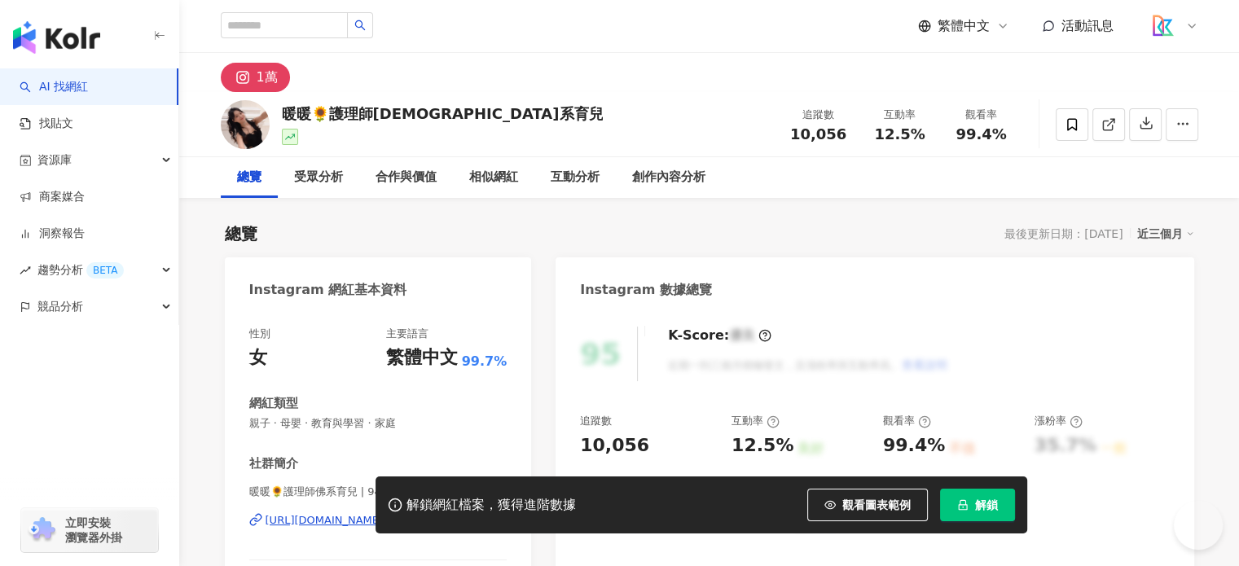
drag, startPoint x: 468, startPoint y: 130, endPoint x: 305, endPoint y: 111, distance: 164.0
click at [305, 111] on div "暖暖🌻護理師佛系育兒 追蹤數 10,056 互動率 12.5% 觀看率 99.4%" at bounding box center [709, 124] width 1042 height 64
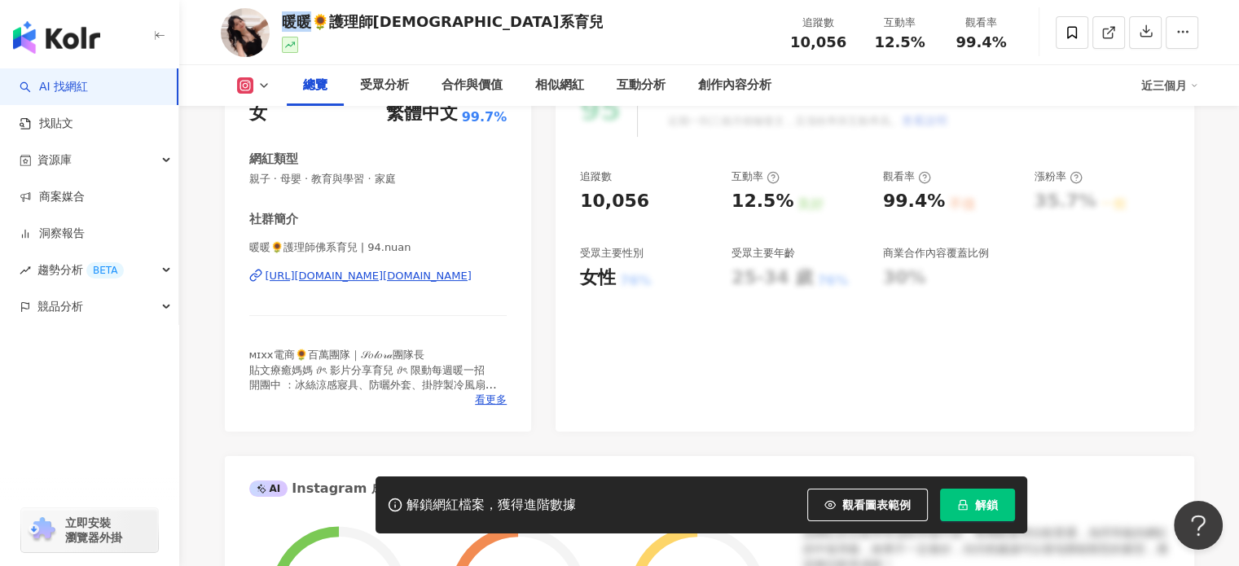
click at [375, 279] on div "https://www.instagram.com/94.nuan/" at bounding box center [368, 276] width 206 height 15
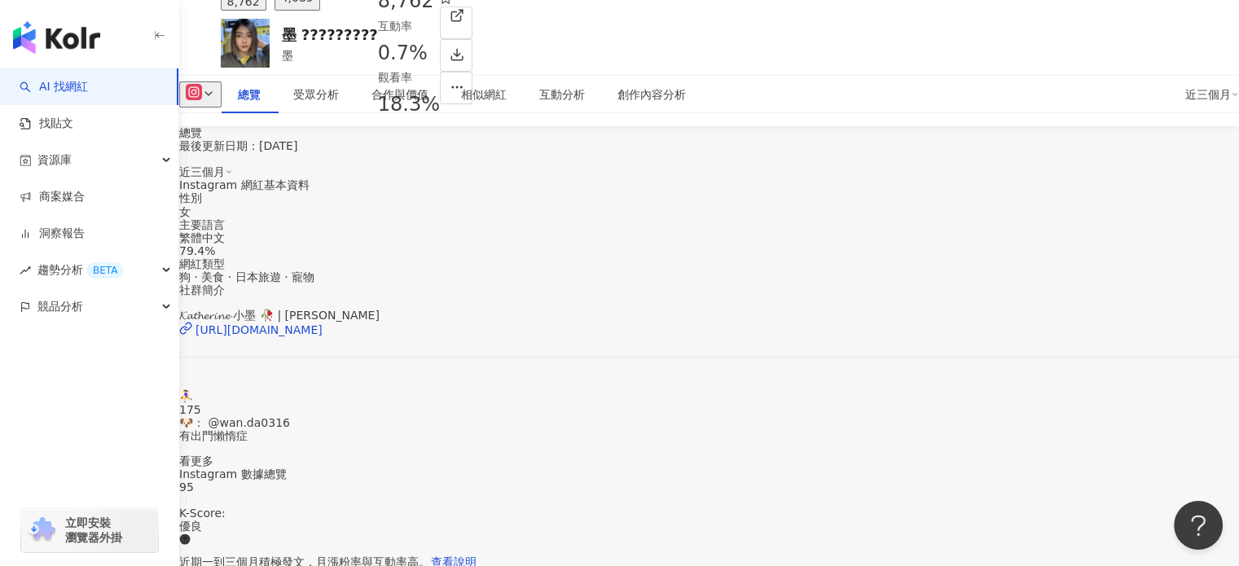
scroll to position [163, 0]
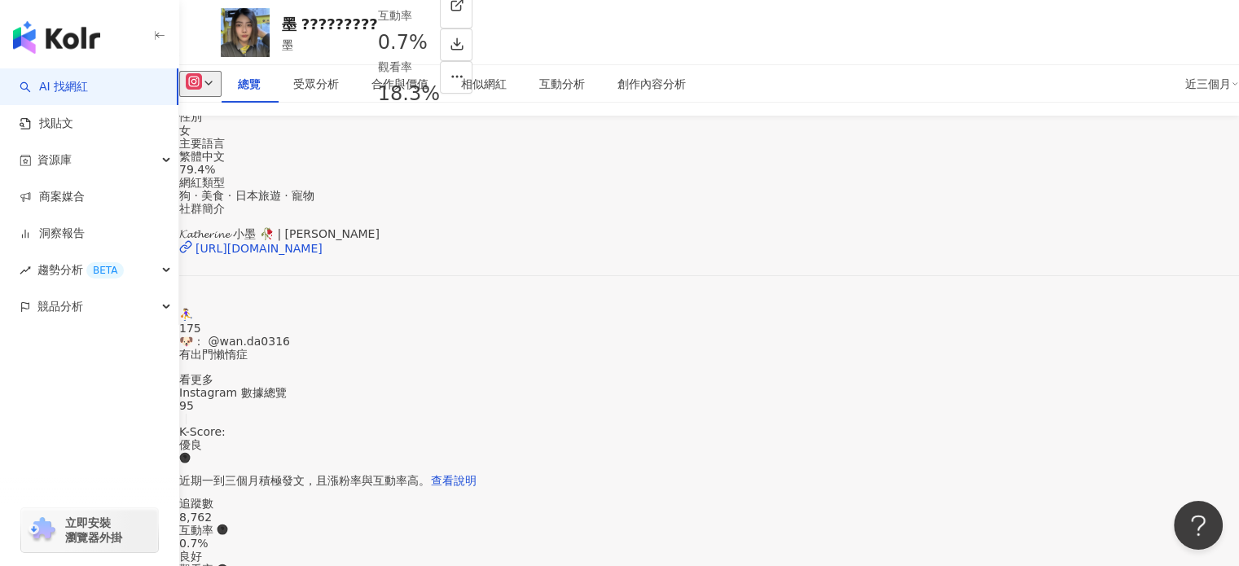
click at [322, 255] on div "https://www.instagram.com/katherine_tw_/" at bounding box center [258, 248] width 127 height 13
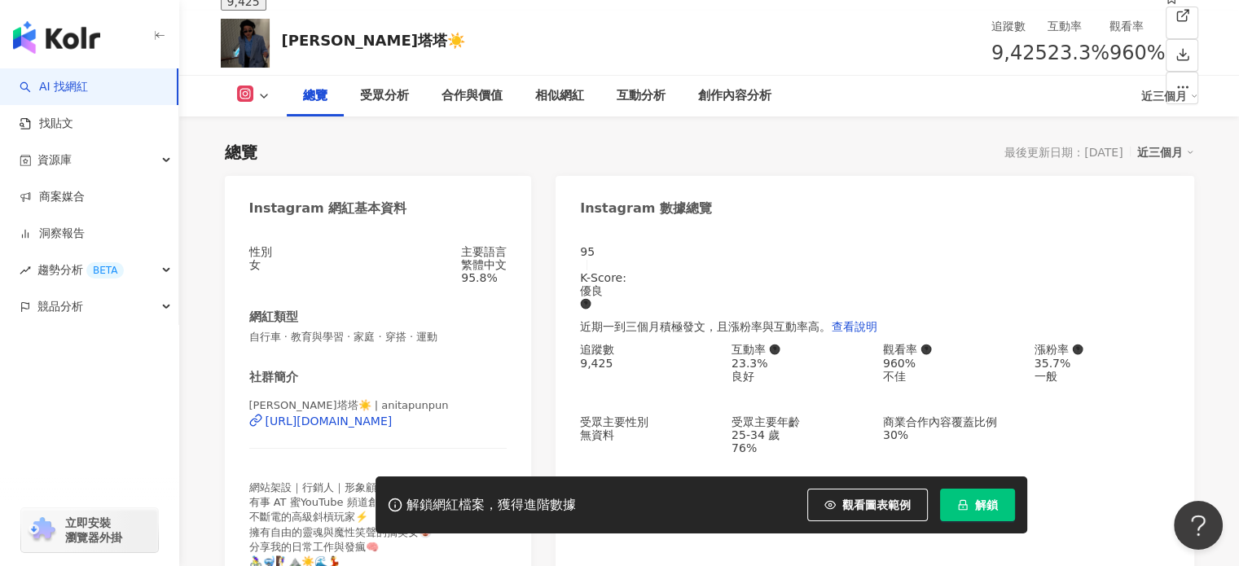
scroll to position [309, 0]
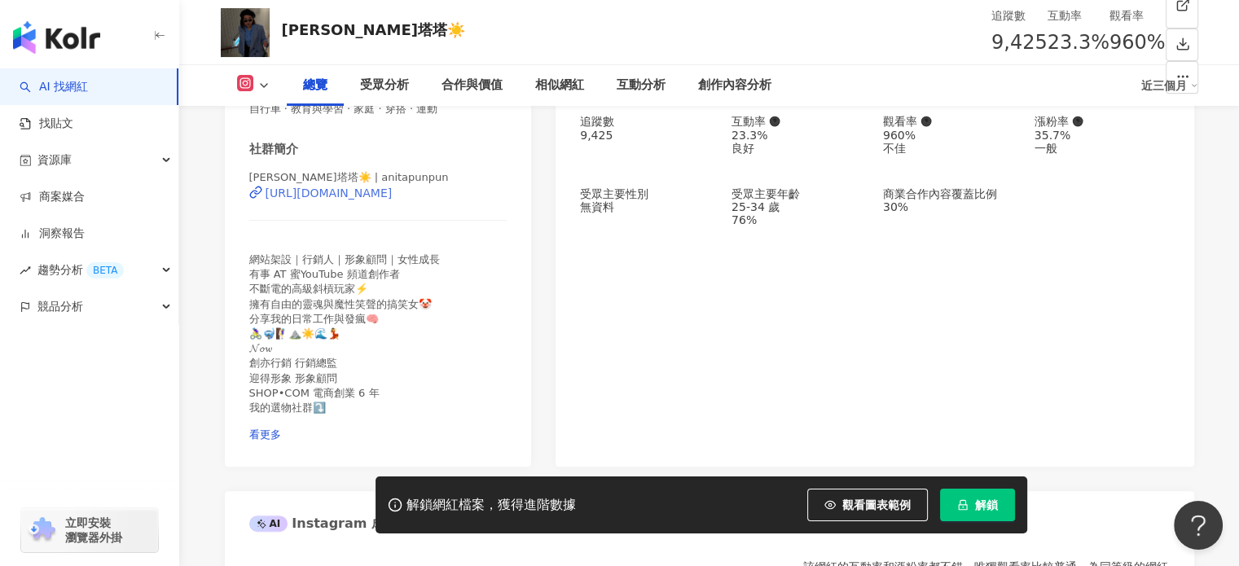
click at [393, 200] on div "https://www.instagram.com/anitapunpun/" at bounding box center [328, 192] width 127 height 13
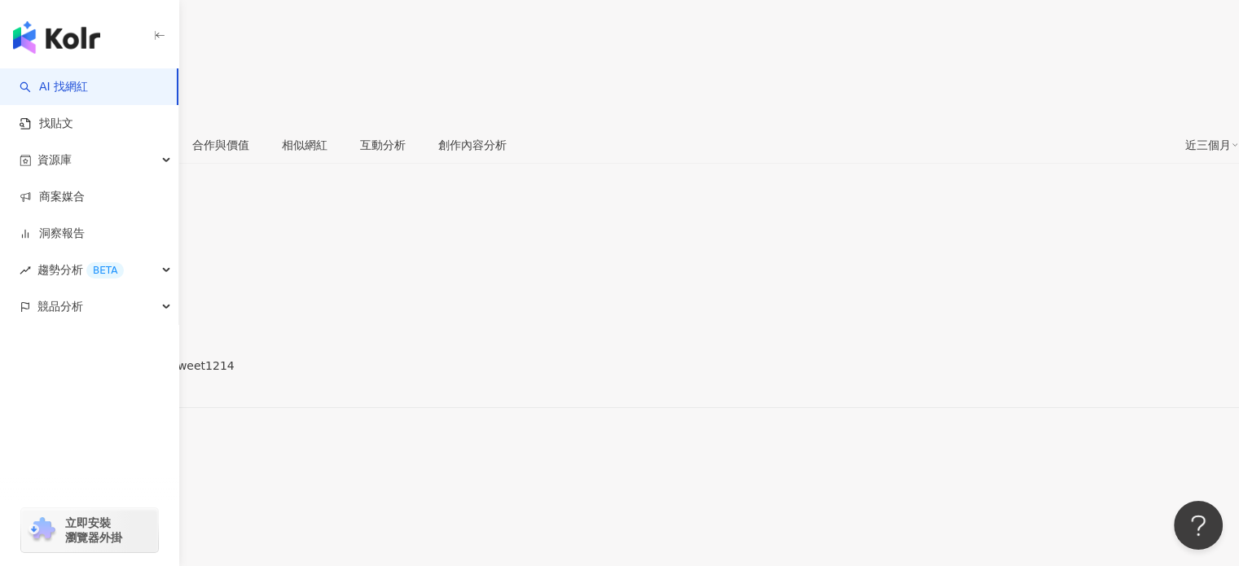
scroll to position [244, 0]
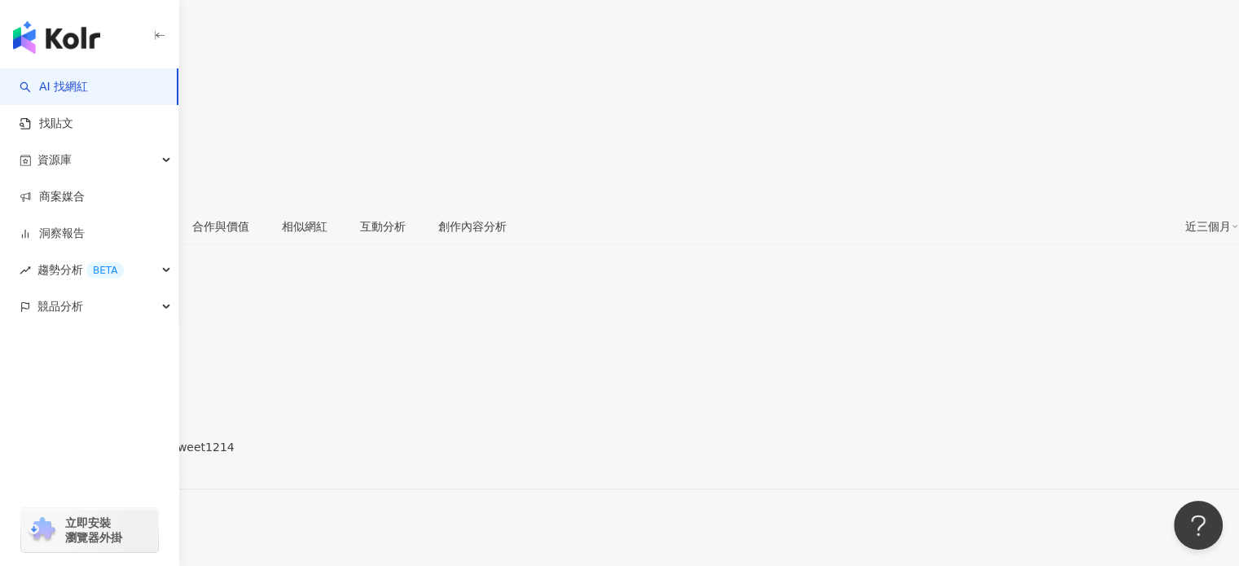
click at [143, 454] on div "[URL][DOMAIN_NAME]" at bounding box center [79, 460] width 127 height 13
drag, startPoint x: 410, startPoint y: 126, endPoint x: 286, endPoint y: 129, distance: 124.6
click at [286, 129] on div "文藝老少女𝓐𝓵𝓲𝓬𝓮 追蹤數 9,195 互動率 16.4% 觀看率 2,228%" at bounding box center [619, 278] width 1239 height 346
copy div "文藝老少女𝓐𝓵𝓲𝓬𝓮"
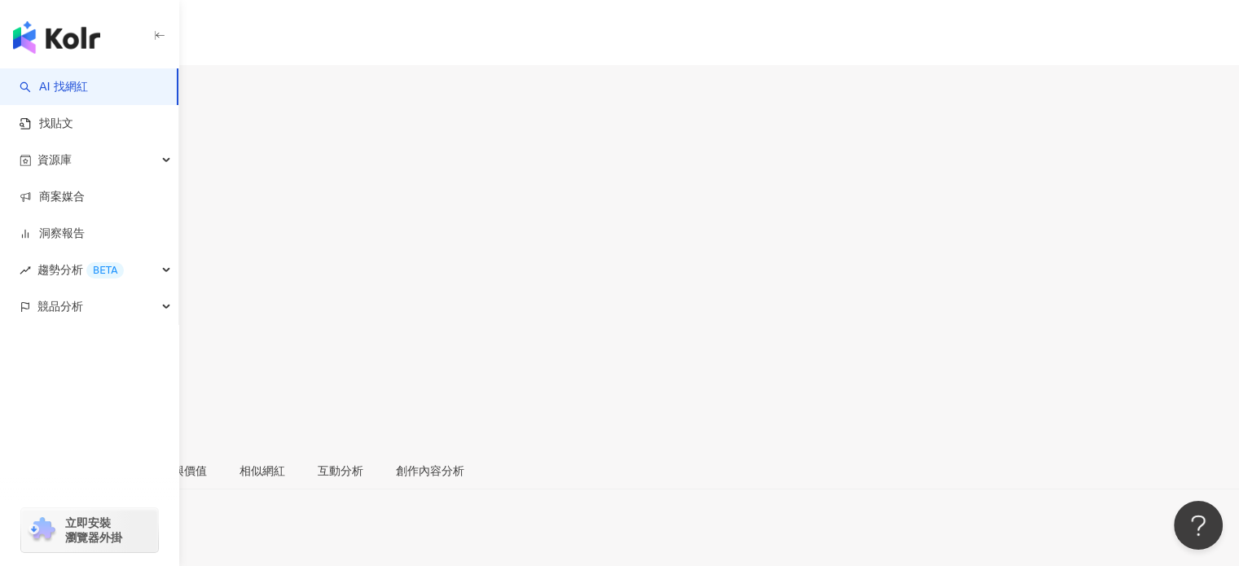
copy div "9,195"
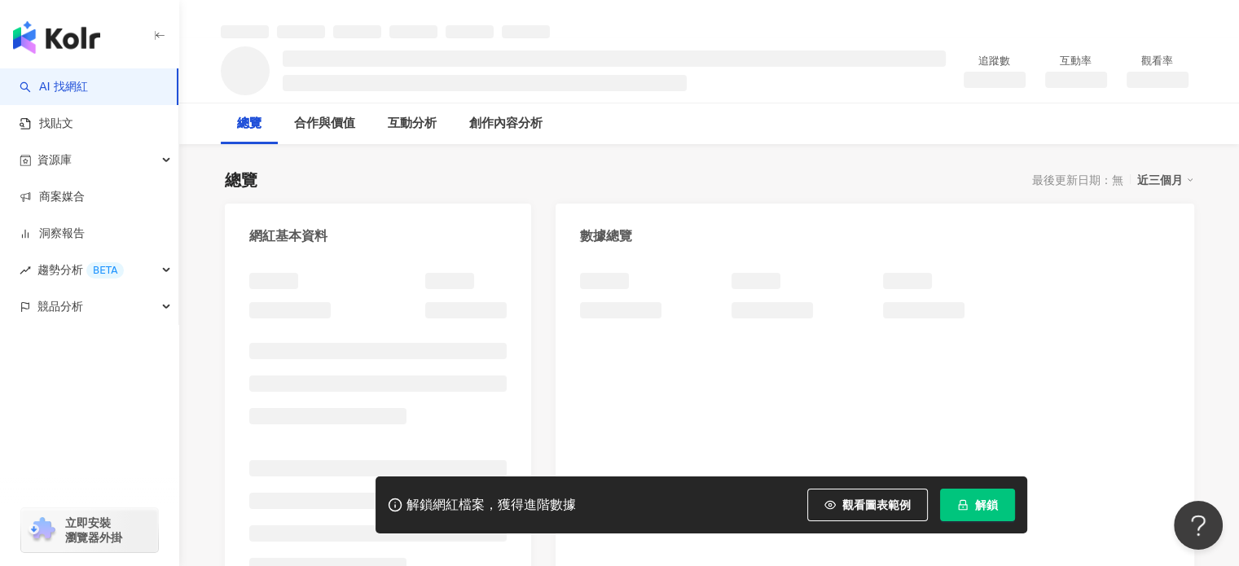
scroll to position [163, 0]
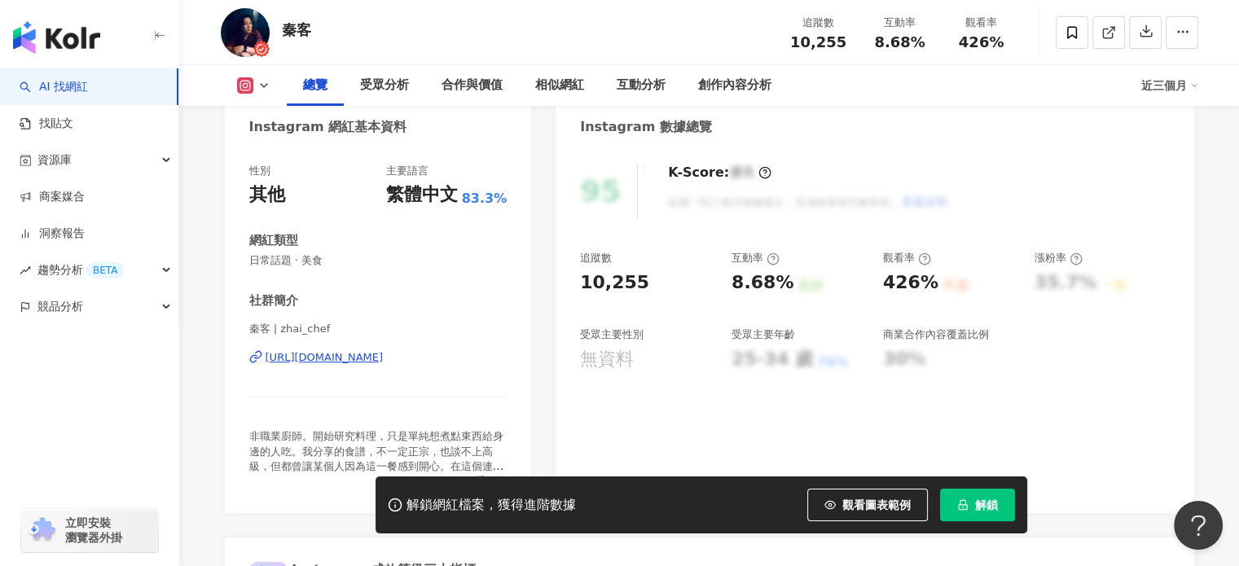
scroll to position [244, 0]
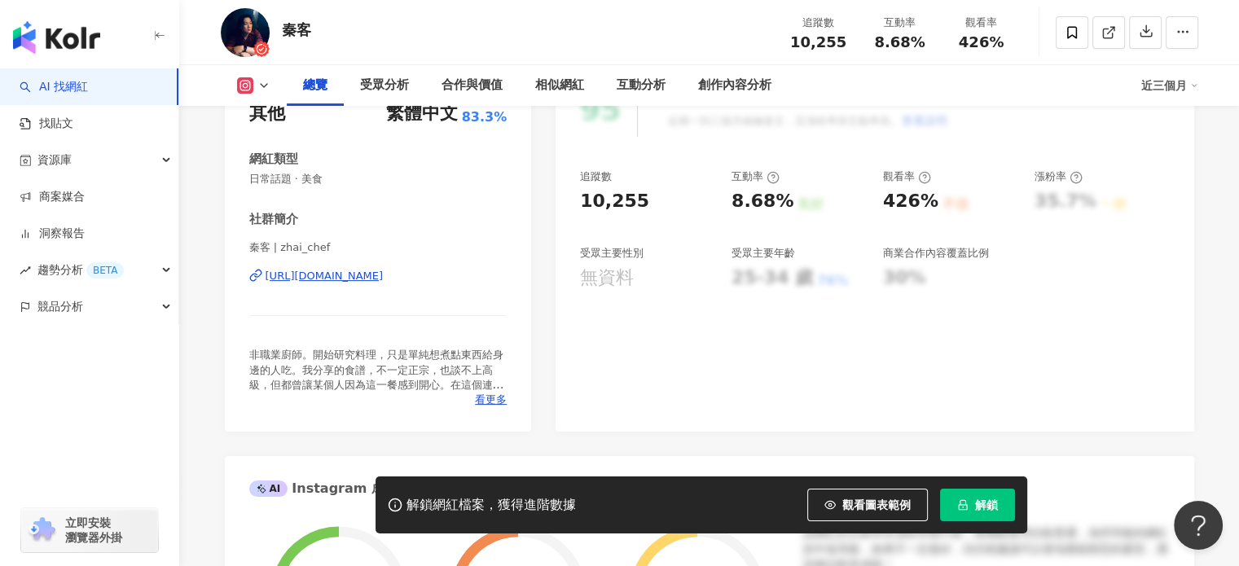
drag, startPoint x: 483, startPoint y: 341, endPoint x: 413, endPoint y: 277, distance: 95.1
click at [384, 277] on div "[URL][DOMAIN_NAME]" at bounding box center [324, 276] width 118 height 15
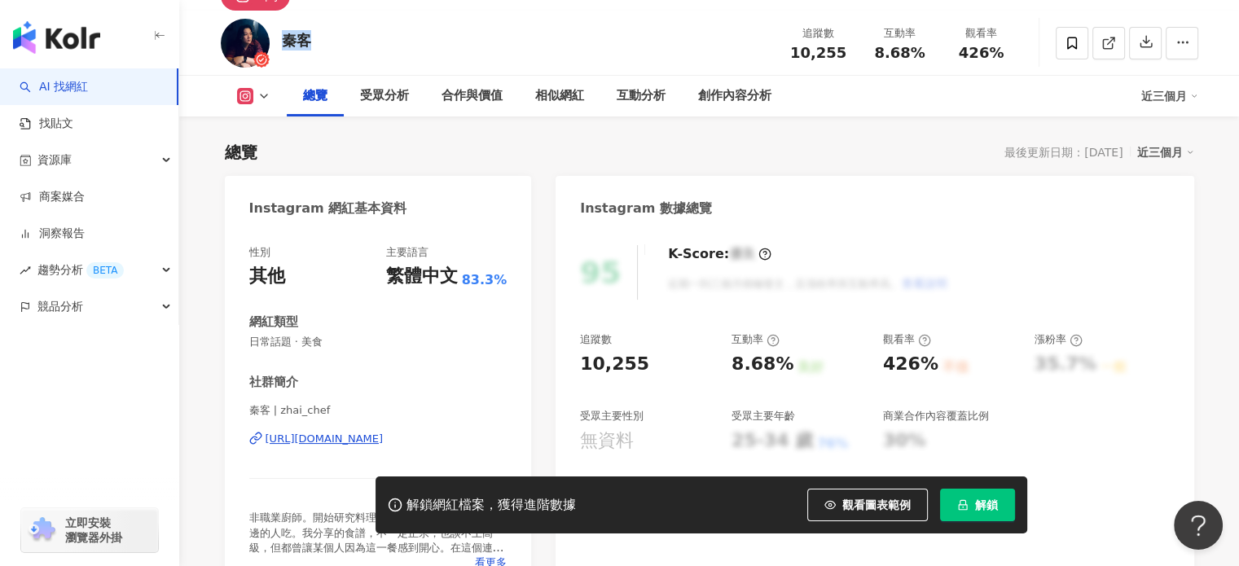
drag, startPoint x: 317, startPoint y: 48, endPoint x: 283, endPoint y: 45, distance: 33.5
click at [283, 45] on div "秦客 追蹤數 10,255 互動率 8.68% 觀看率 426%" at bounding box center [709, 43] width 1042 height 64
copy div "秦客"
drag, startPoint x: 651, startPoint y: 360, endPoint x: 562, endPoint y: 363, distance: 88.8
click at [562, 363] on div "95 K-Score : 優良 近期一到三個月積極發文，且漲粉率與互動率高。 查看說明 追蹤數 10,255 互動率 8.68% 良好 觀看率 426% 不佳…" at bounding box center [874, 412] width 638 height 366
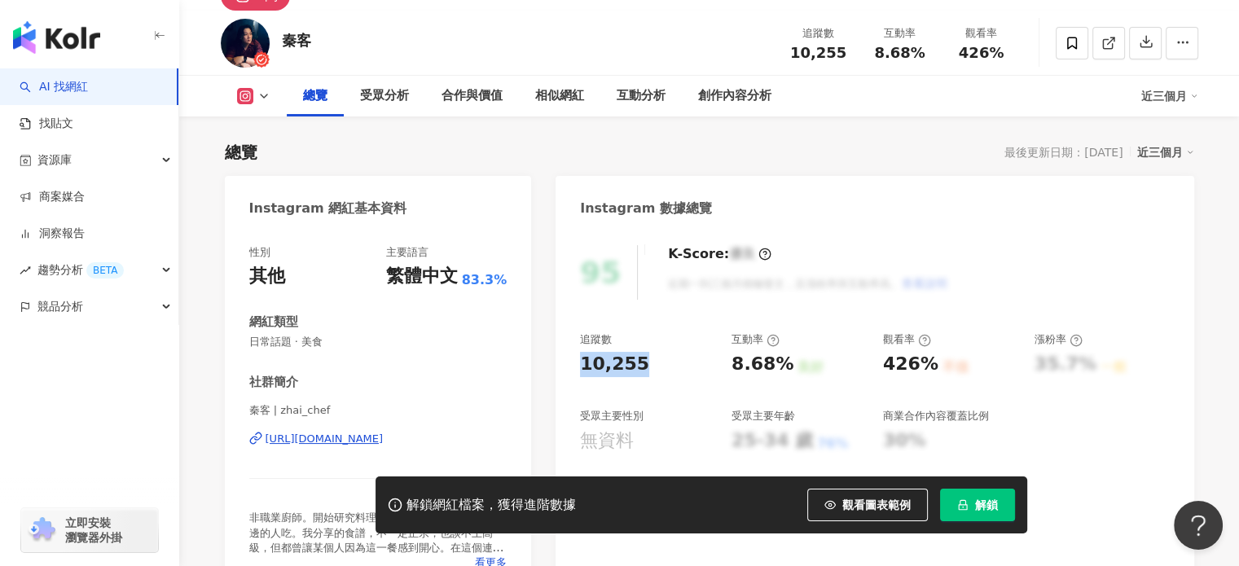
copy div "10,255"
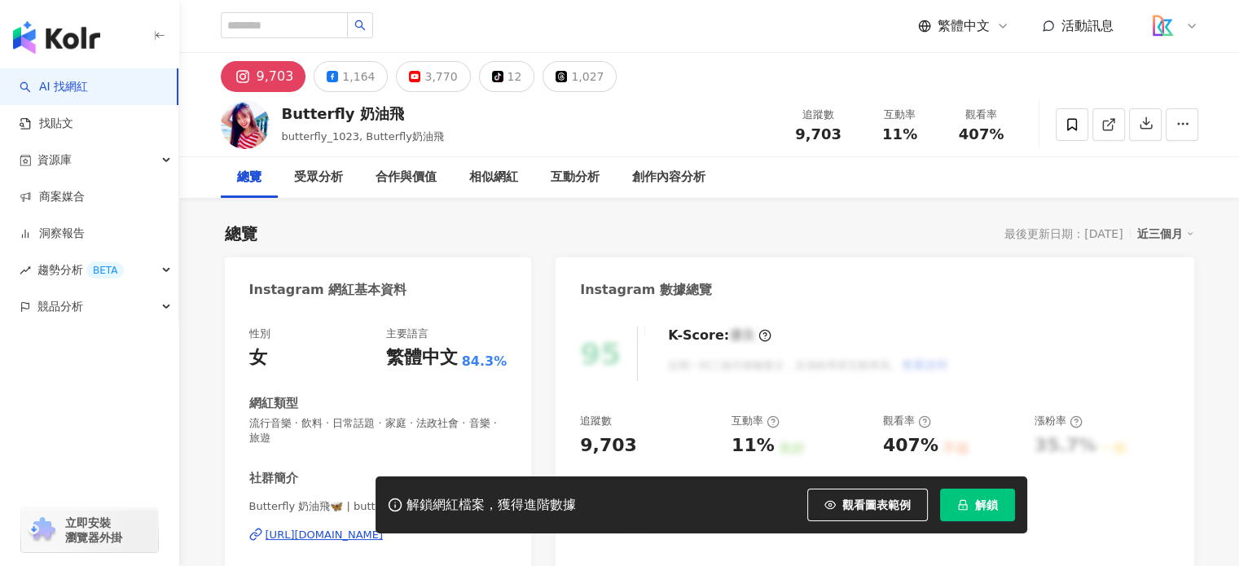
click at [384, 528] on div "[URL][DOMAIN_NAME]" at bounding box center [324, 535] width 118 height 15
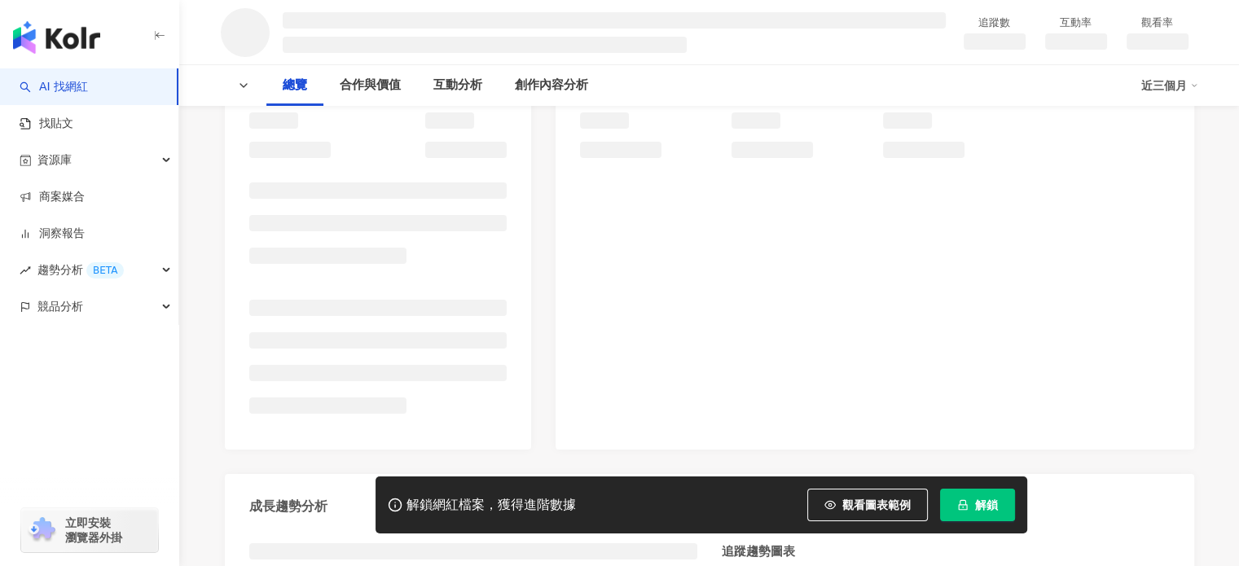
scroll to position [244, 0]
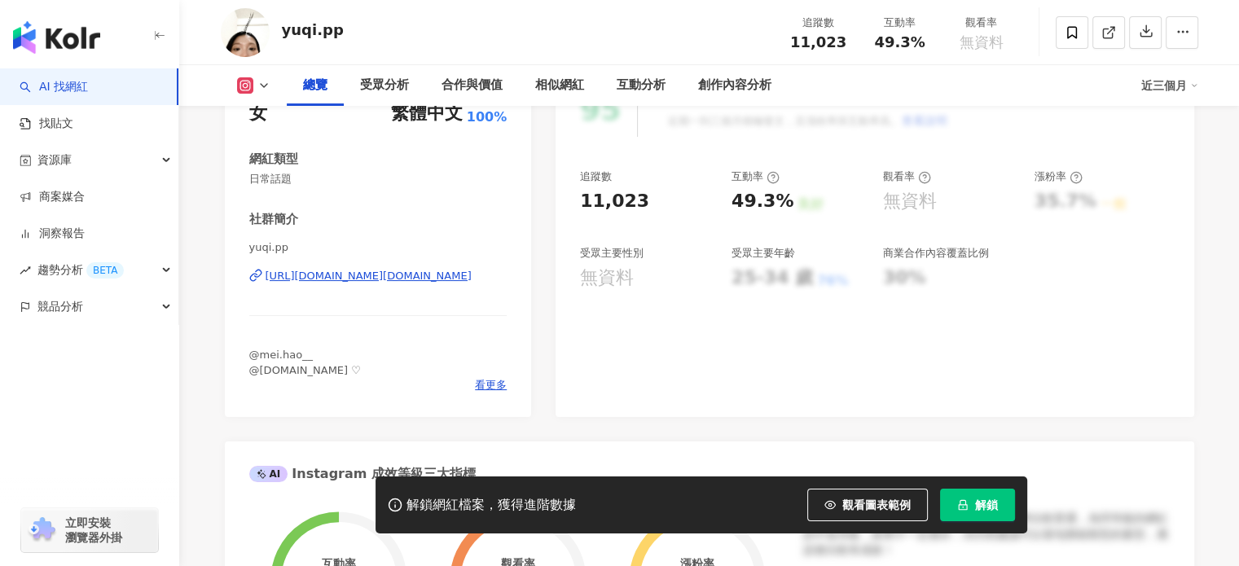
click at [411, 279] on div "https://www.instagram.com/yuqi.pp/" at bounding box center [368, 276] width 206 height 15
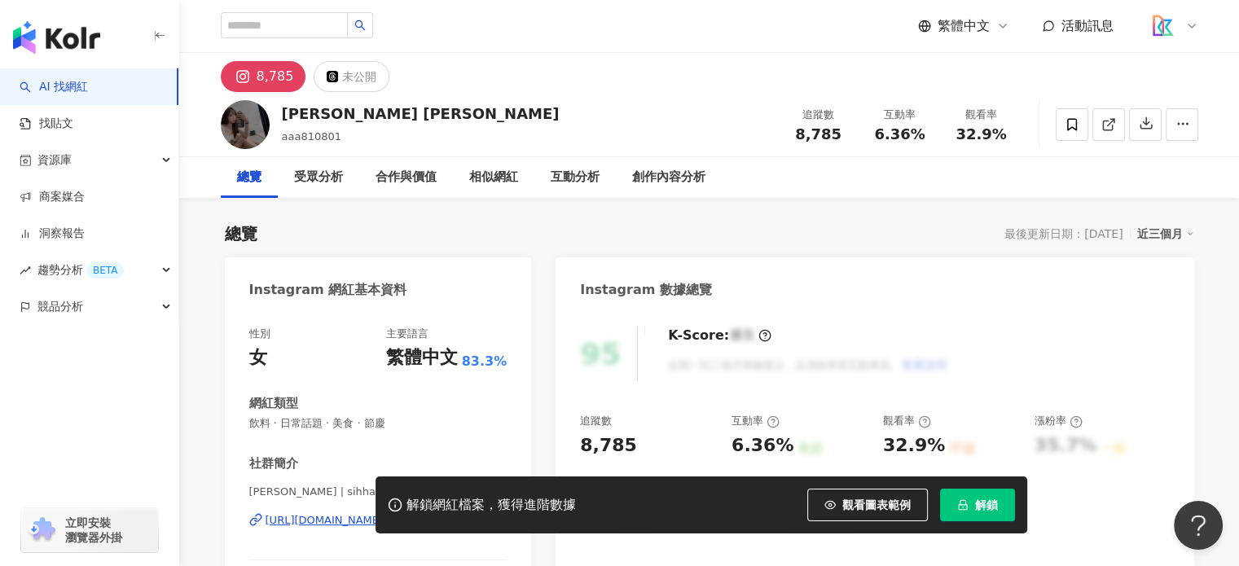
click at [569, 84] on div "8,785 未公開" at bounding box center [709, 72] width 1042 height 39
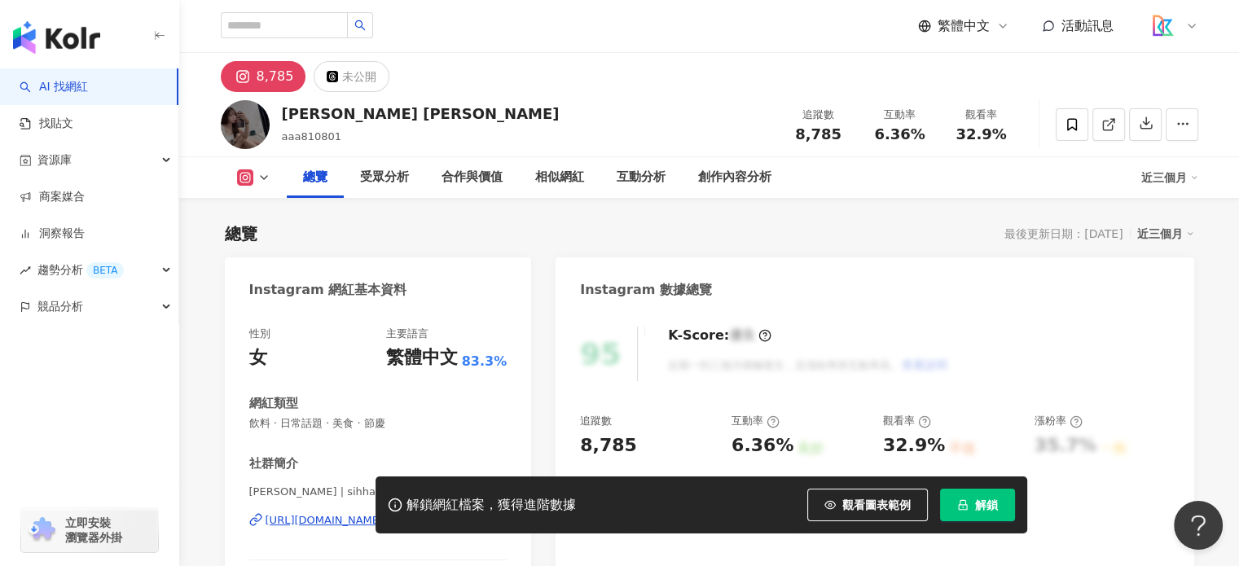
scroll to position [81, 0]
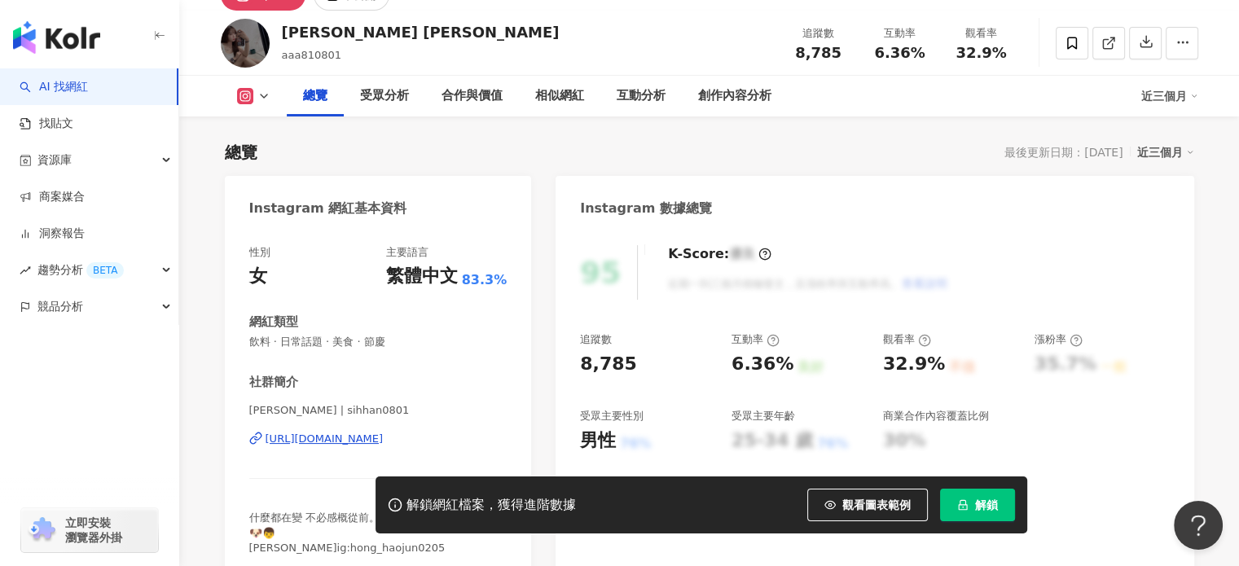
click at [329, 442] on div "https://www.instagram.com/sihhan0801/" at bounding box center [324, 439] width 118 height 15
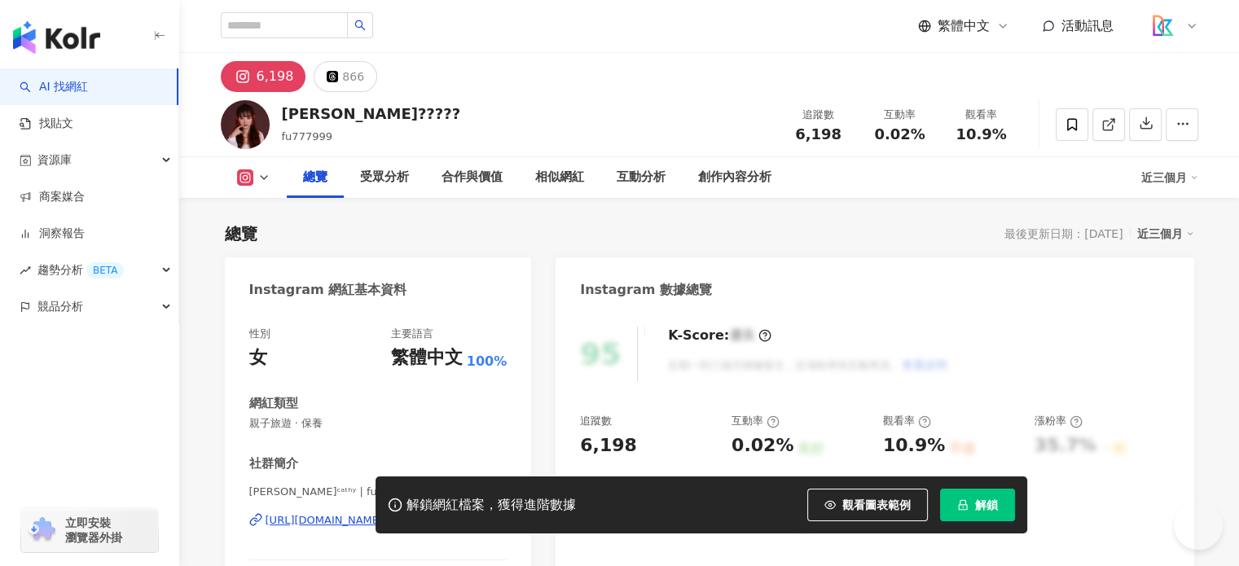
click at [341, 513] on div "https://www.instagram.com/fu777999/" at bounding box center [324, 520] width 118 height 15
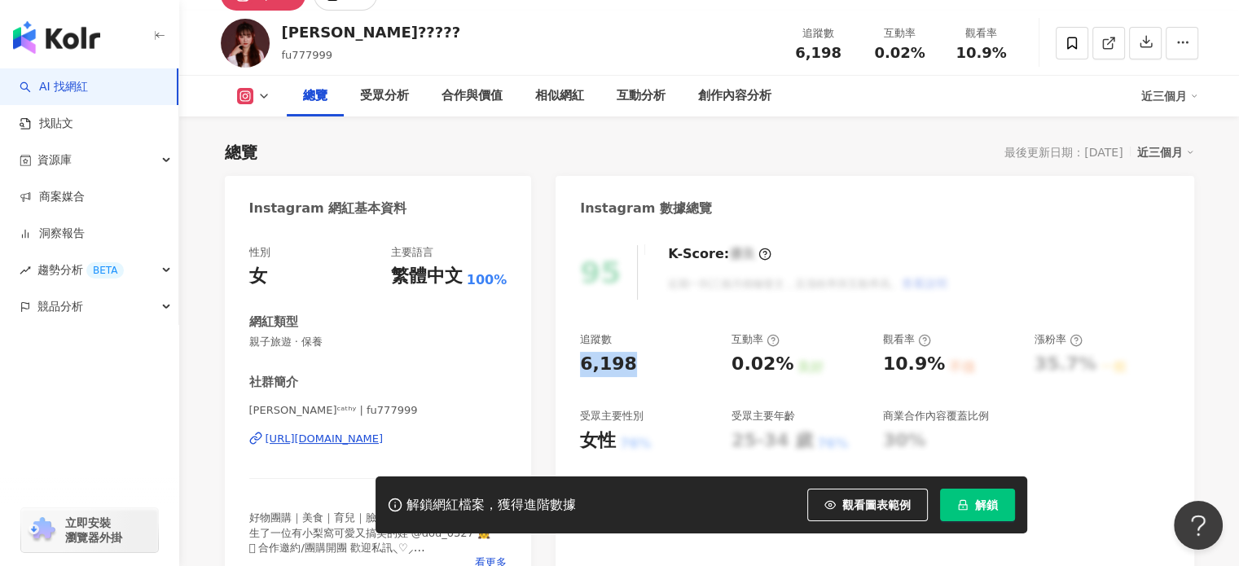
drag, startPoint x: 637, startPoint y: 362, endPoint x: 577, endPoint y: 366, distance: 59.7
click at [577, 366] on div "95 K-Score : 優良 近期一到三個月積極發文，且漲粉率與互動率高。 查看說明 追蹤數 6,198 互動率 0.02% 良好 觀看率 10.9% 不佳…" at bounding box center [874, 412] width 638 height 366
copy div "6,198"
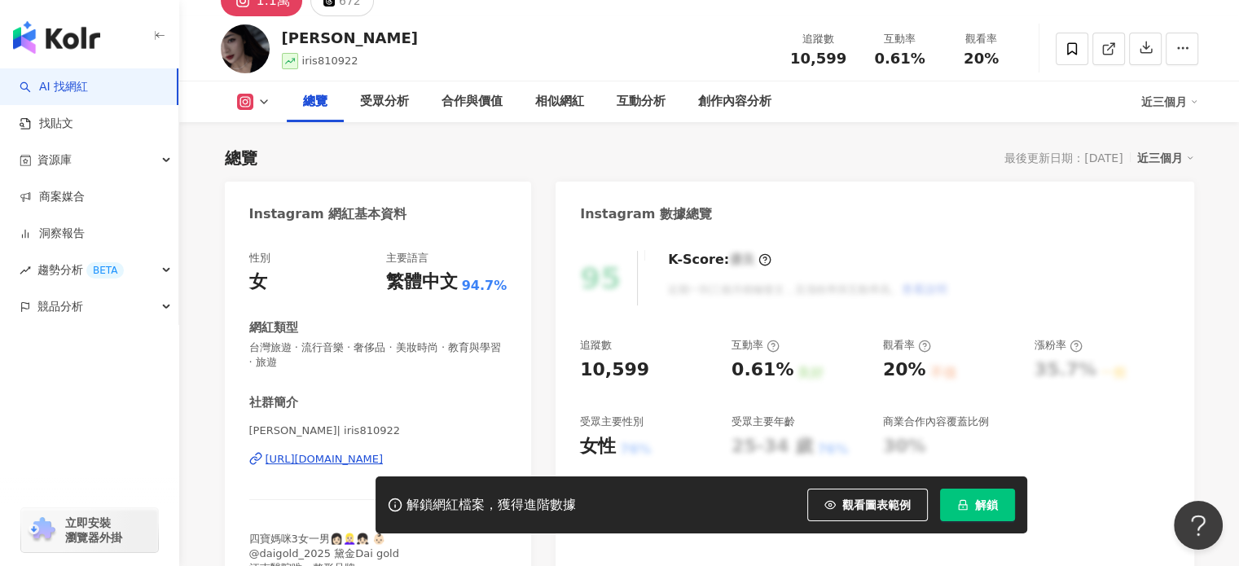
scroll to position [244, 0]
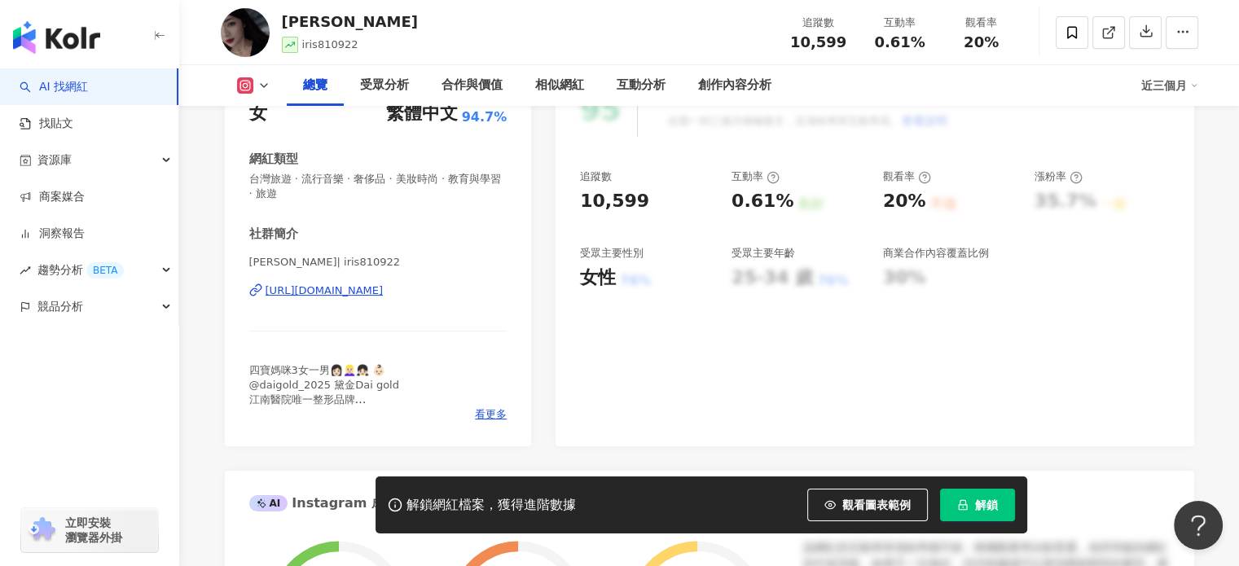
click at [382, 288] on div "https://www.instagram.com/iris810922/" at bounding box center [324, 290] width 118 height 15
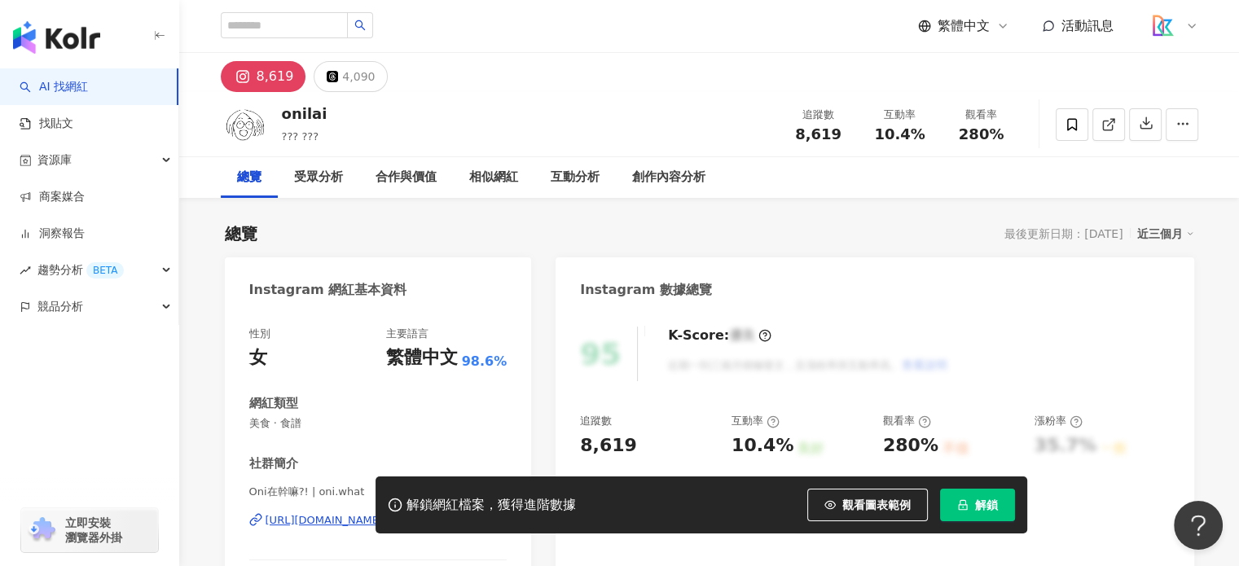
click at [391, 513] on div "[URL][DOMAIN_NAME][DOMAIN_NAME]" at bounding box center [368, 520] width 206 height 15
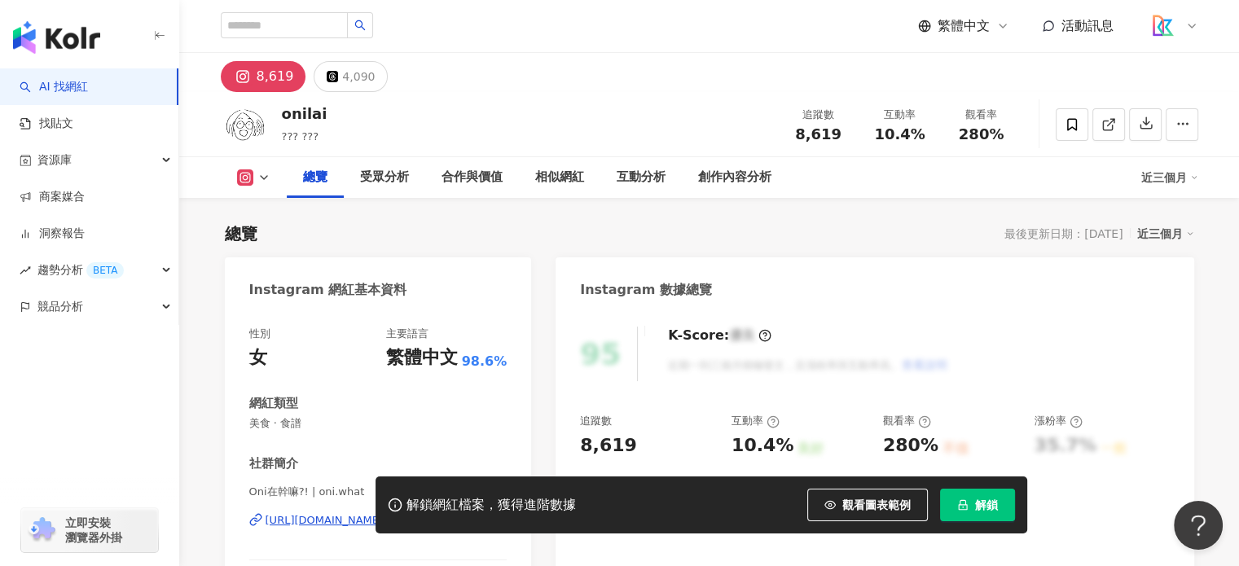
scroll to position [163, 0]
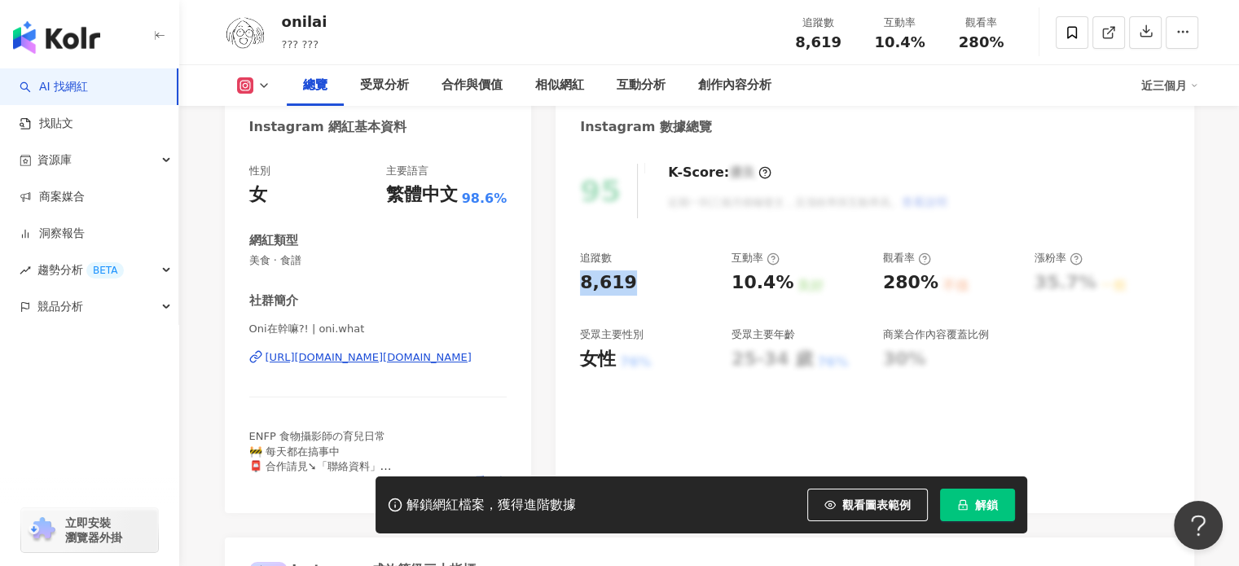
drag, startPoint x: 639, startPoint y: 278, endPoint x: 570, endPoint y: 280, distance: 69.3
click at [570, 280] on div "95 K-Score : 優良 近期一到三個月積極發文，且漲粉率與互動率高。 查看說明 追蹤數 8,619 互動率 10.4% 良好 觀看率 280% 不佳 …" at bounding box center [874, 330] width 638 height 366
copy div "8,619"
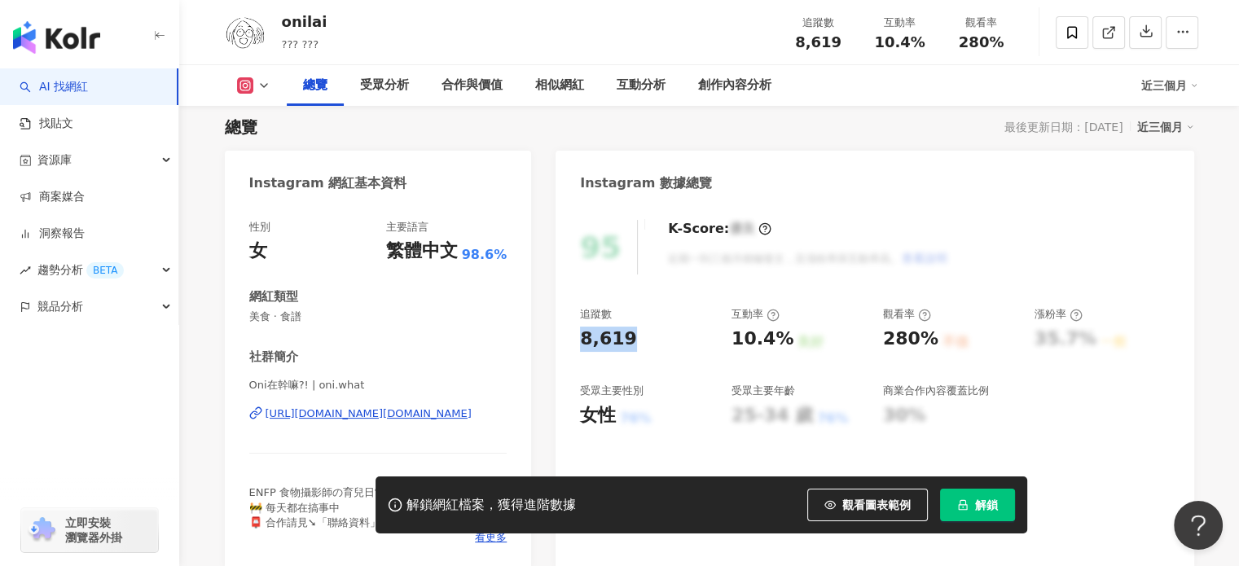
scroll to position [0, 0]
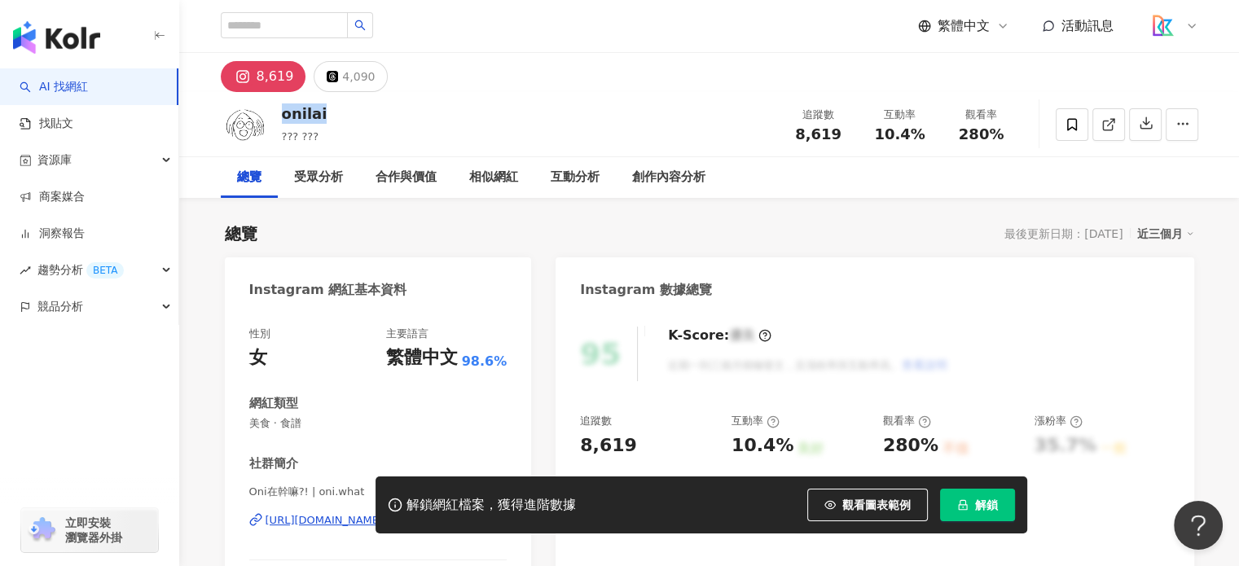
drag, startPoint x: 327, startPoint y: 120, endPoint x: 282, endPoint y: 119, distance: 44.8
click at [282, 119] on div "onilai ??? ??? 追蹤數 8,619 互動率 10.4% 觀看率 280%" at bounding box center [709, 124] width 1042 height 64
copy div "onilai"
